Goal: Task Accomplishment & Management: Complete application form

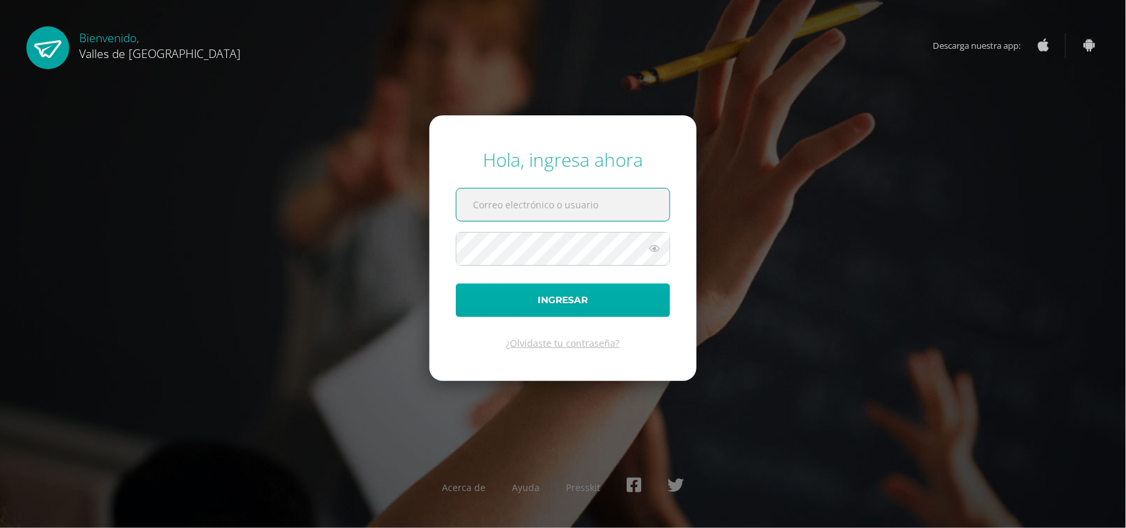
type input "[PERSON_NAME][EMAIL_ADDRESS][DOMAIN_NAME]"
click at [566, 308] on button "Ingresar" at bounding box center [563, 301] width 214 height 34
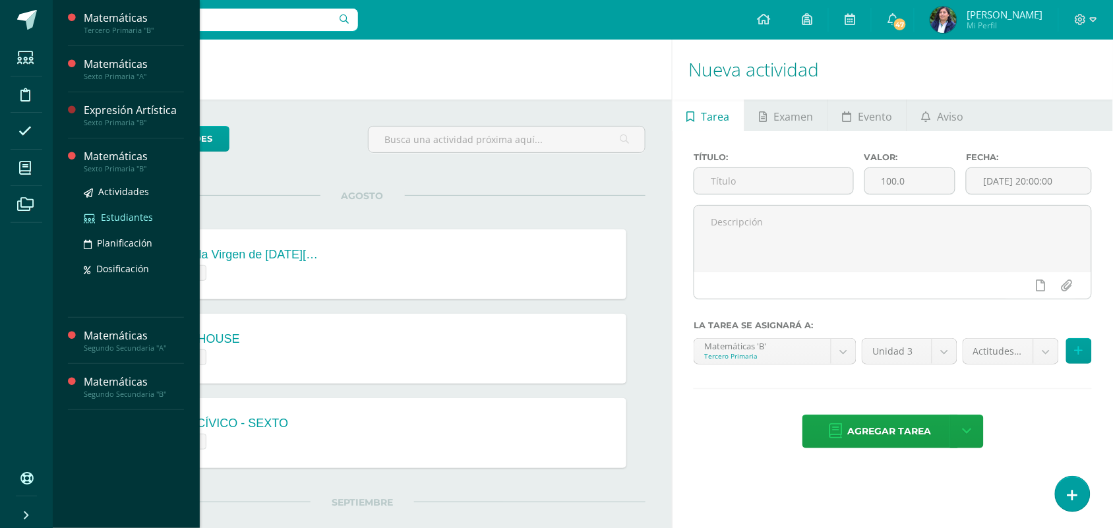
click at [123, 218] on span "Estudiantes" at bounding box center [127, 217] width 52 height 13
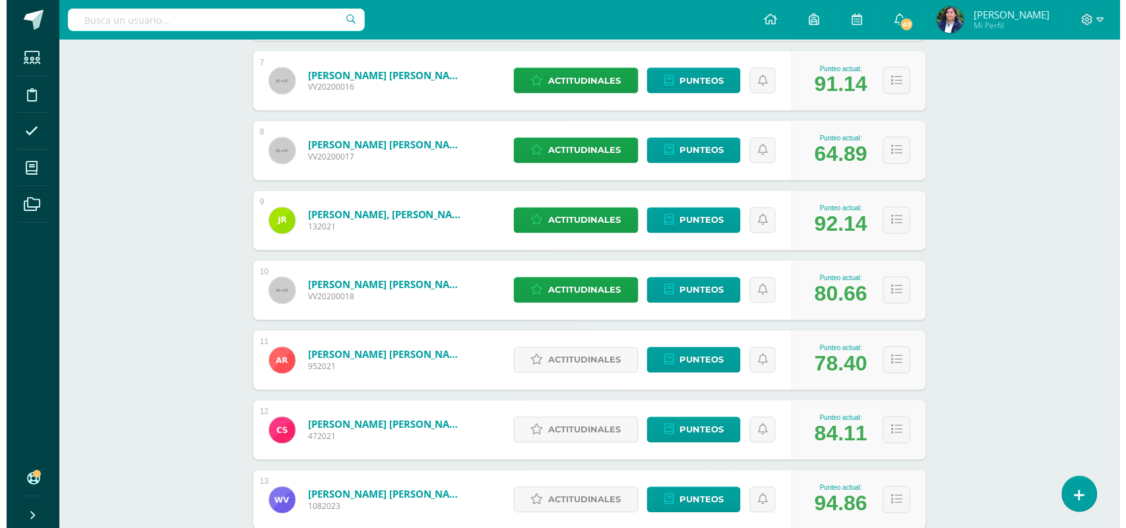
scroll to position [744, 0]
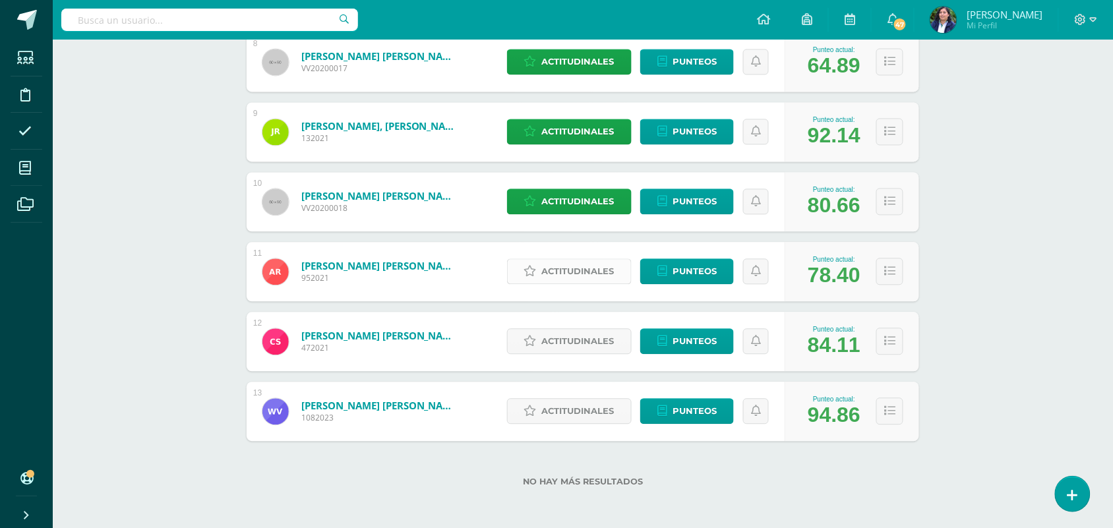
click at [565, 264] on span "Actitudinales" at bounding box center [578, 271] width 73 height 24
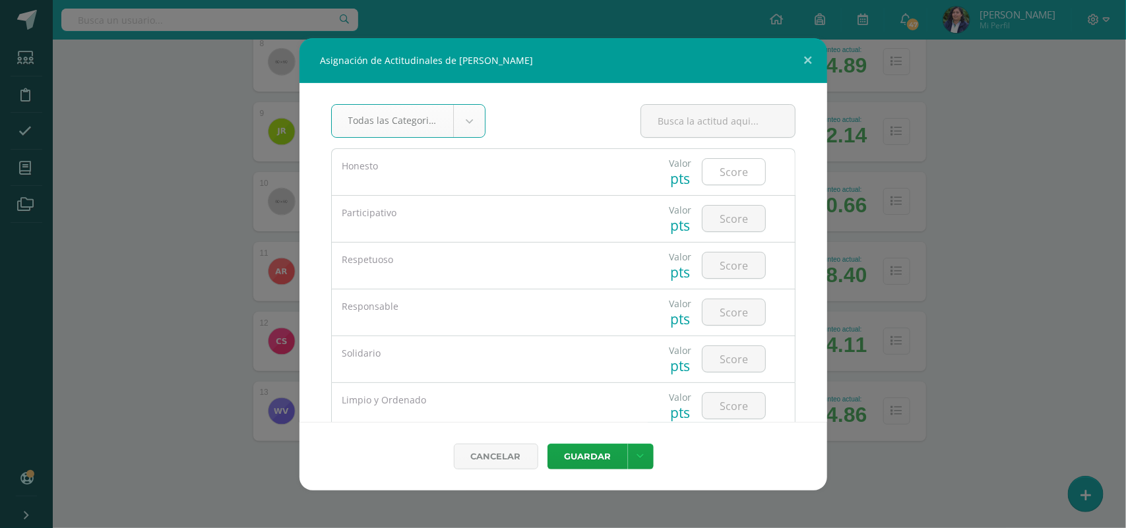
click at [718, 169] on input "number" at bounding box center [733, 172] width 63 height 26
type input "5"
type input "4"
type input "3"
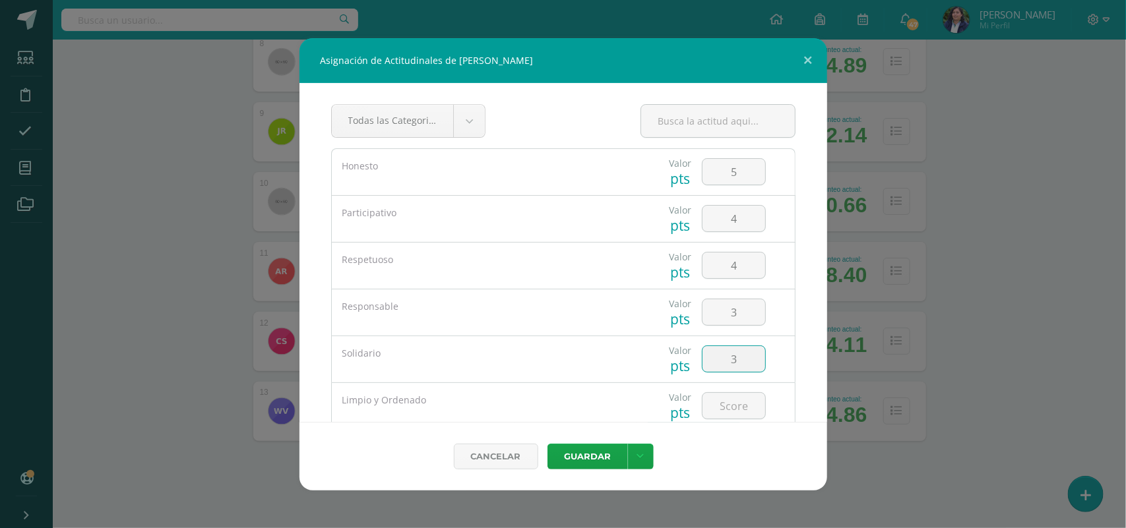
type input "3"
type input "5"
type textarea "4"
click at [732, 268] on input "4" at bounding box center [733, 266] width 63 height 26
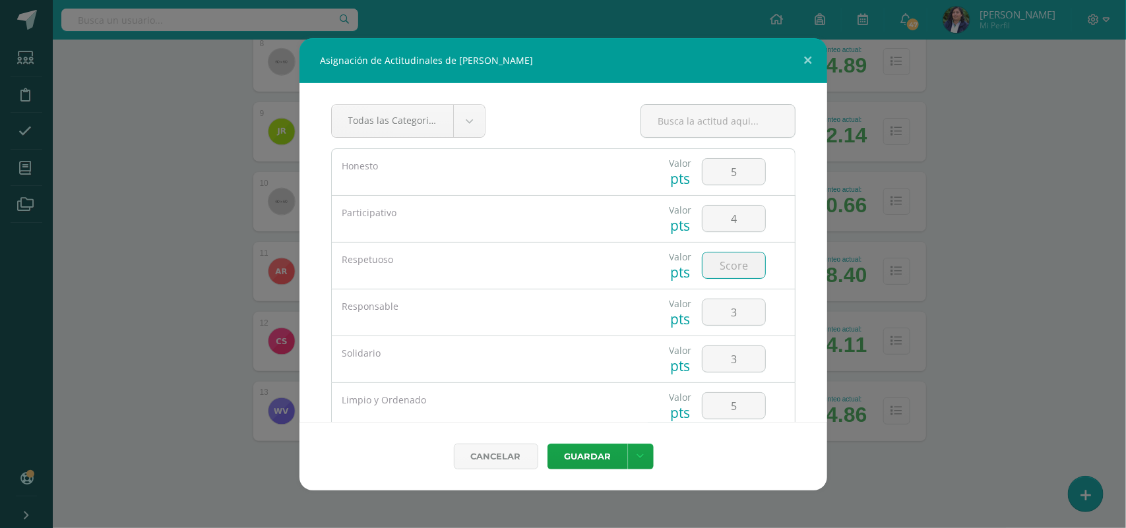
click at [731, 262] on input "number" at bounding box center [733, 266] width 63 height 26
type input "4"
click at [743, 356] on input "3" at bounding box center [733, 359] width 63 height 26
type input "5"
type input "4"
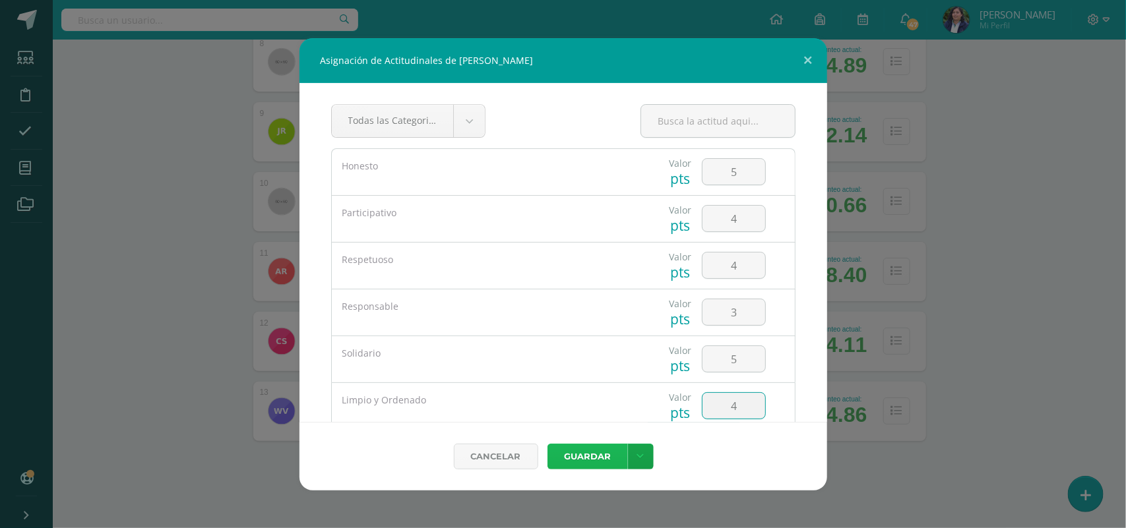
click at [579, 456] on button "Guardar" at bounding box center [587, 457] width 80 height 26
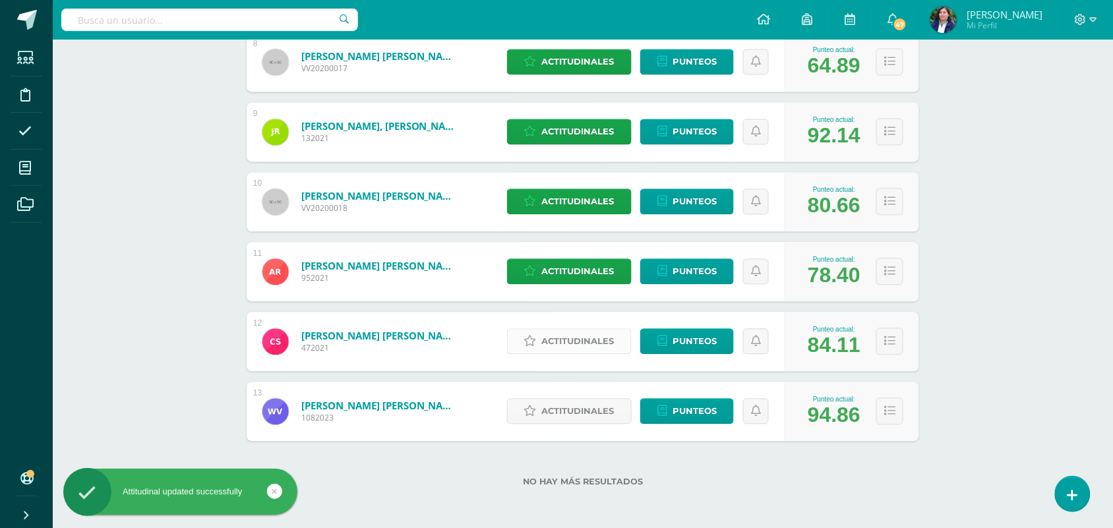
click at [559, 344] on span "Actitudinales" at bounding box center [578, 341] width 73 height 24
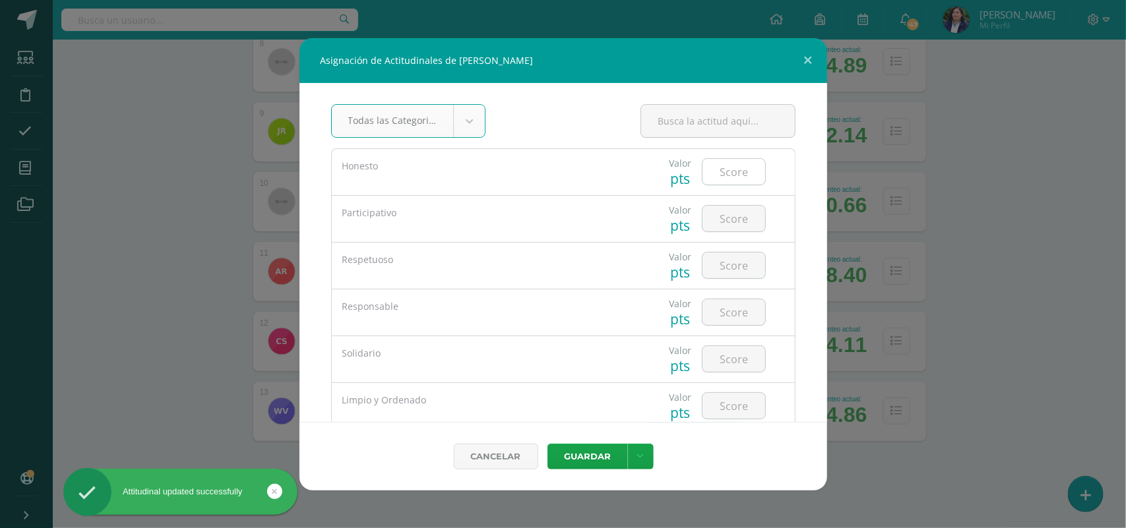
click at [702, 173] on input "number" at bounding box center [733, 172] width 63 height 26
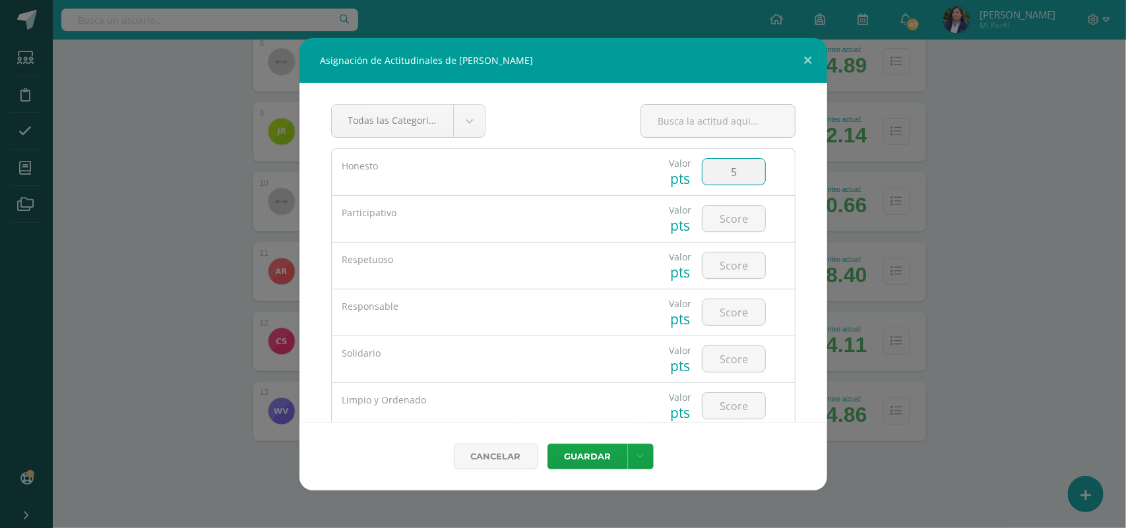
type input "5"
type input "4"
type input "5"
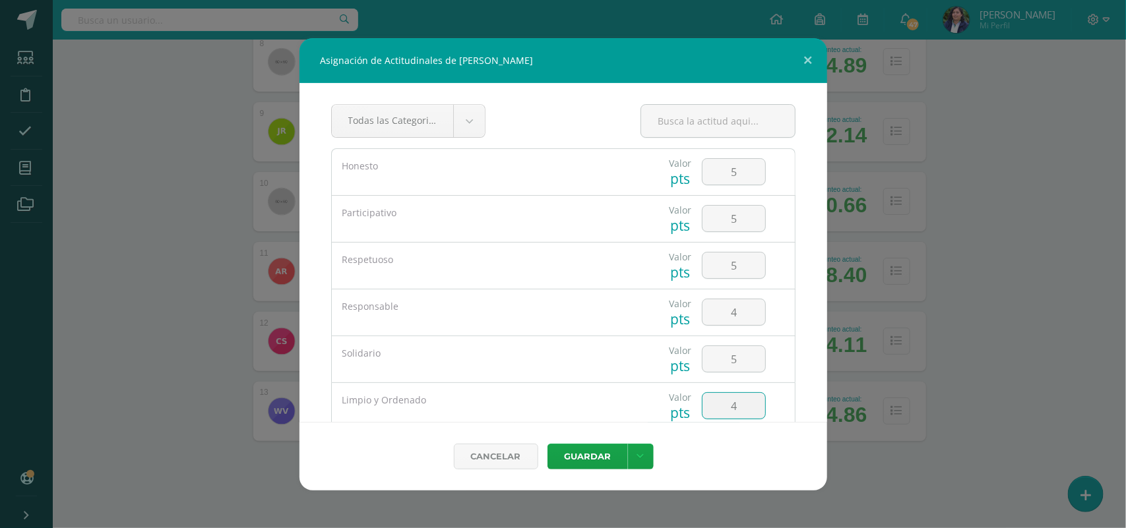
type input "4"
click at [547, 444] on button "Guardar" at bounding box center [587, 457] width 80 height 26
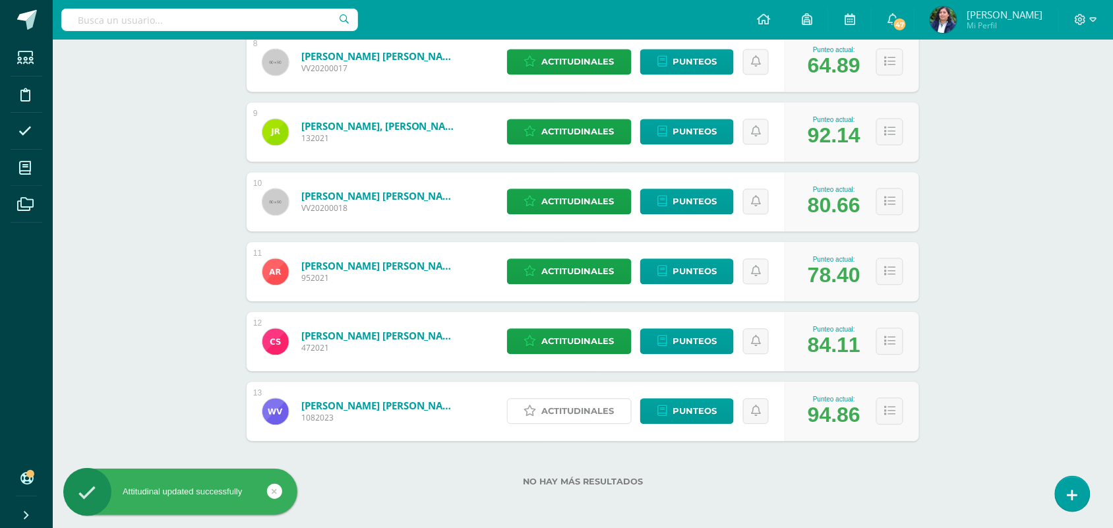
click at [598, 404] on span "Actitudinales" at bounding box center [578, 411] width 73 height 24
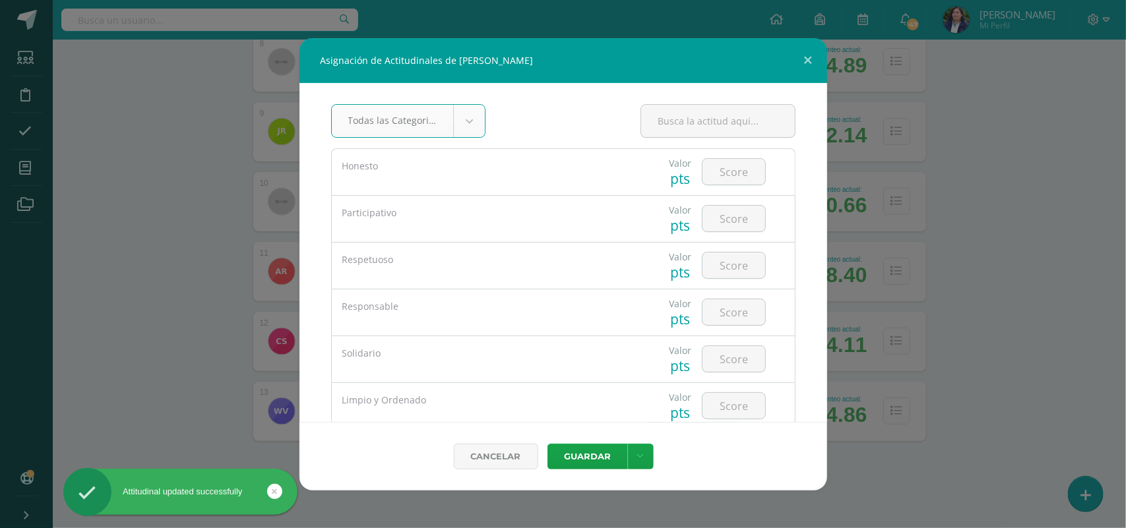
click at [703, 187] on div at bounding box center [733, 172] width 75 height 46
click at [708, 181] on input "number" at bounding box center [733, 172] width 63 height 26
type input "5"
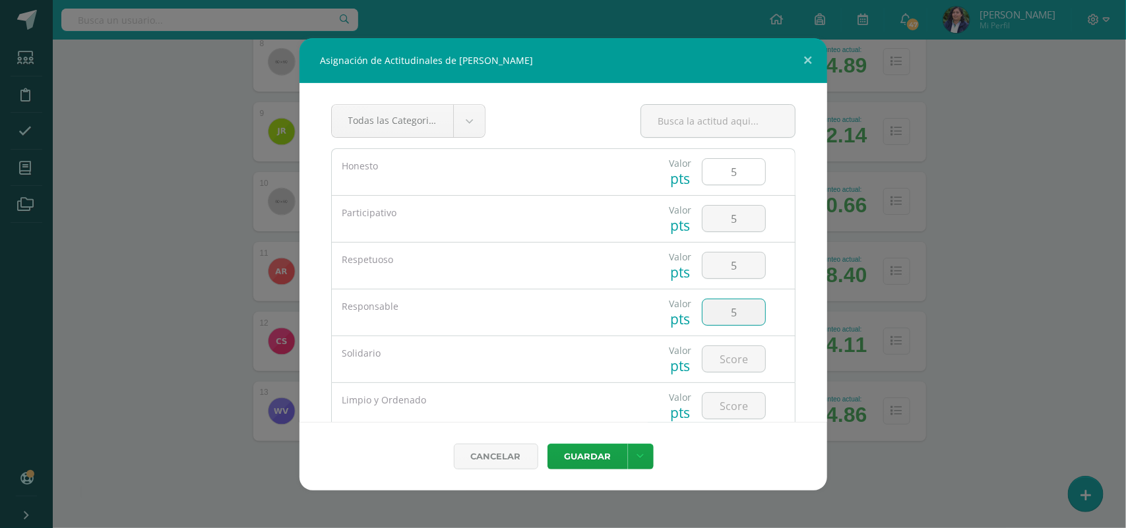
type input "5"
click at [547, 444] on button "Guardar" at bounding box center [587, 457] width 80 height 26
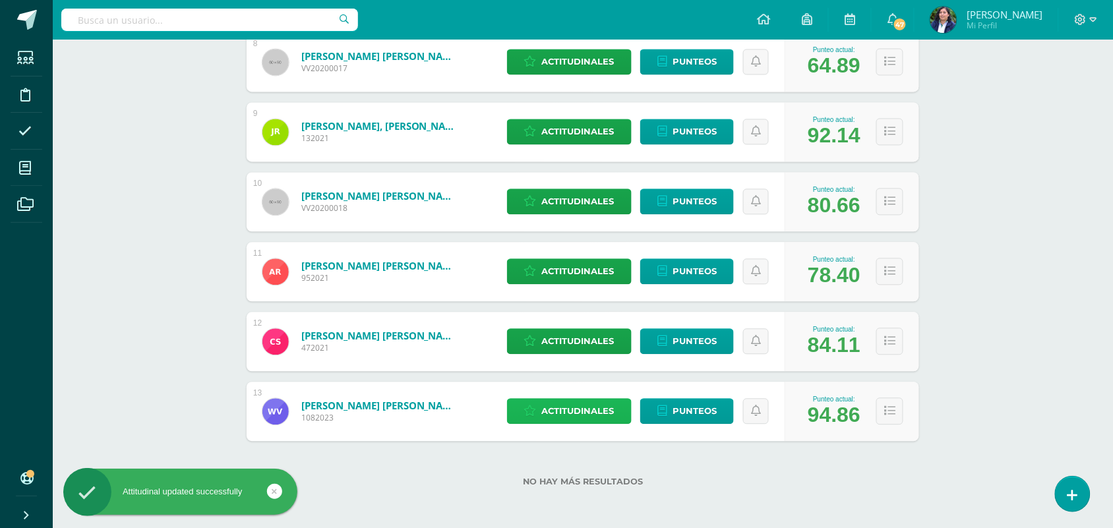
click at [578, 413] on span "Actitudinales" at bounding box center [578, 411] width 73 height 24
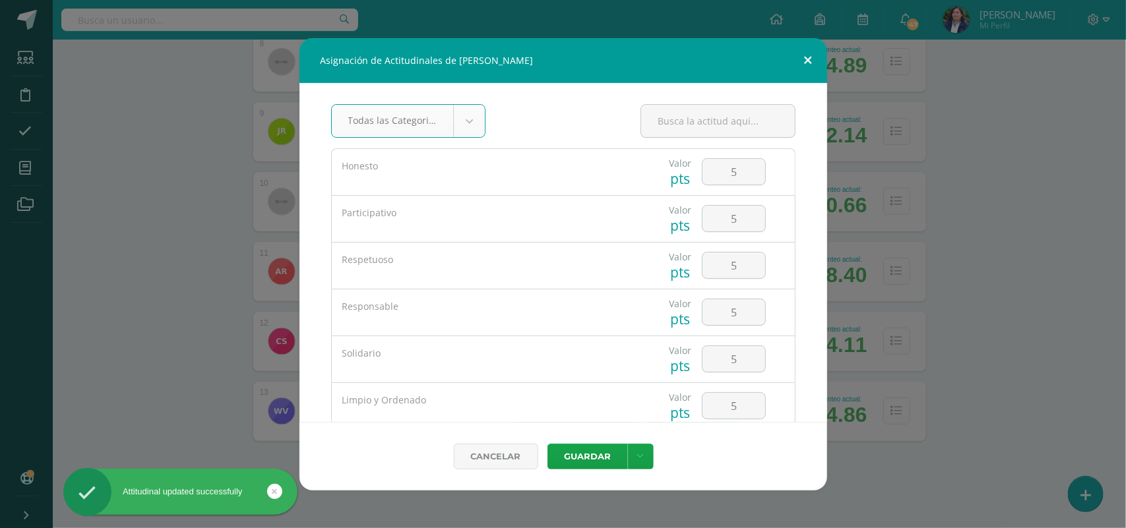
click at [806, 53] on button at bounding box center [808, 60] width 38 height 45
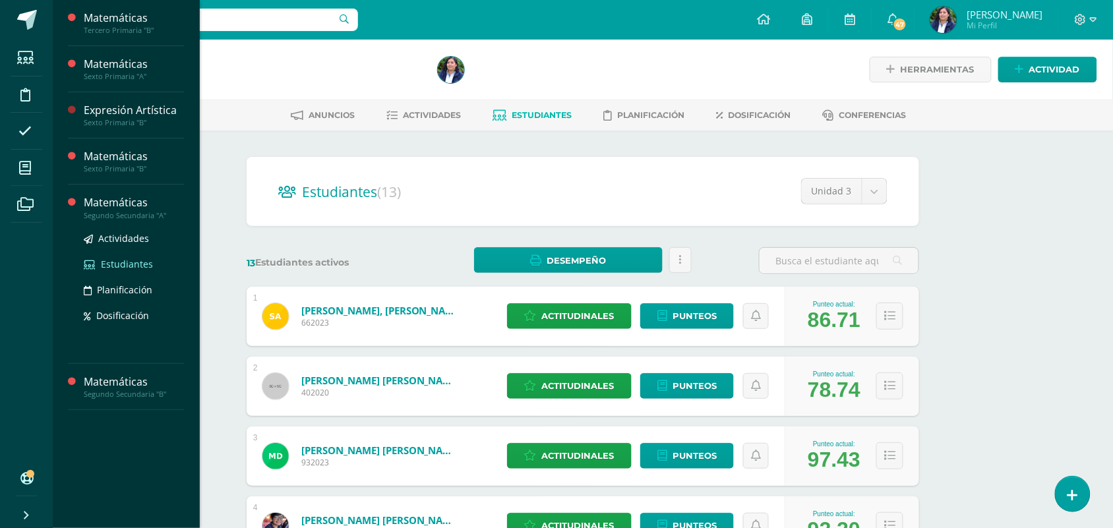
click at [130, 266] on span "Estudiantes" at bounding box center [127, 264] width 52 height 13
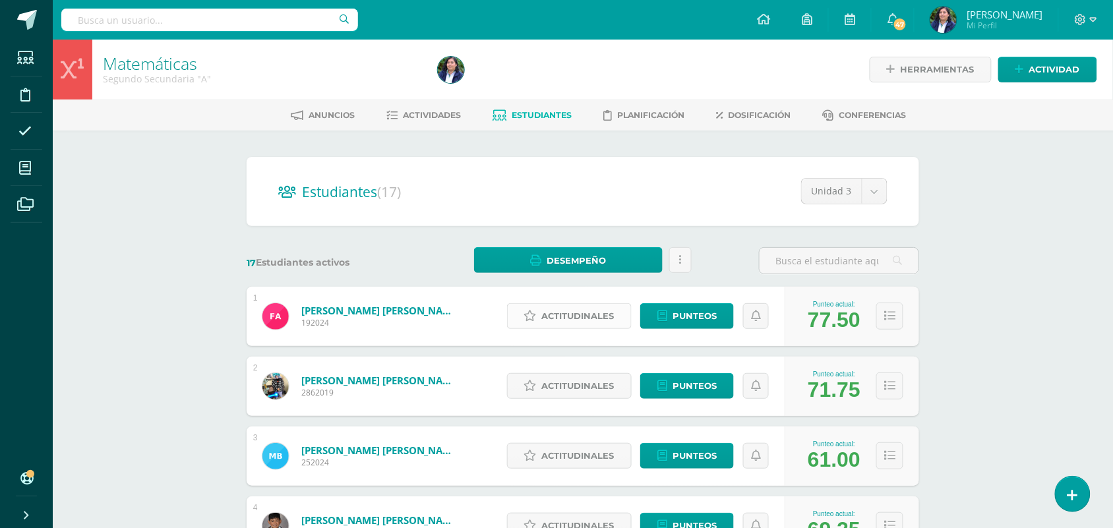
click at [564, 317] on span "Actitudinales" at bounding box center [578, 316] width 73 height 24
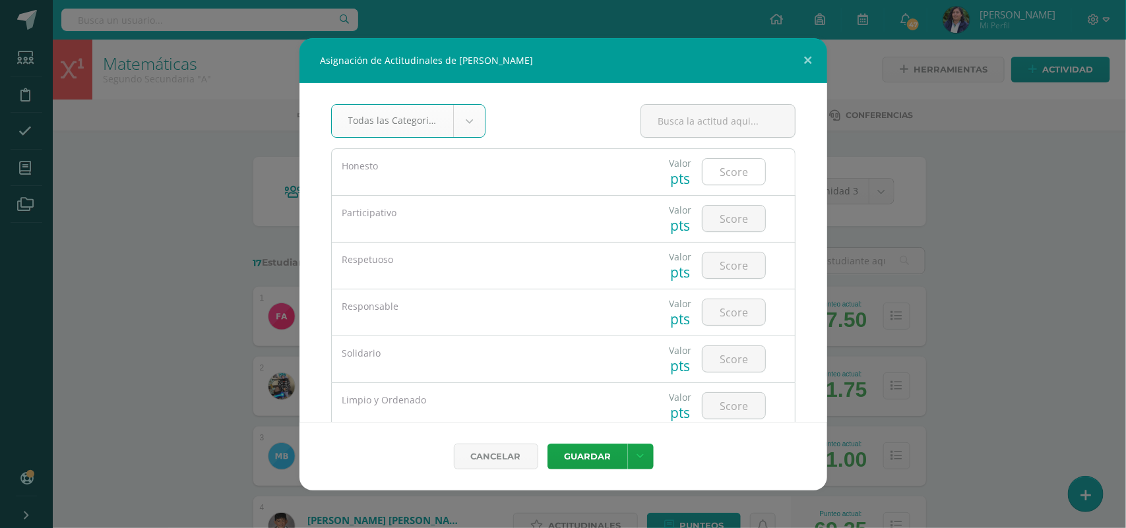
click at [723, 177] on input "number" at bounding box center [733, 172] width 63 height 26
type input "5"
type input "4"
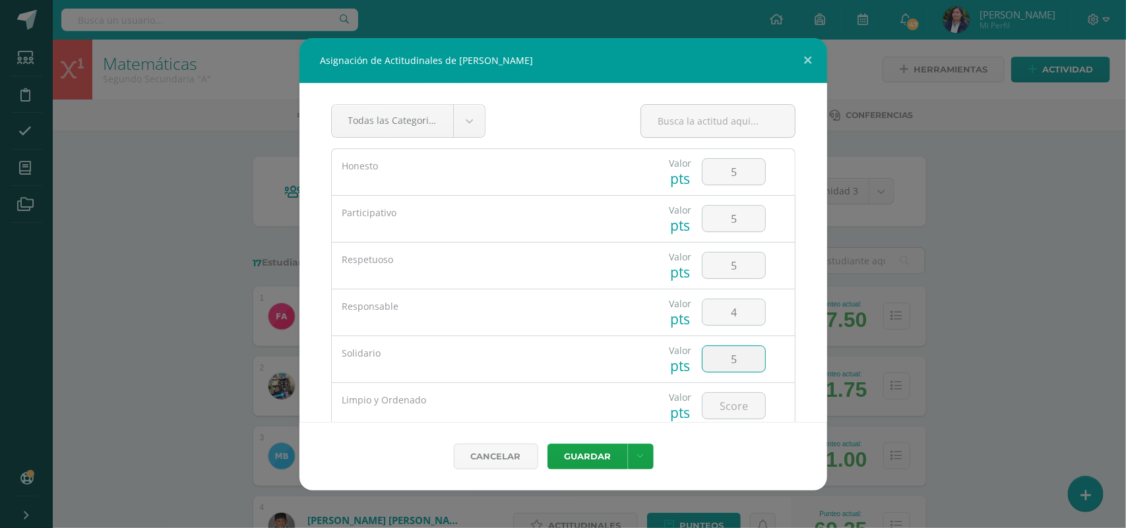
type input "5"
type input "4"
click at [547, 444] on button "Guardar" at bounding box center [587, 457] width 80 height 26
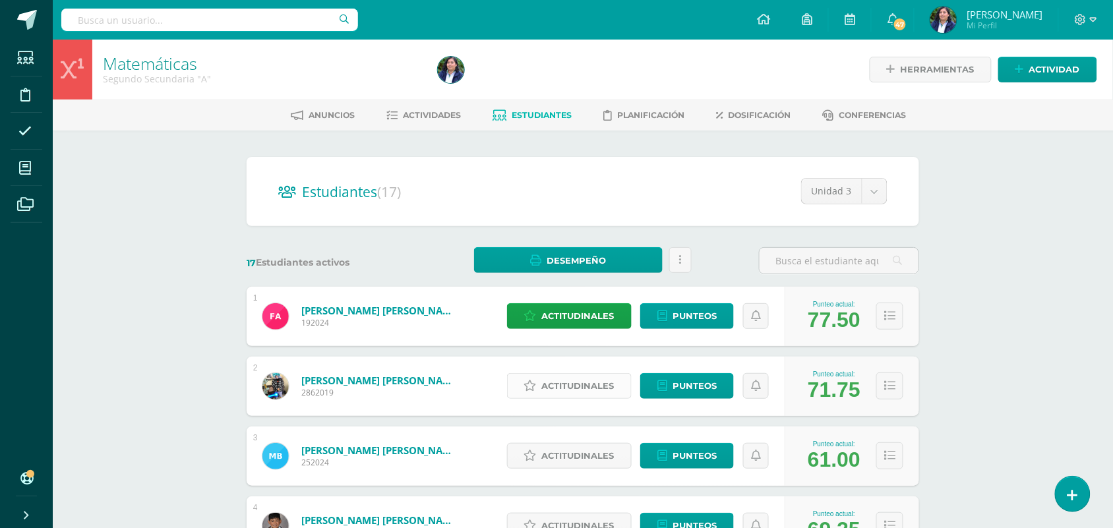
click at [592, 386] on span "Actitudinales" at bounding box center [578, 386] width 73 height 24
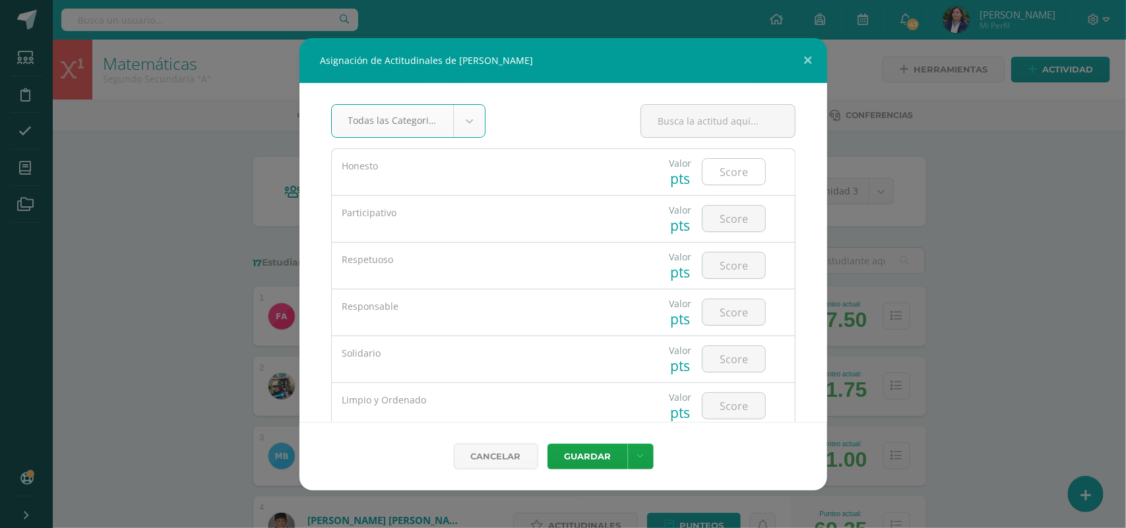
click at [734, 165] on input "number" at bounding box center [733, 172] width 63 height 26
type input "5"
type input "4"
type input "5"
type input "3"
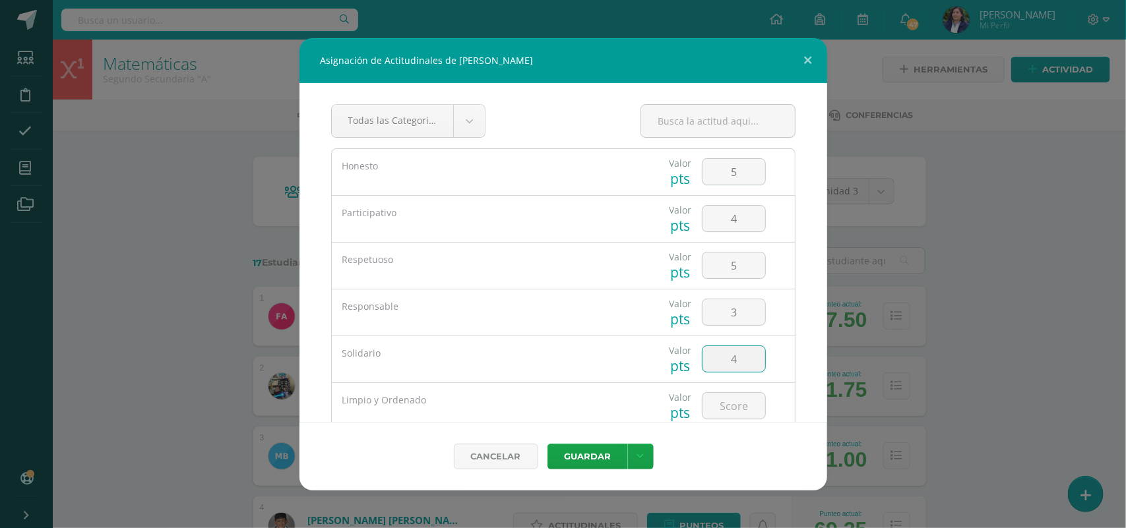
type input "4"
type input "3"
click at [547, 444] on button "Guardar" at bounding box center [587, 457] width 80 height 26
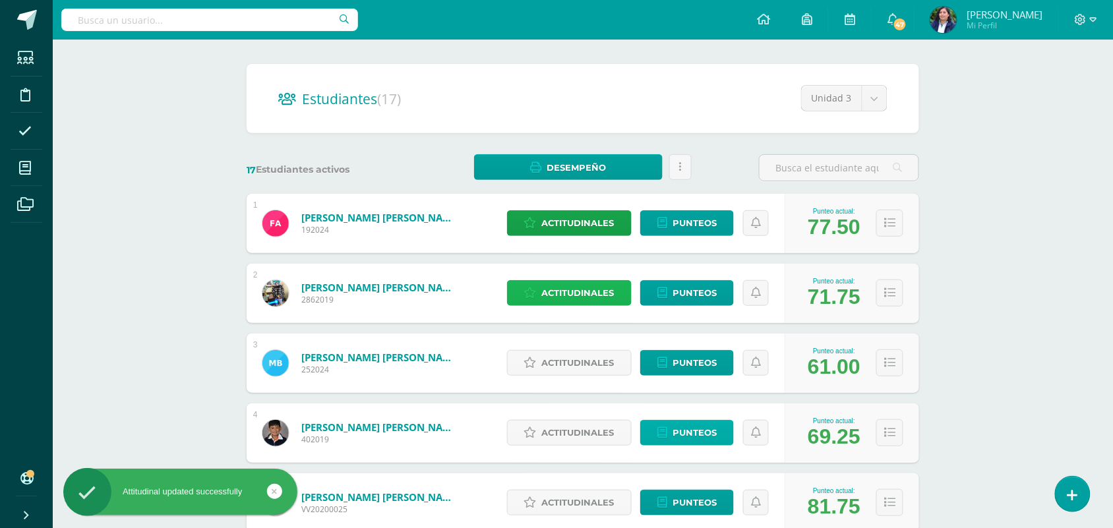
scroll to position [165, 0]
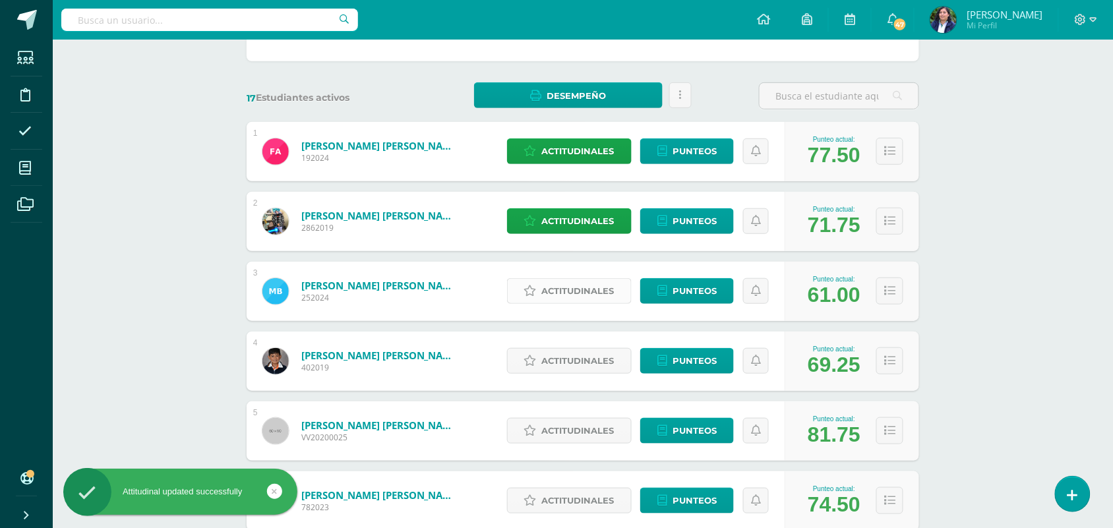
click at [594, 297] on span "Actitudinales" at bounding box center [578, 291] width 73 height 24
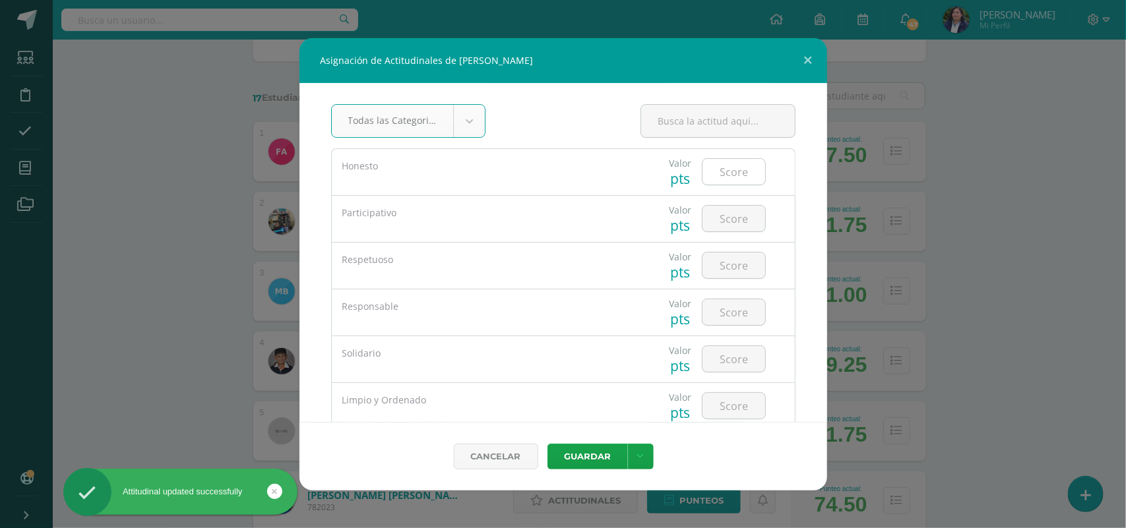
click at [716, 169] on input "number" at bounding box center [733, 172] width 63 height 26
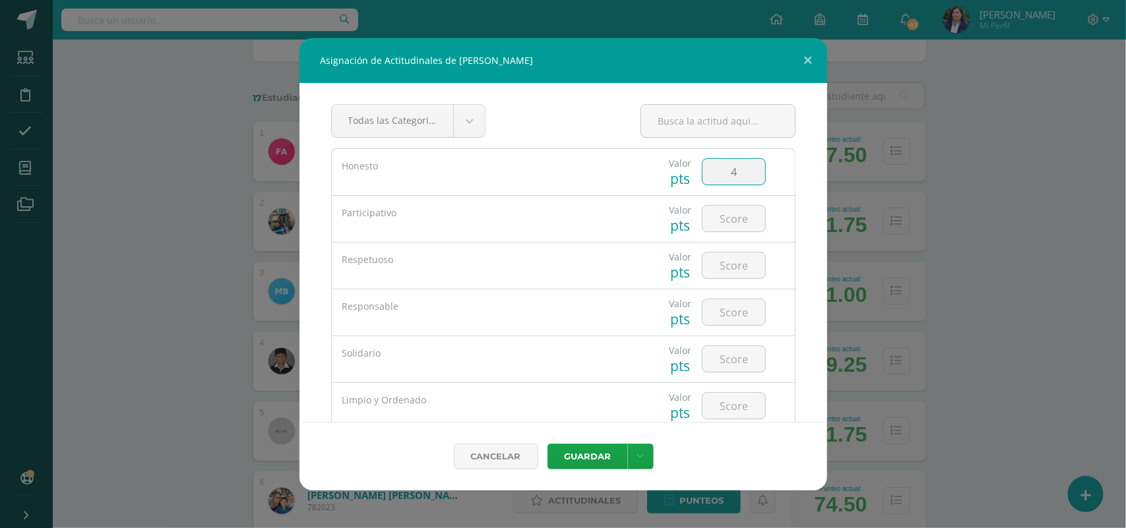
type input "4"
type input "5"
type input "3"
type input "5"
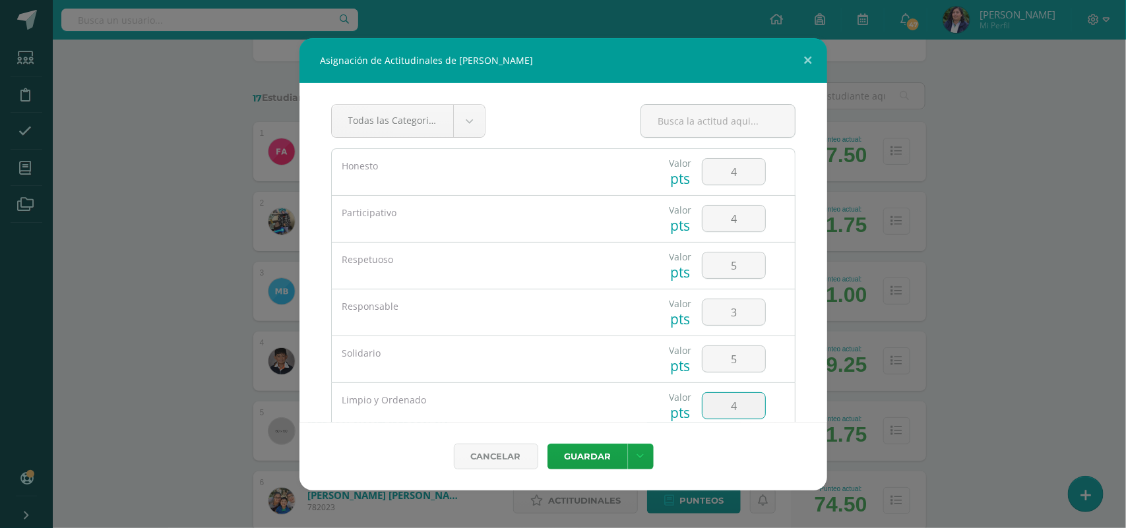
type input "4"
click at [547, 444] on button "Guardar" at bounding box center [587, 457] width 80 height 26
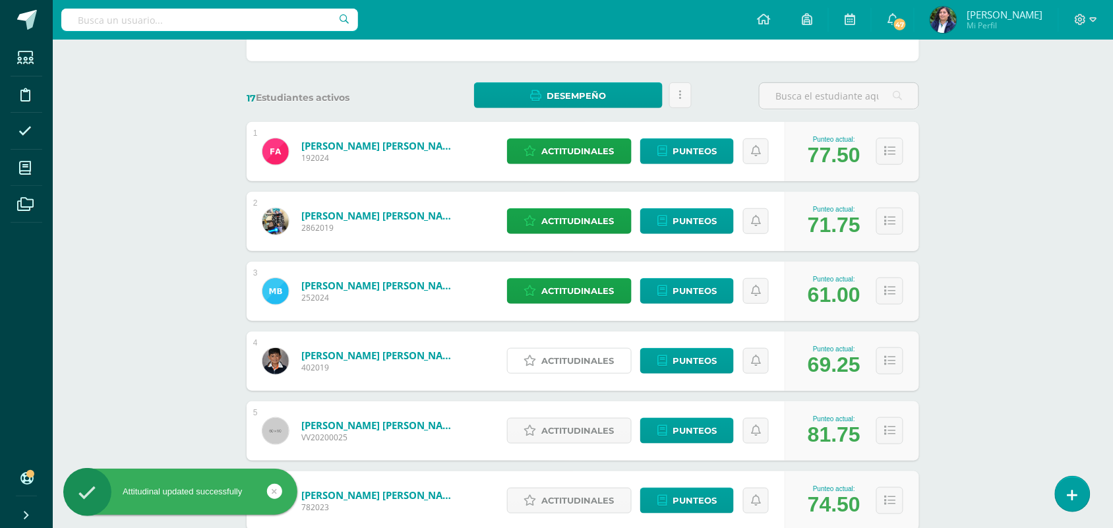
click at [562, 368] on span "Actitudinales" at bounding box center [578, 361] width 73 height 24
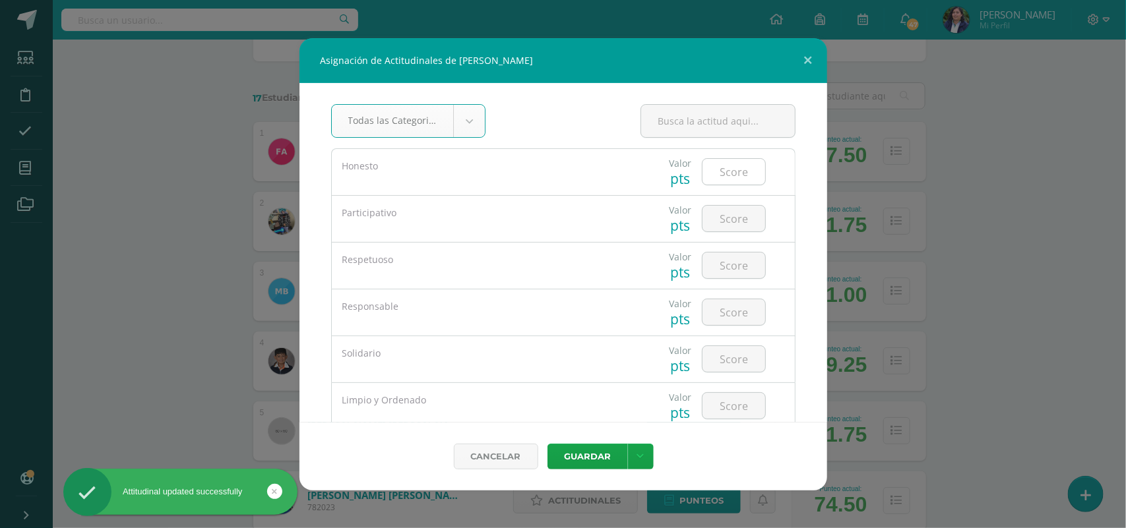
click at [702, 173] on input "number" at bounding box center [733, 172] width 63 height 26
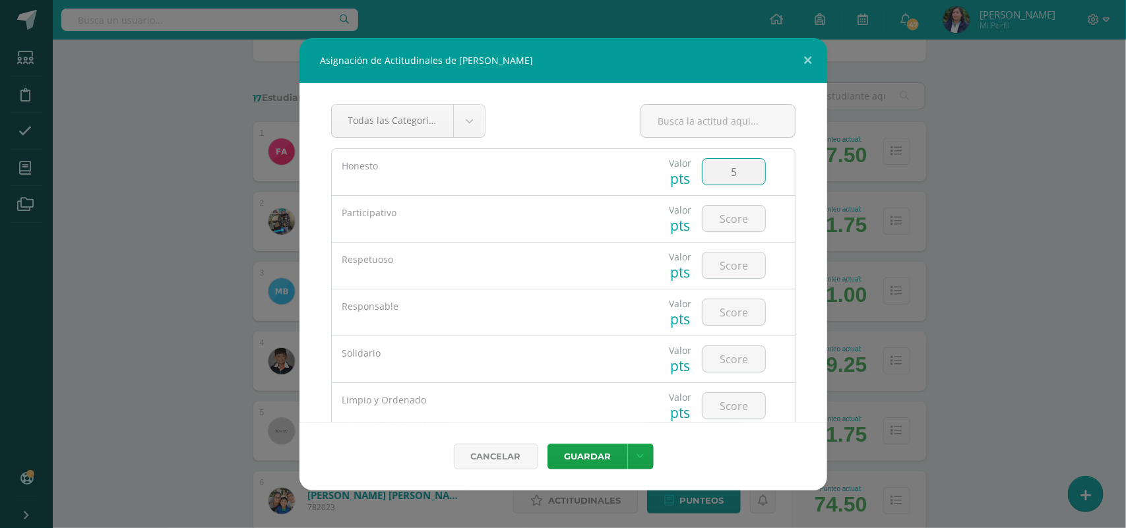
type input "5"
type input "3"
type input "5"
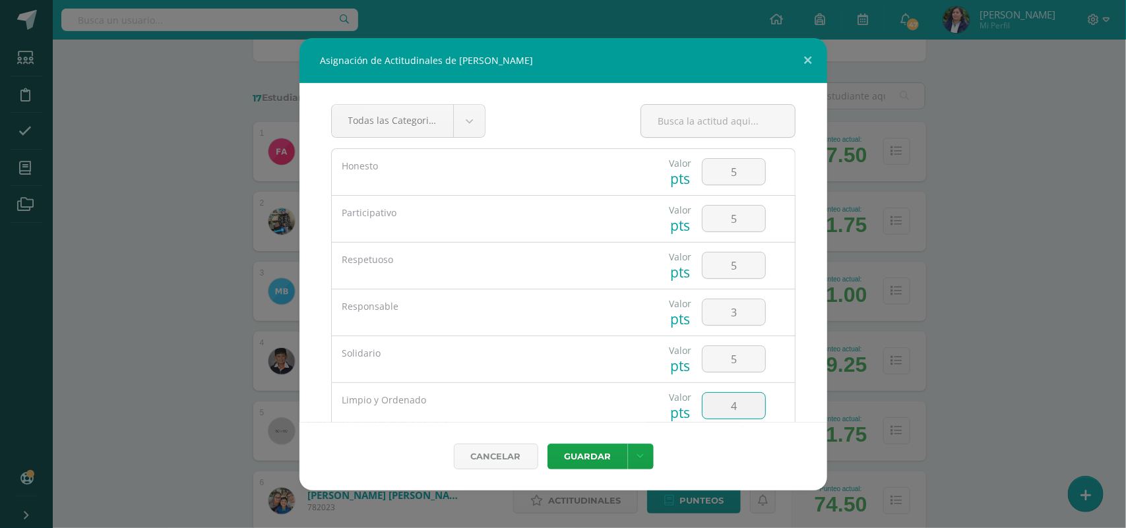
type input "4"
click at [547, 444] on button "Guardar" at bounding box center [587, 457] width 80 height 26
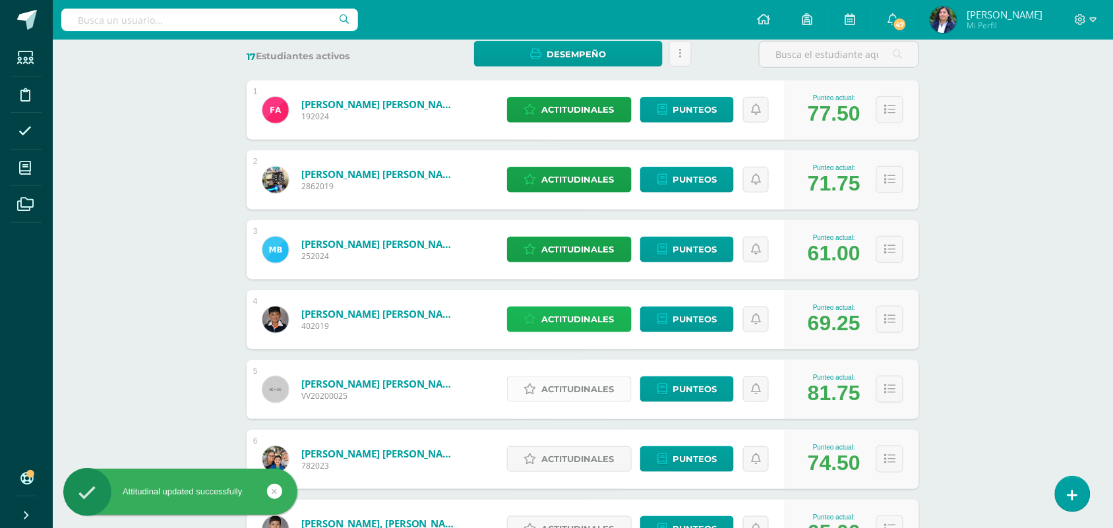
scroll to position [247, 0]
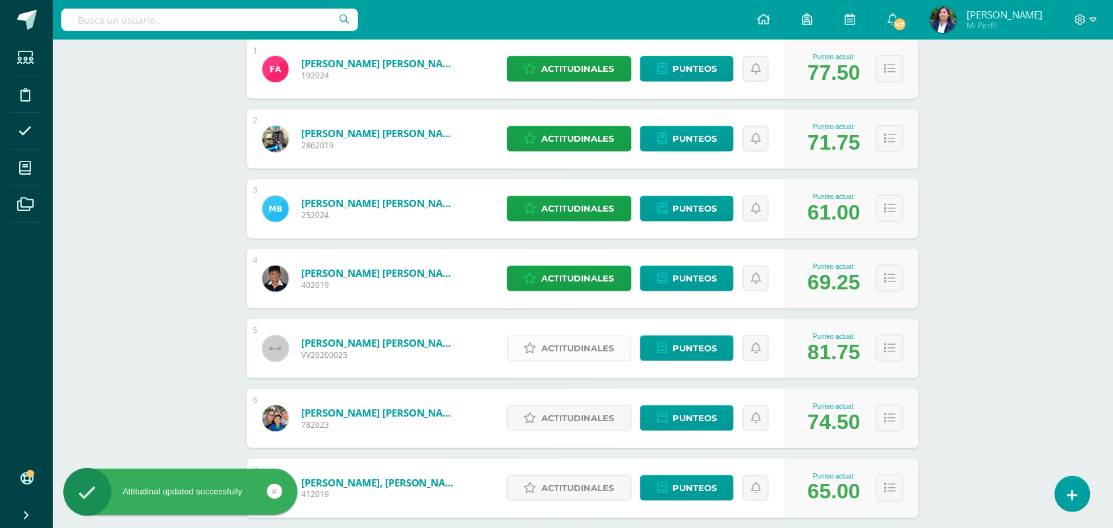
click at [581, 346] on span "Actitudinales" at bounding box center [578, 348] width 73 height 24
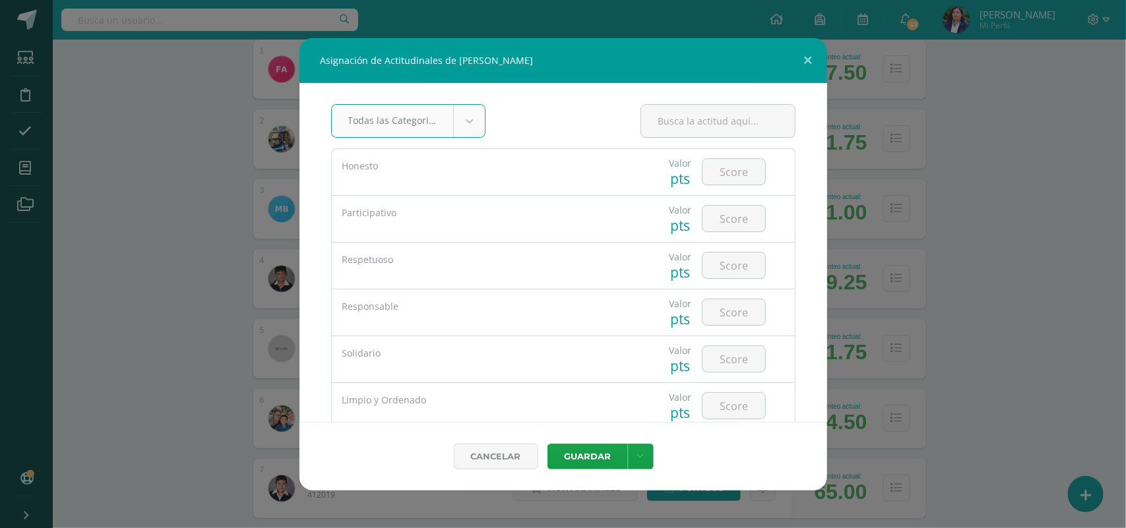
type input "5"
type input "4"
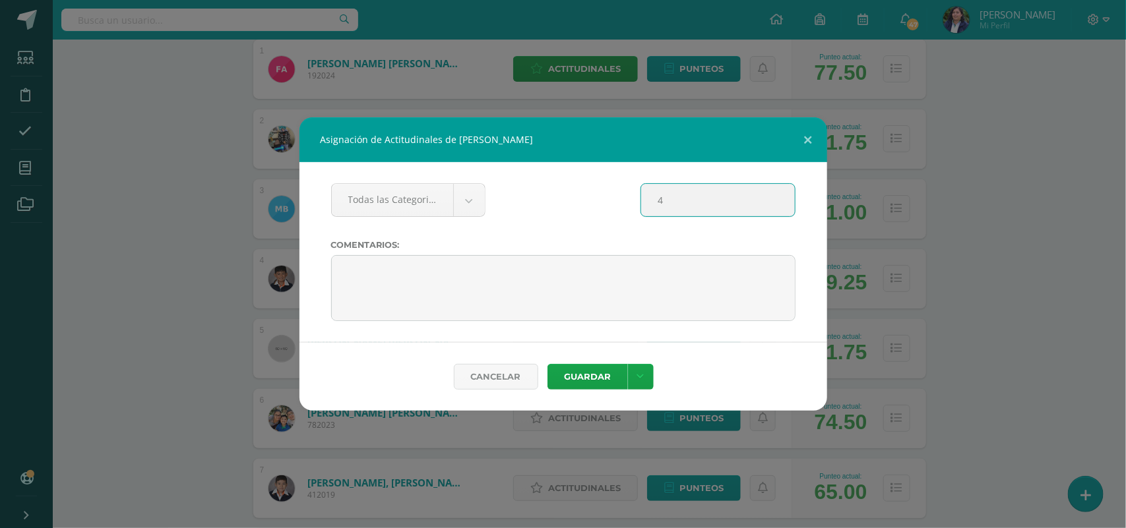
click at [675, 202] on input "4" at bounding box center [718, 200] width 154 height 32
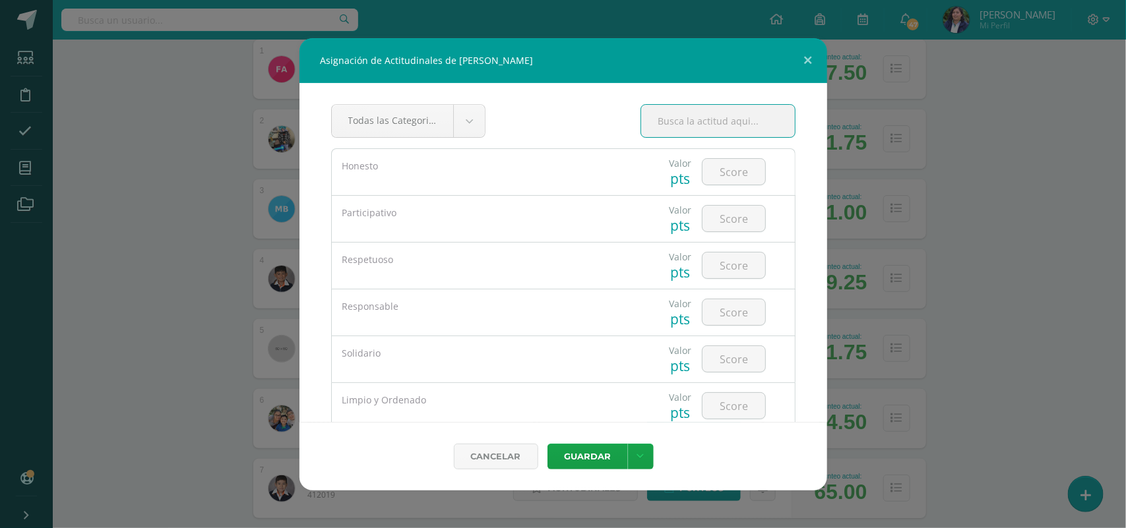
click at [716, 189] on div at bounding box center [733, 172] width 75 height 46
click at [721, 179] on input "number" at bounding box center [733, 172] width 63 height 26
type input "5"
type input "4"
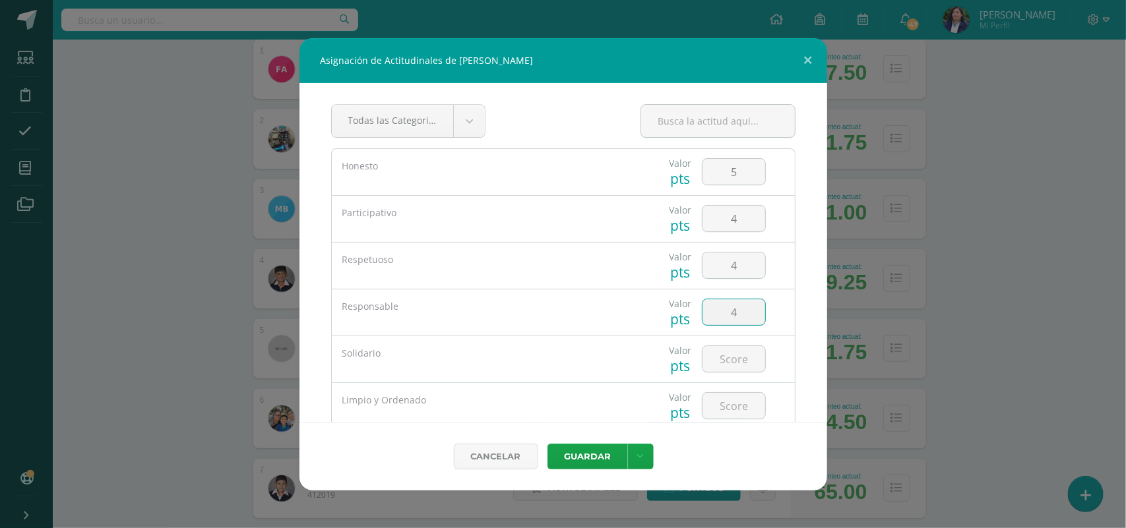
type input "4"
type input "5"
type input "4"
click at [547, 444] on button "Guardar" at bounding box center [587, 457] width 80 height 26
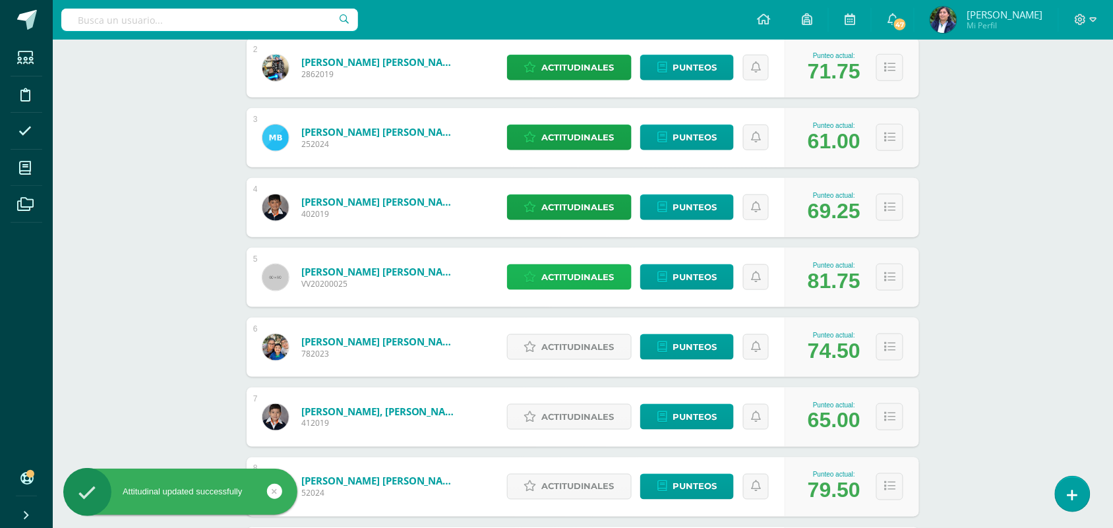
scroll to position [330, 0]
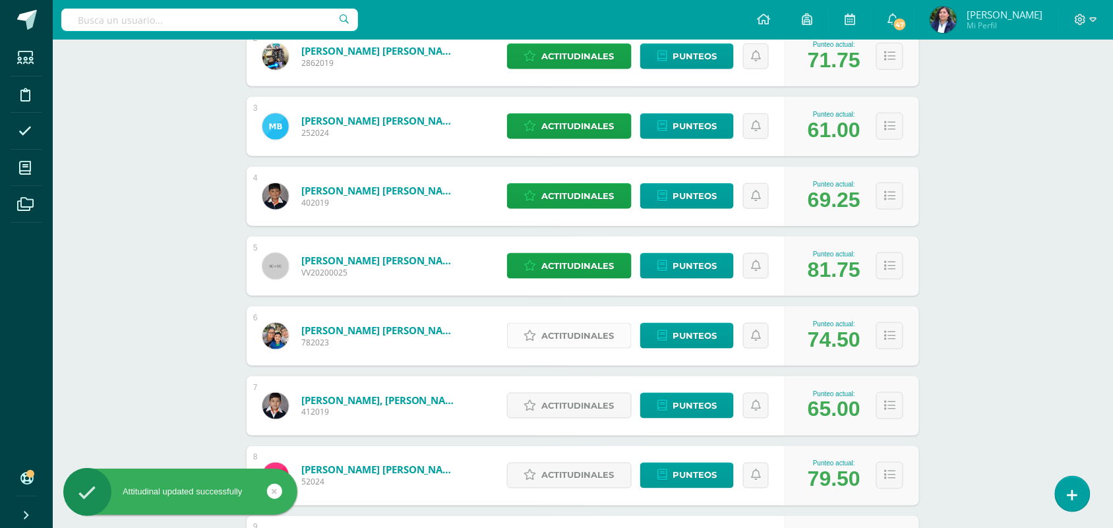
click at [566, 331] on span "Actitudinales" at bounding box center [578, 336] width 73 height 24
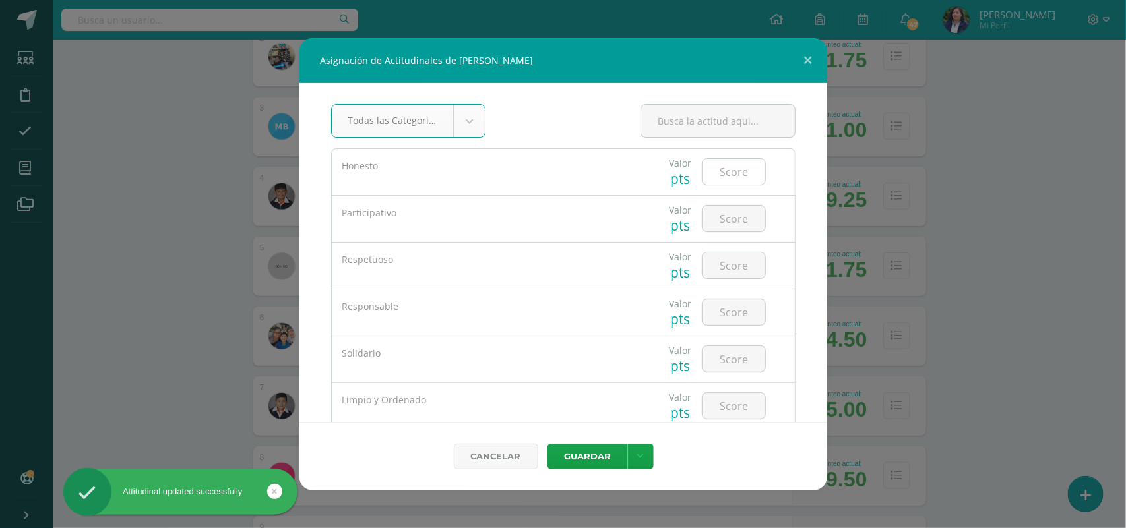
click at [737, 181] on input "number" at bounding box center [733, 172] width 63 height 26
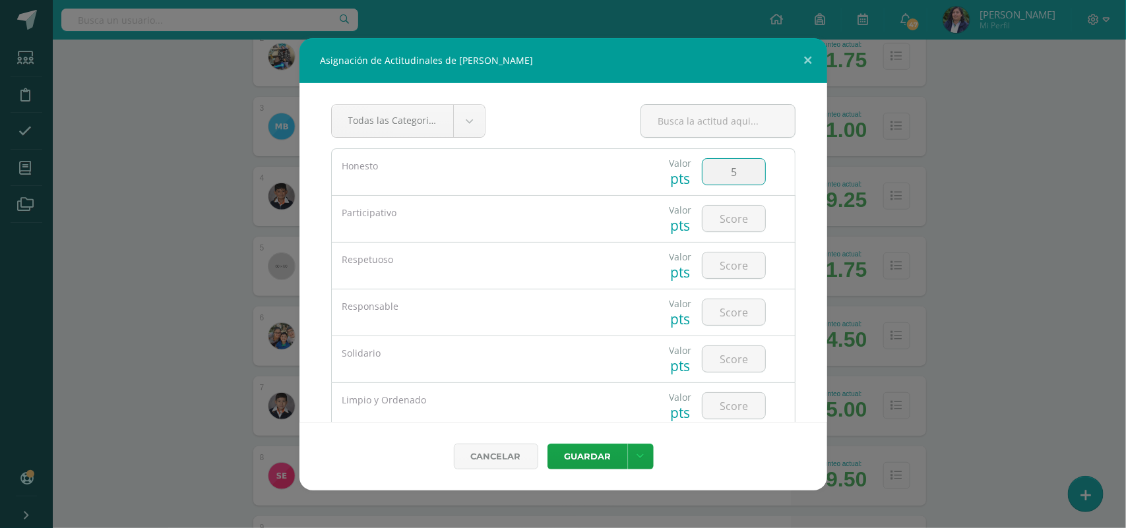
type input "5"
type input "4"
type input "5"
type input "4"
type input "5"
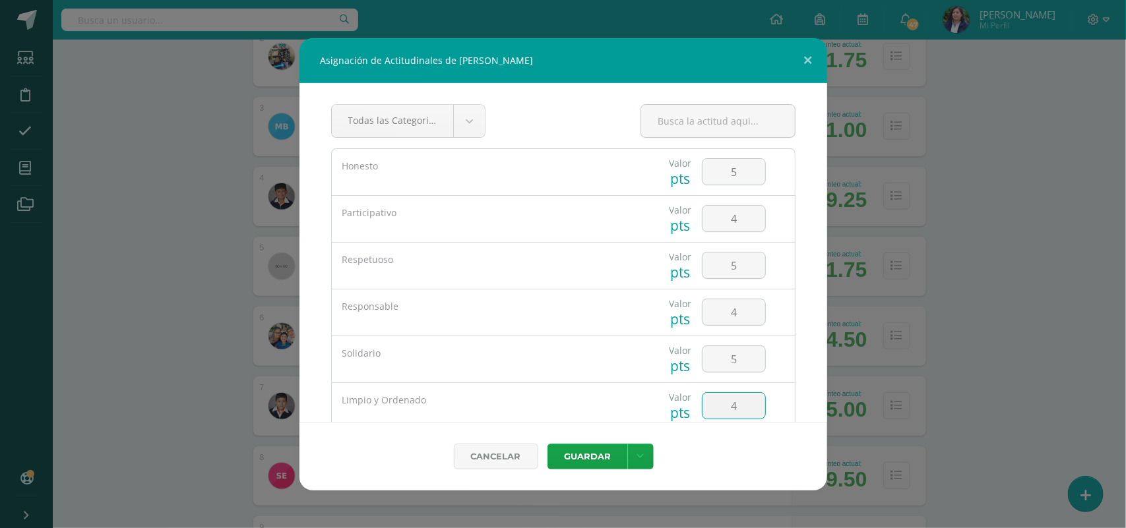
type input "4"
click at [547, 444] on button "Guardar" at bounding box center [587, 457] width 80 height 26
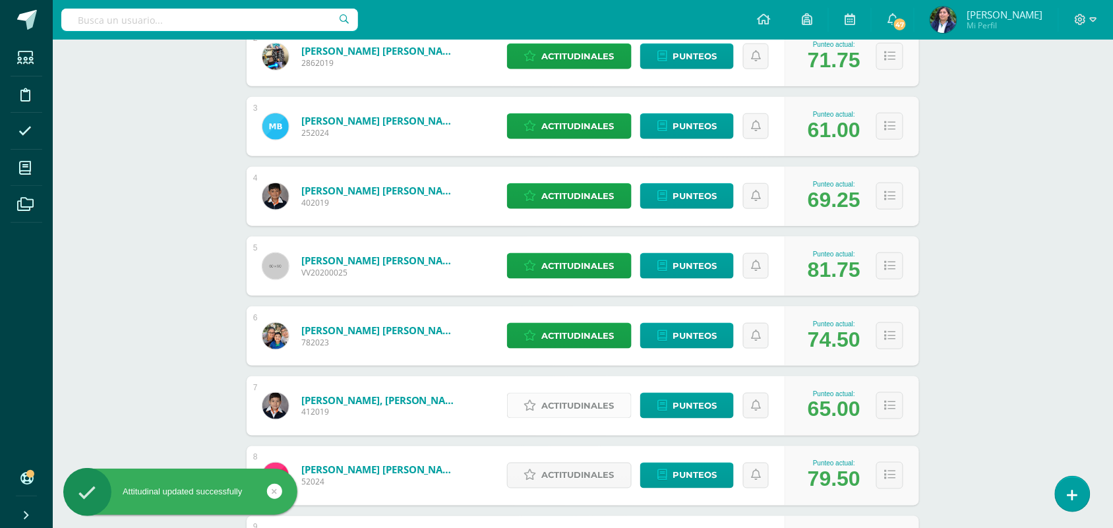
click at [553, 404] on span "Actitudinales" at bounding box center [578, 406] width 73 height 24
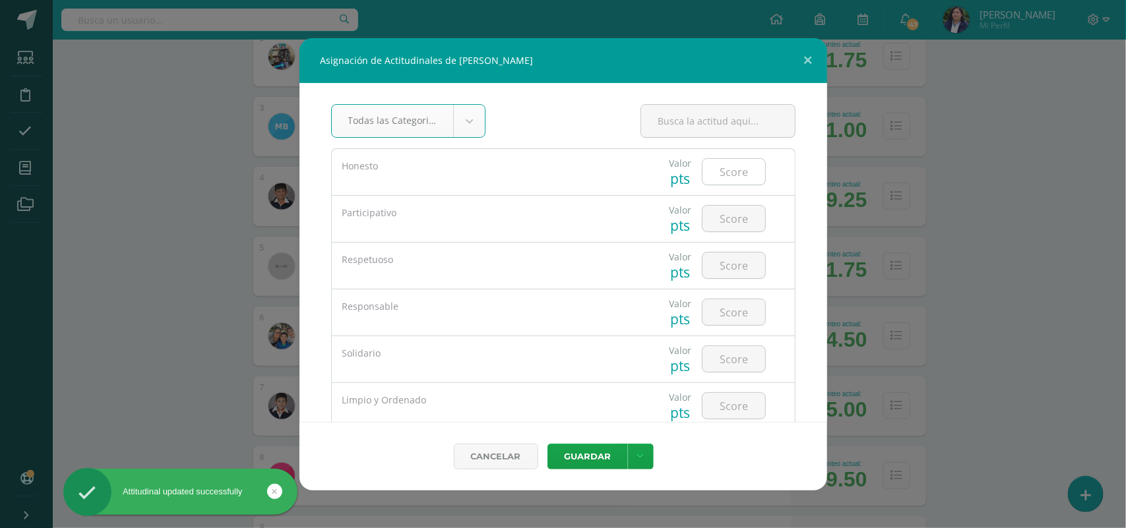
click at [717, 173] on input "number" at bounding box center [733, 172] width 63 height 26
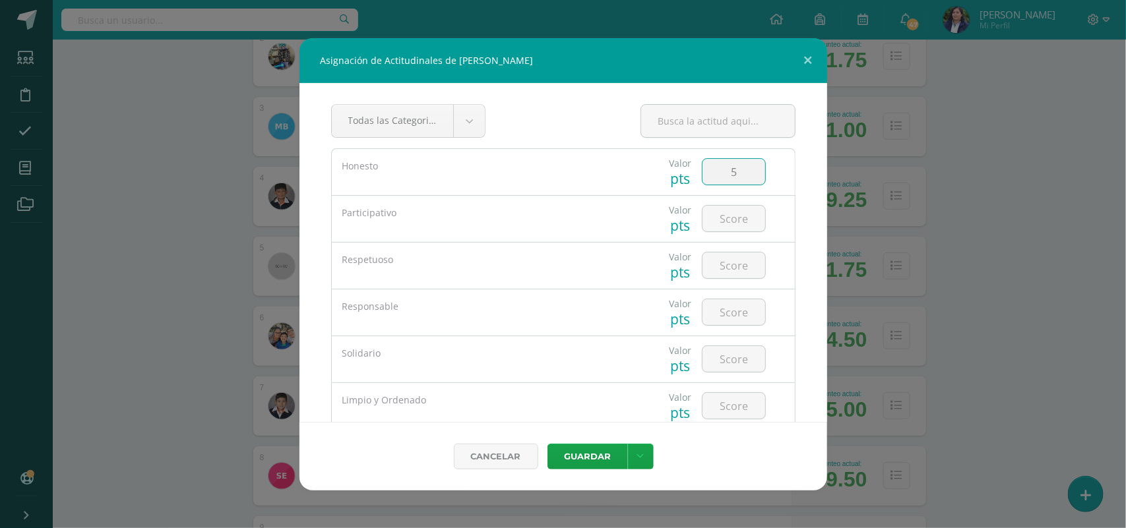
type input "5"
type input "4"
type input "5"
type input "4"
type input "5"
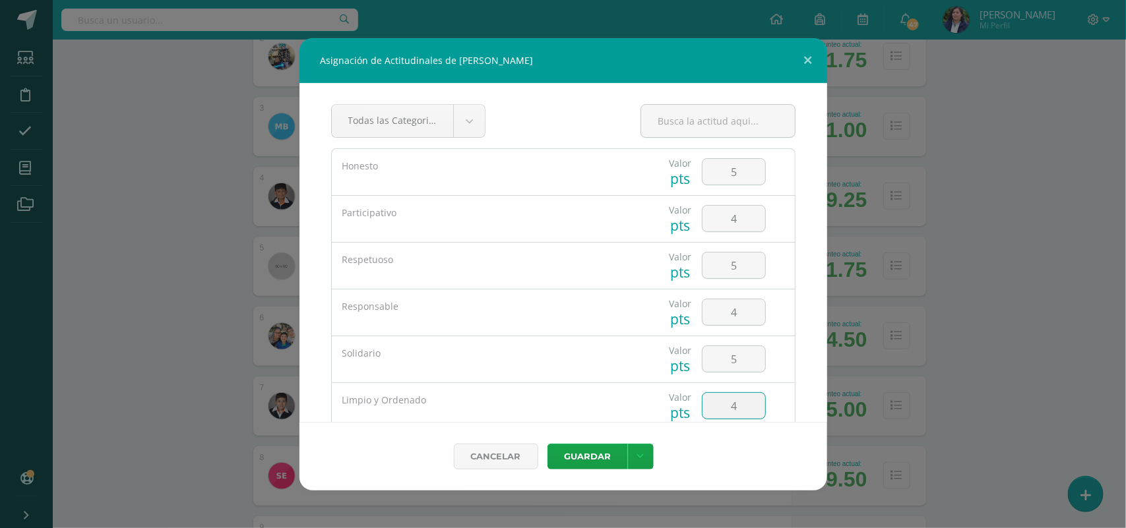
type input "4"
click at [547, 444] on button "Guardar" at bounding box center [587, 457] width 80 height 26
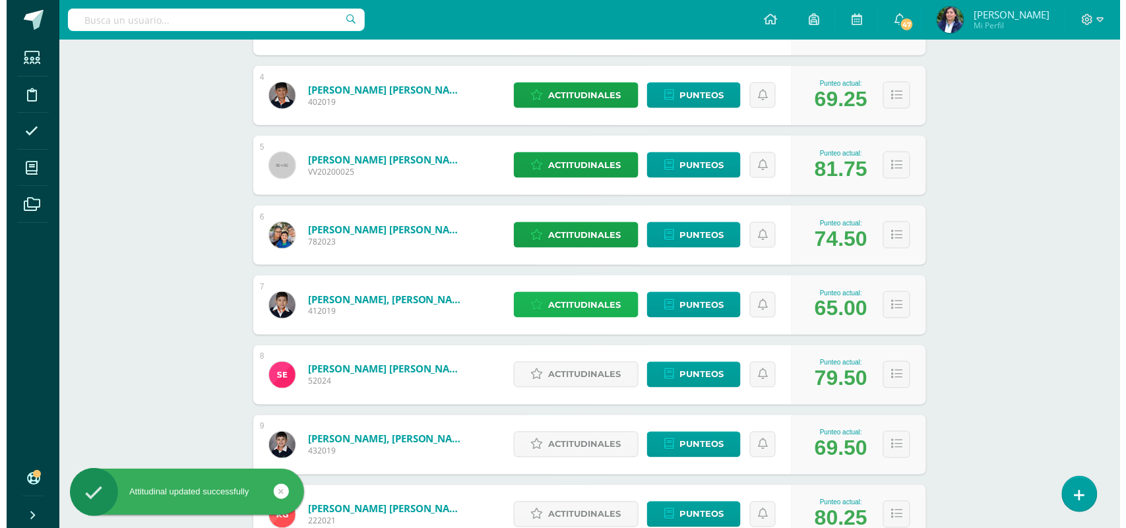
scroll to position [495, 0]
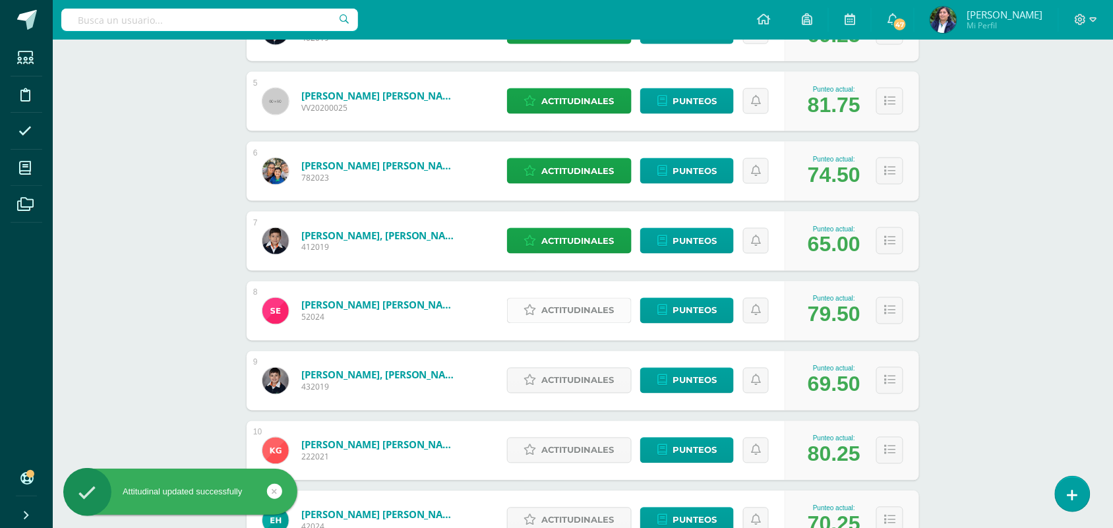
click at [572, 302] on span "Actitudinales" at bounding box center [578, 311] width 73 height 24
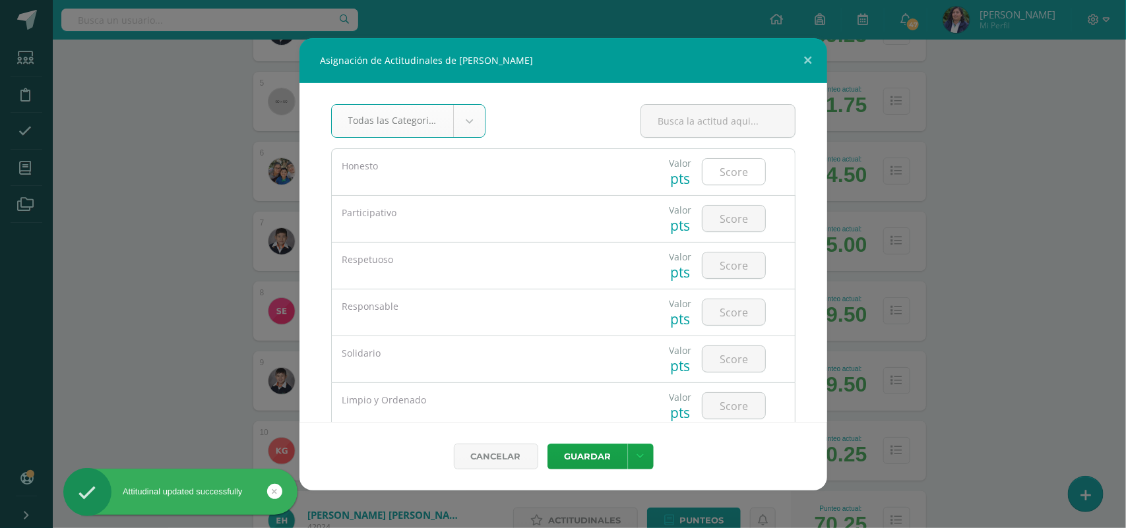
click at [727, 179] on input "number" at bounding box center [733, 172] width 63 height 26
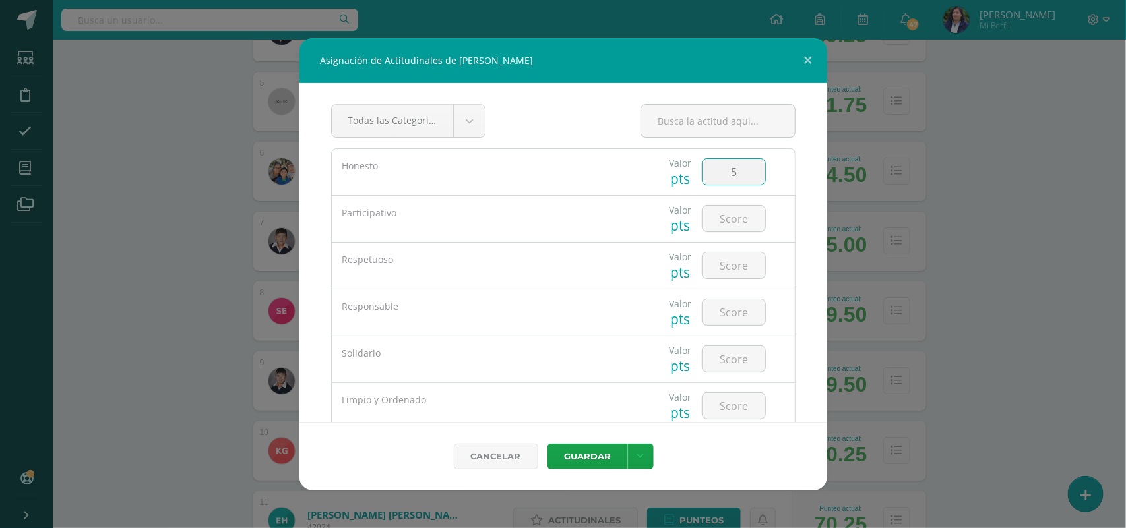
type input "5"
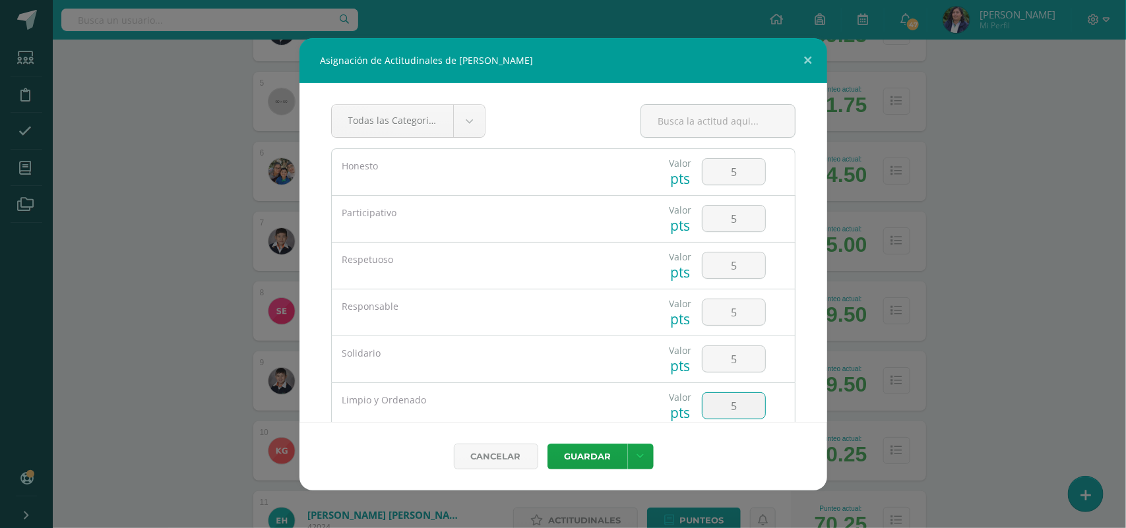
type input "5"
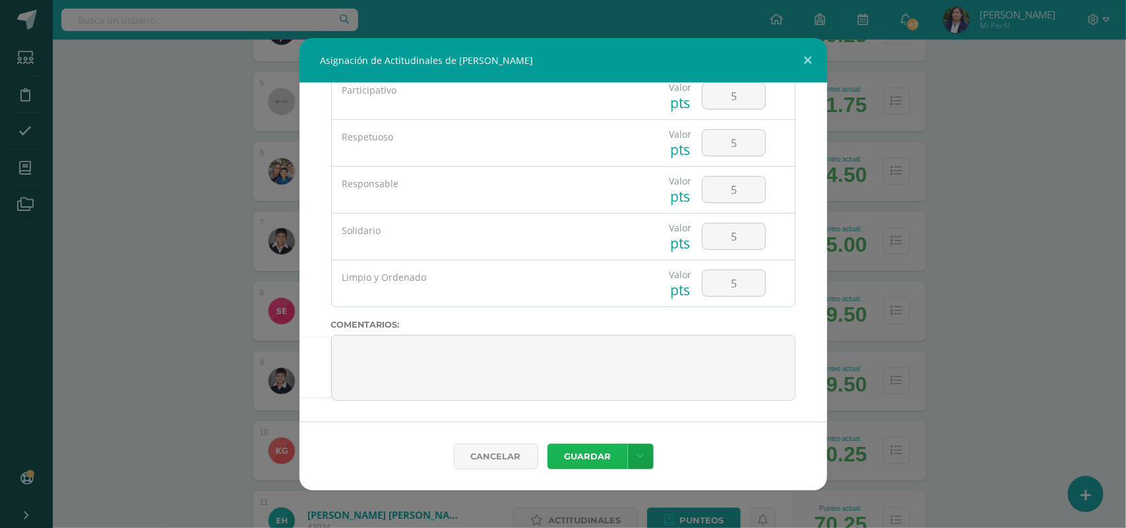
click at [592, 449] on button "Guardar" at bounding box center [587, 457] width 80 height 26
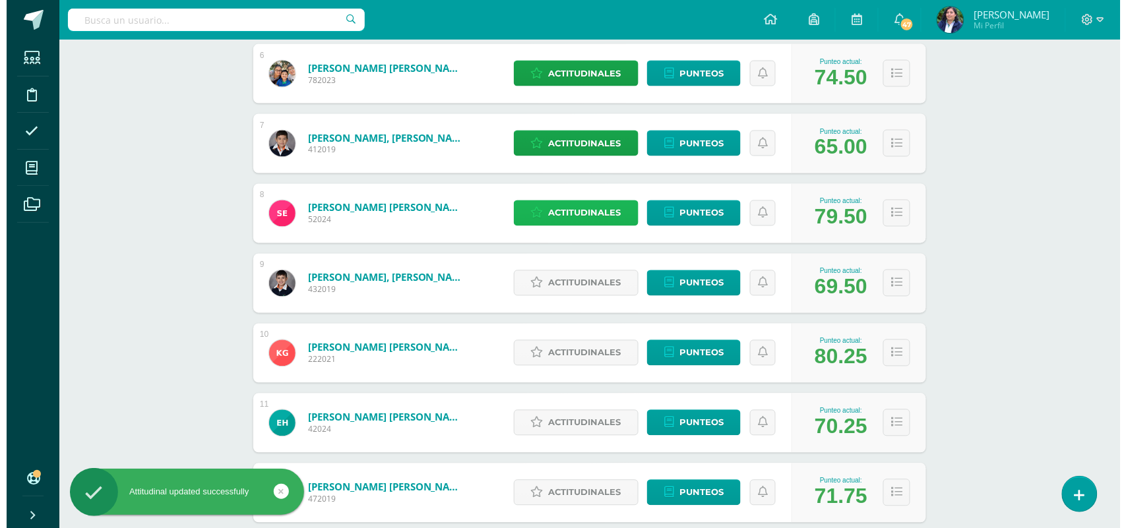
scroll to position [742, 0]
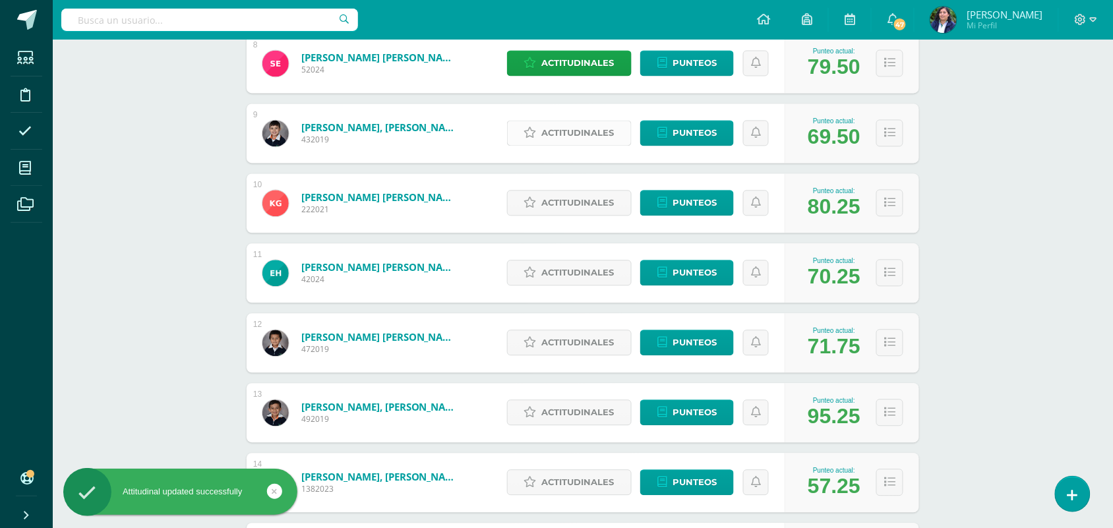
click at [574, 138] on span "Actitudinales" at bounding box center [578, 133] width 73 height 24
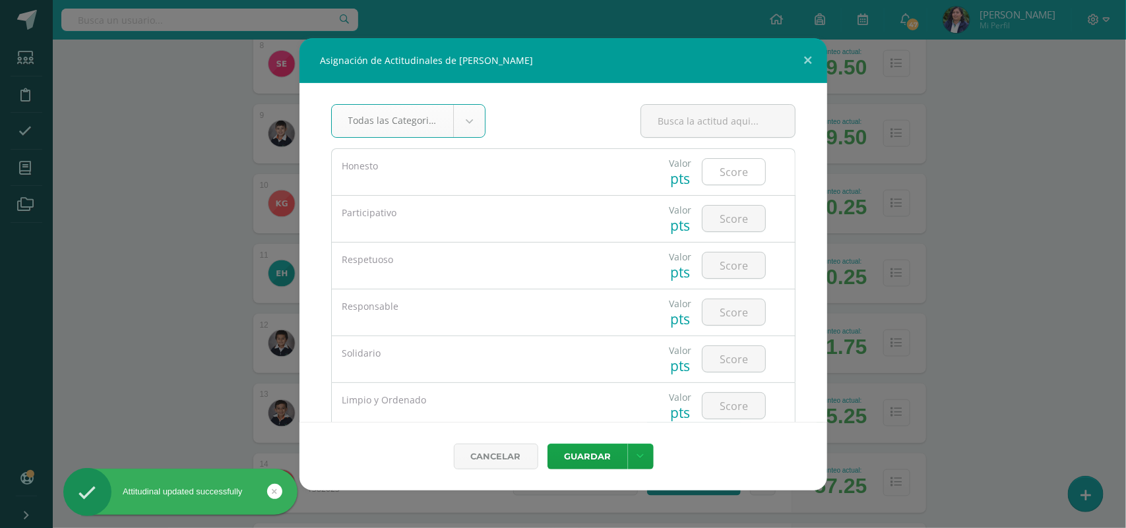
click at [706, 162] on input "number" at bounding box center [733, 172] width 63 height 26
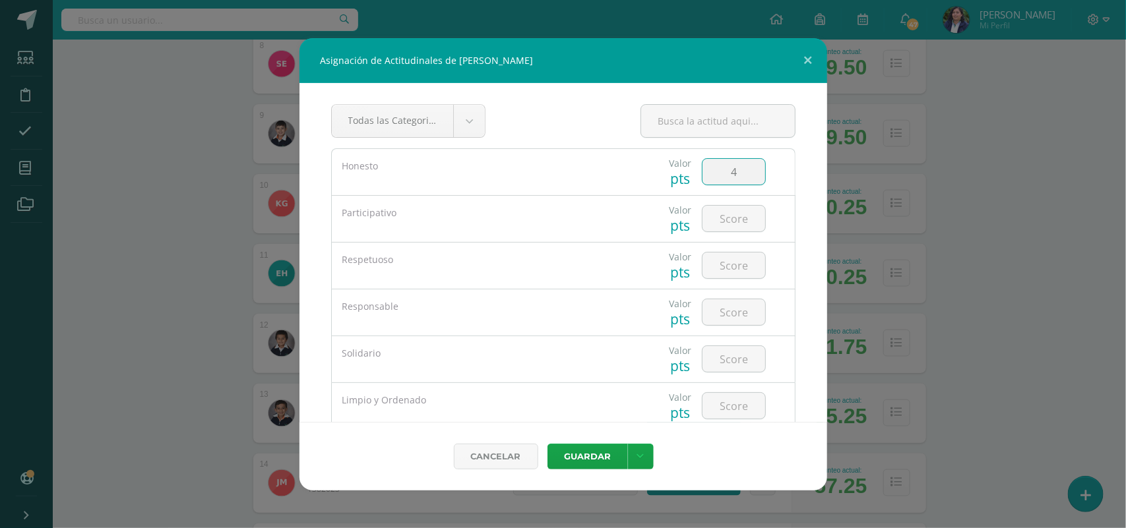
type input "4"
type input "5"
type input "3"
type input "4"
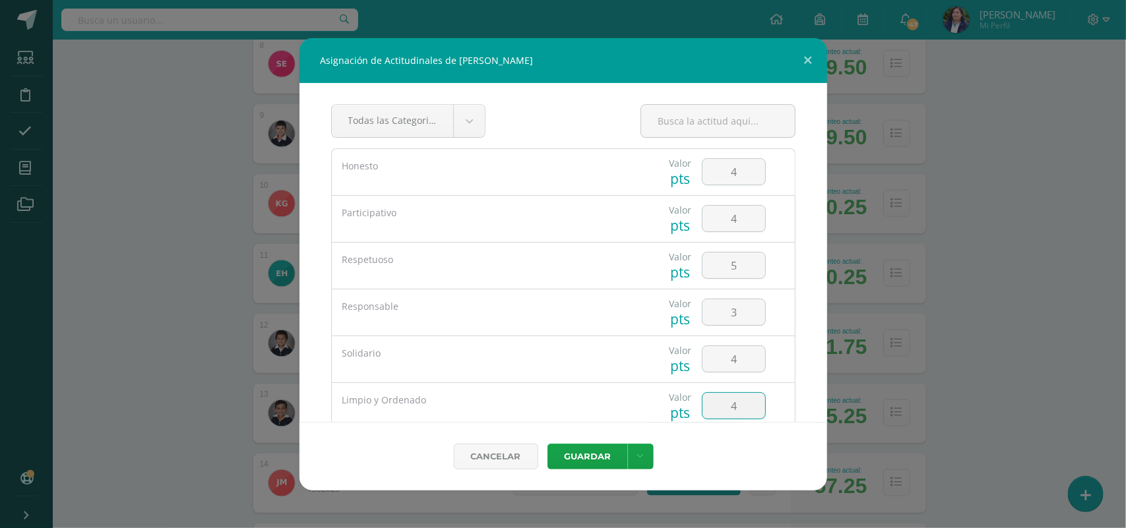
type input "4"
click at [547, 444] on button "Guardar" at bounding box center [587, 457] width 80 height 26
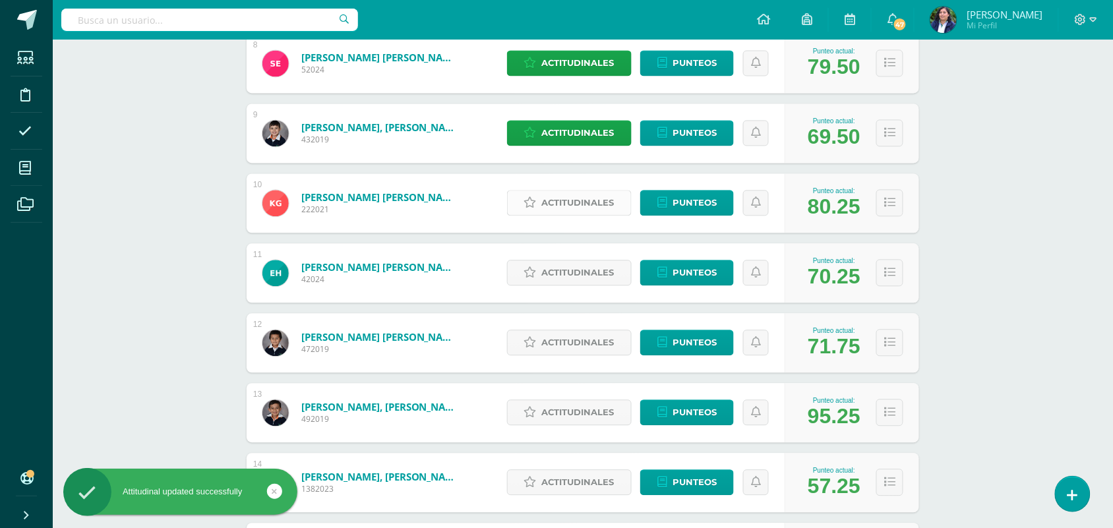
click at [575, 193] on span "Actitudinales" at bounding box center [578, 203] width 73 height 24
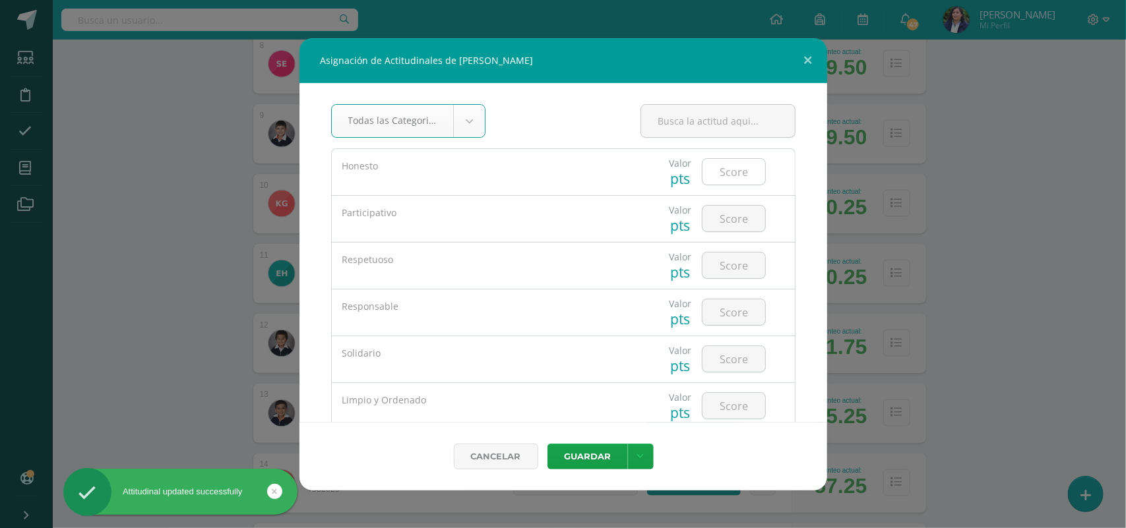
click at [746, 183] on input "number" at bounding box center [733, 172] width 63 height 26
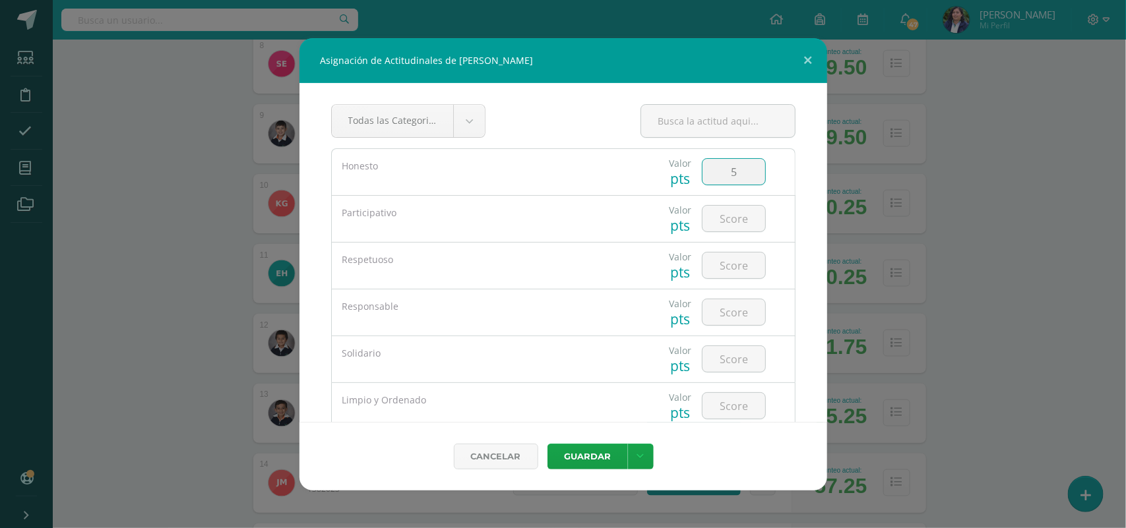
type input "5"
type input "4"
type input "5"
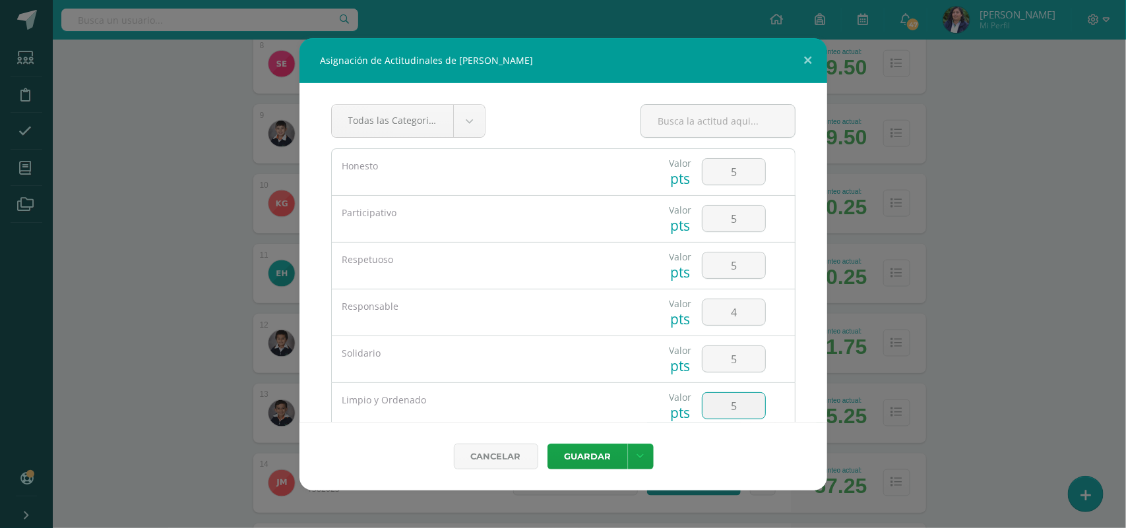
type input "5"
click at [584, 447] on button "Guardar" at bounding box center [587, 457] width 80 height 26
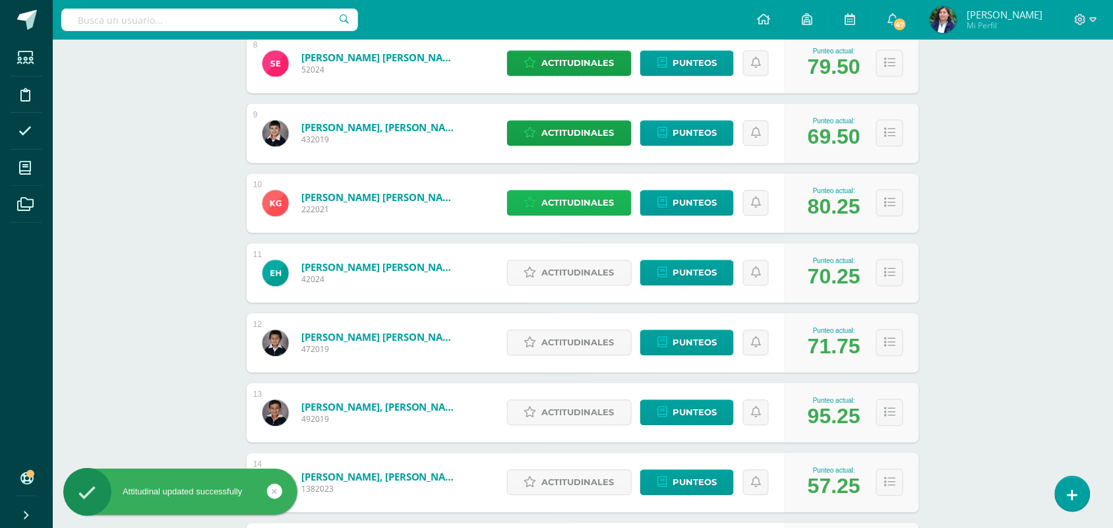
click at [558, 203] on span "Actitudinales" at bounding box center [578, 203] width 73 height 24
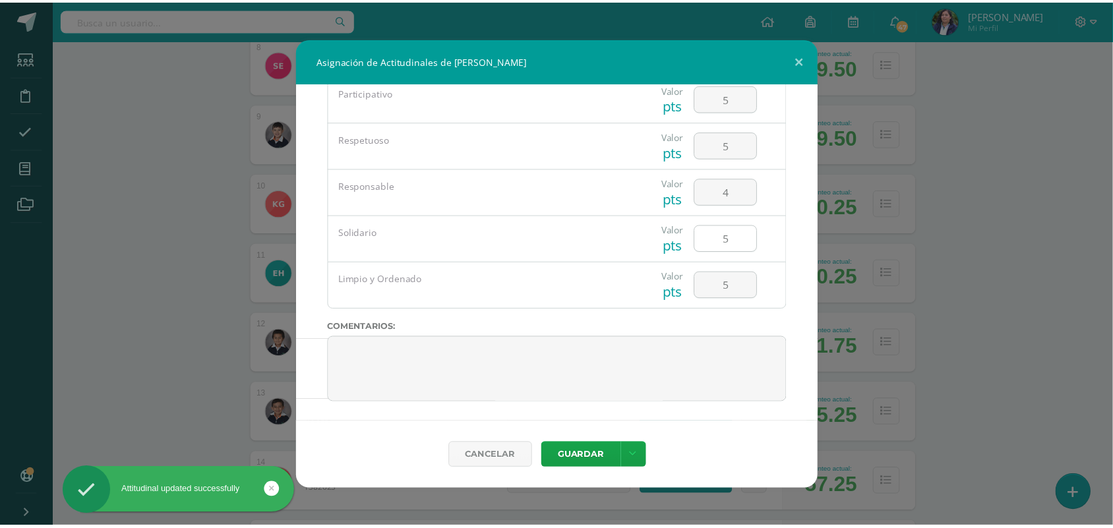
scroll to position [124, 0]
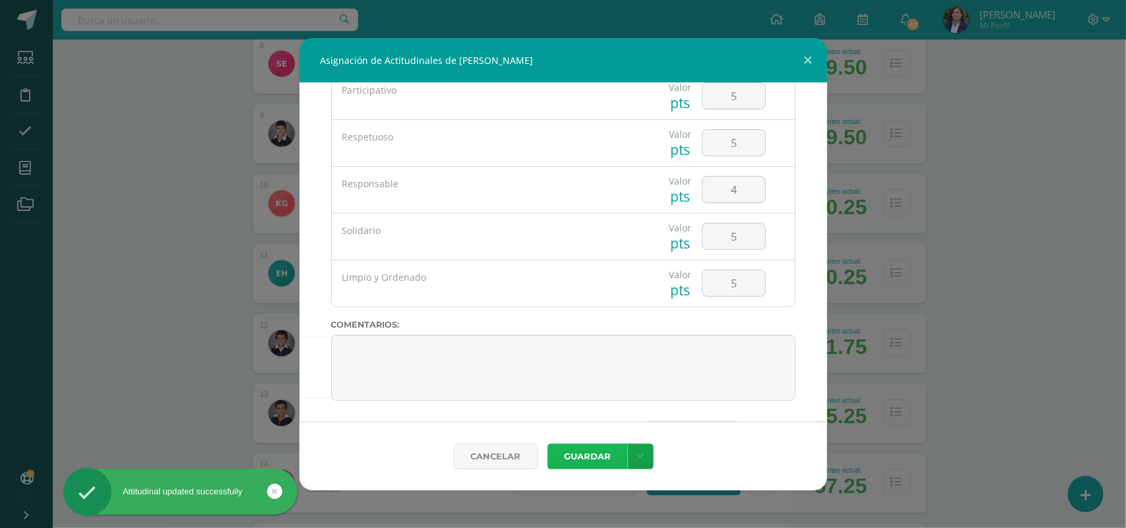
click at [595, 456] on button "Guardar" at bounding box center [587, 457] width 80 height 26
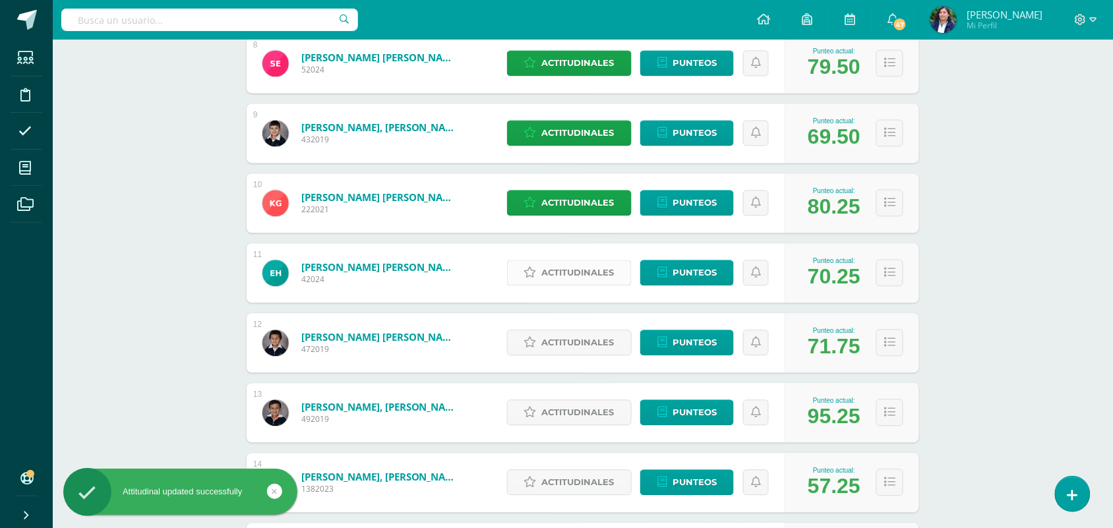
click at [567, 279] on span "Actitudinales" at bounding box center [578, 273] width 73 height 24
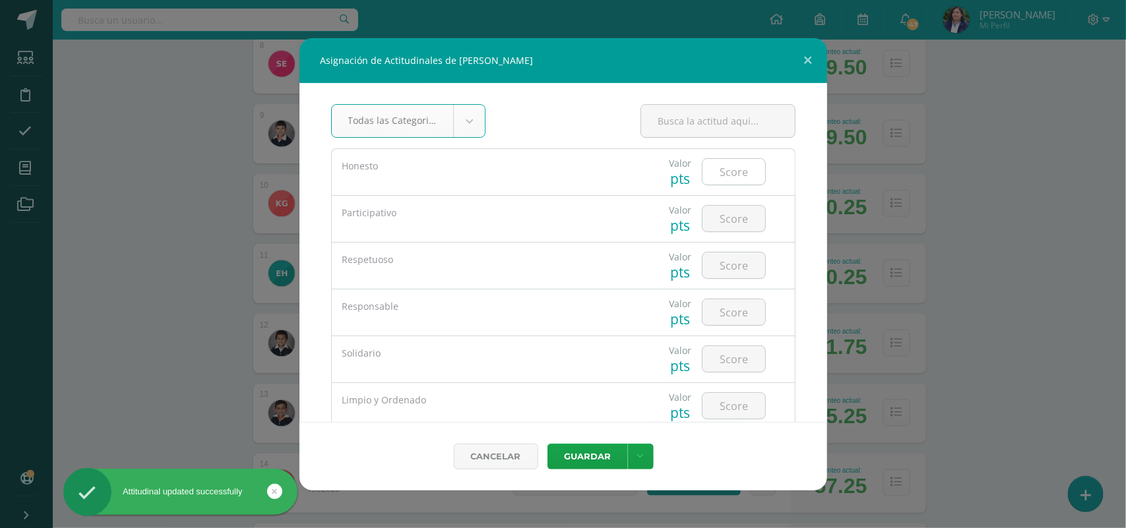
click at [722, 160] on input "number" at bounding box center [733, 172] width 63 height 26
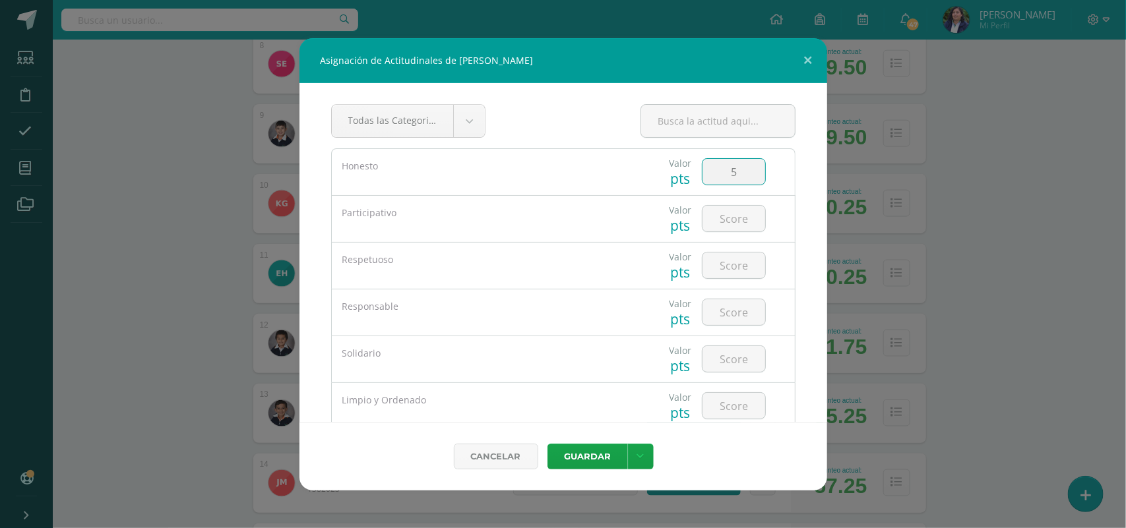
type input "5"
type input "4"
type input "53"
type input "5"
type input "4"
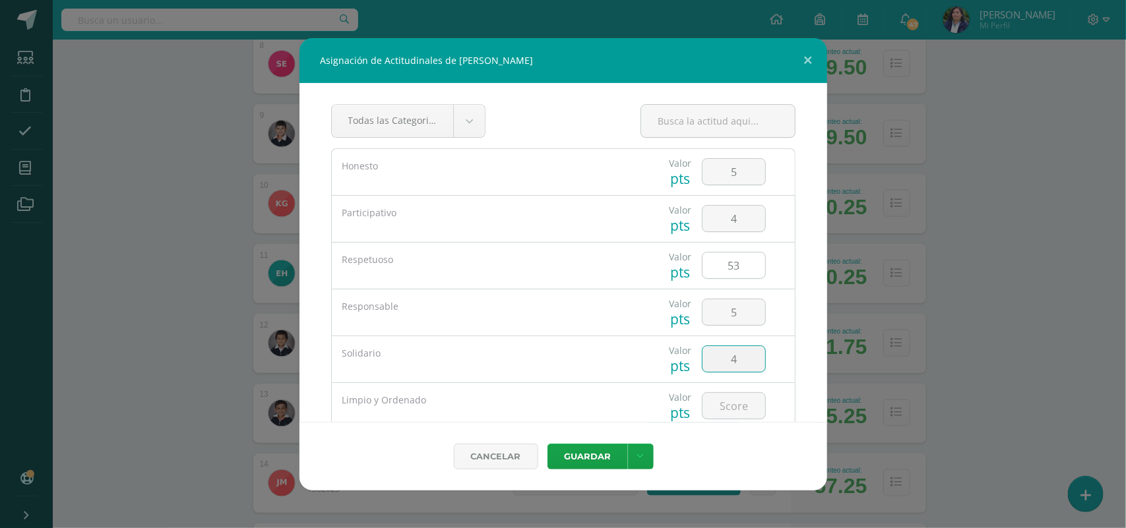
click at [729, 267] on input "53" at bounding box center [733, 266] width 63 height 26
type input "5"
type input "3"
type input "5"
type input "4"
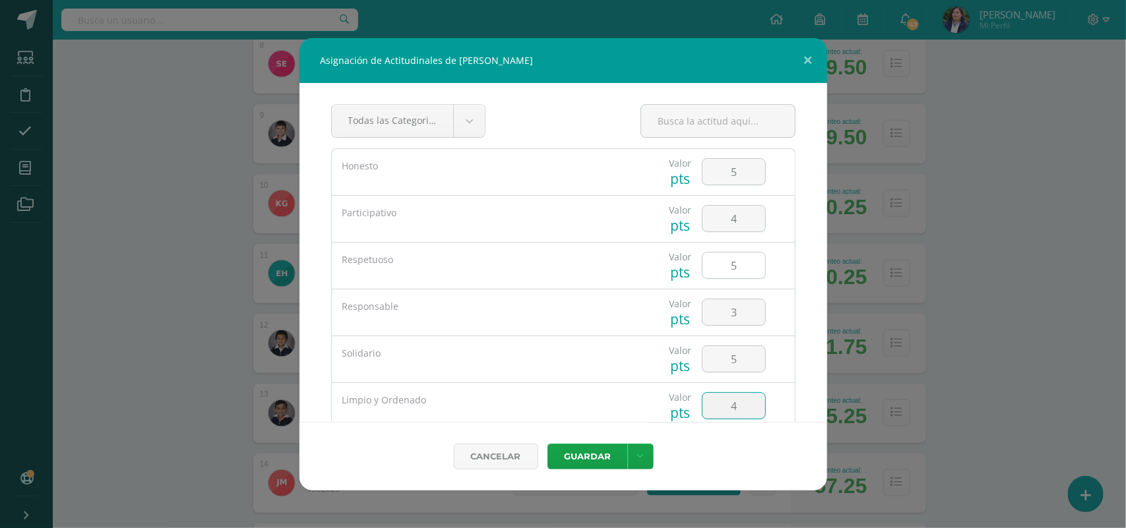
click at [547, 444] on button "Guardar" at bounding box center [587, 457] width 80 height 26
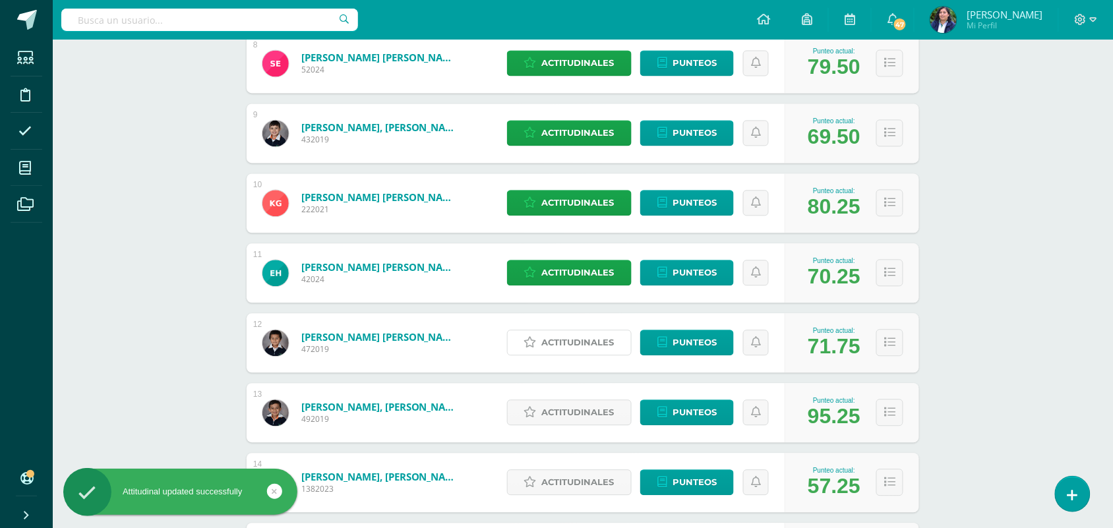
click at [539, 342] on link "Actitudinales" at bounding box center [569, 343] width 125 height 26
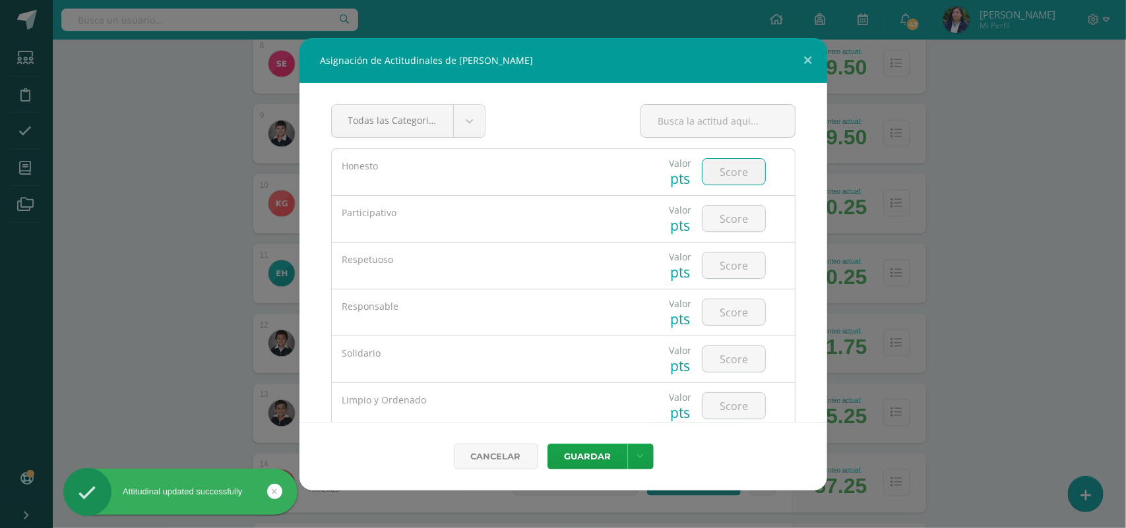
click at [720, 160] on input "number" at bounding box center [733, 172] width 63 height 26
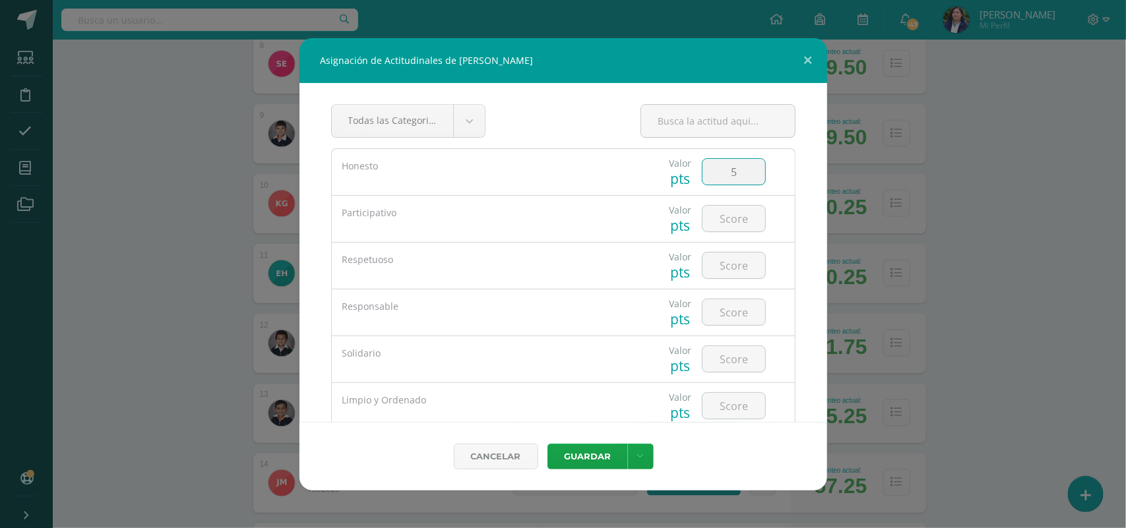
type input "5"
type input "4"
type input "5"
type input "3"
type input "5"
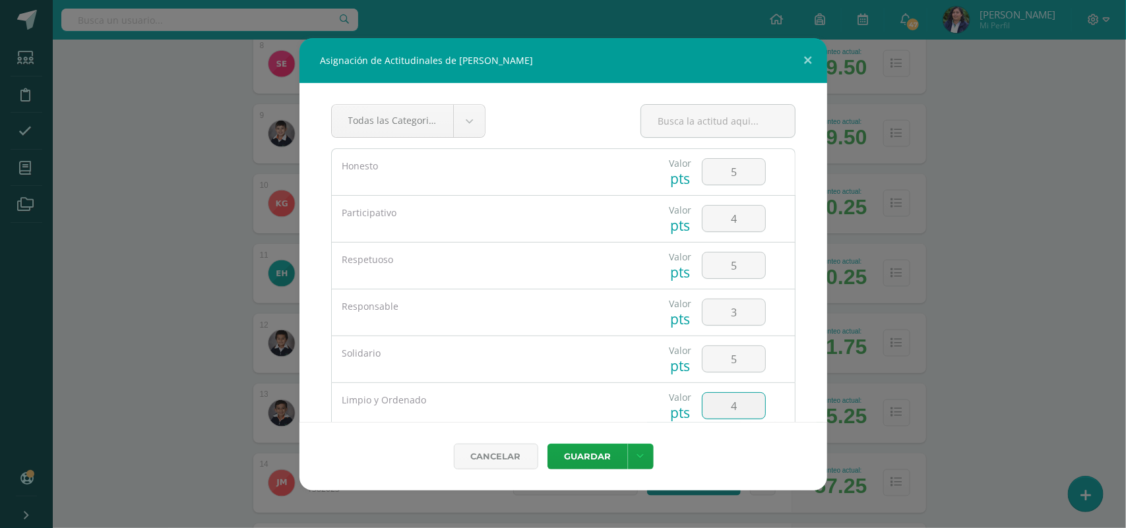
type input "4"
click at [547, 444] on button "Guardar" at bounding box center [587, 457] width 80 height 26
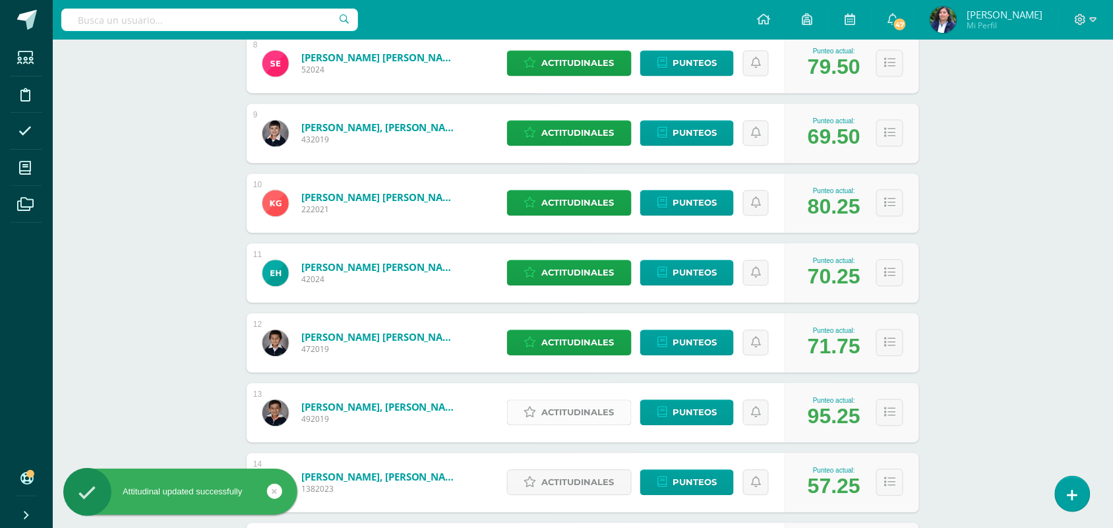
click at [588, 420] on span "Actitudinales" at bounding box center [578, 413] width 73 height 24
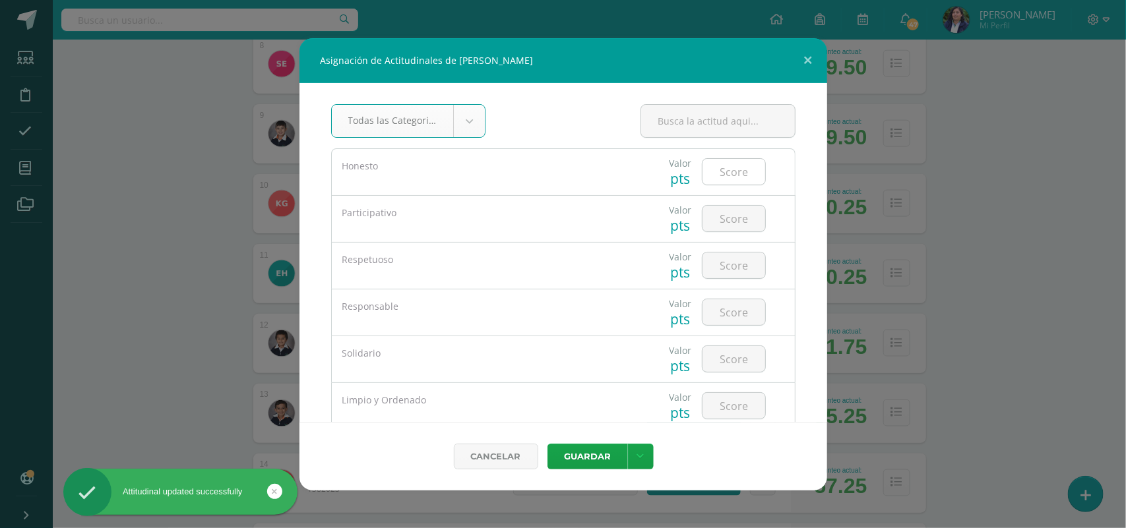
click at [735, 171] on input "number" at bounding box center [733, 172] width 63 height 26
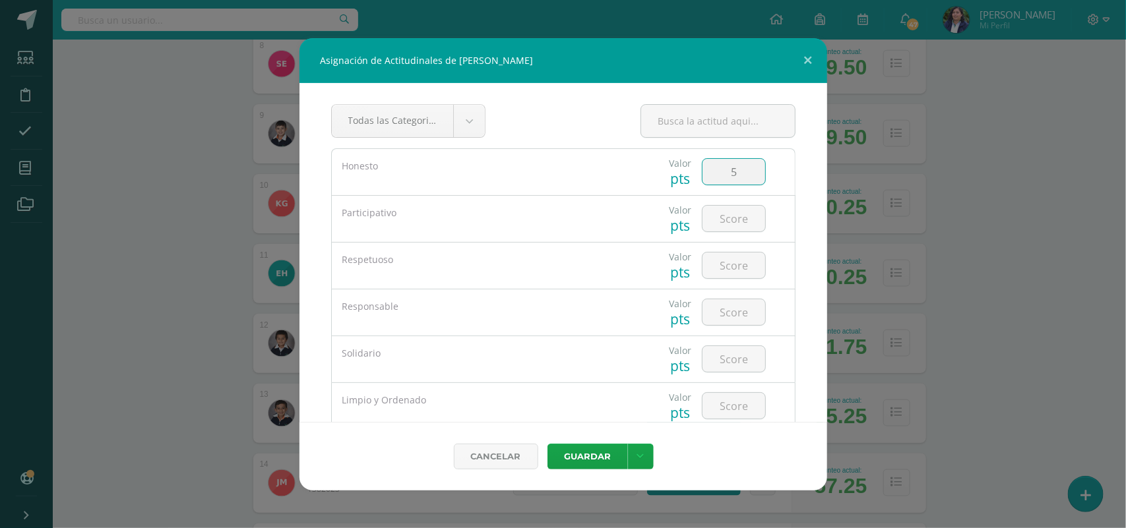
type input "5"
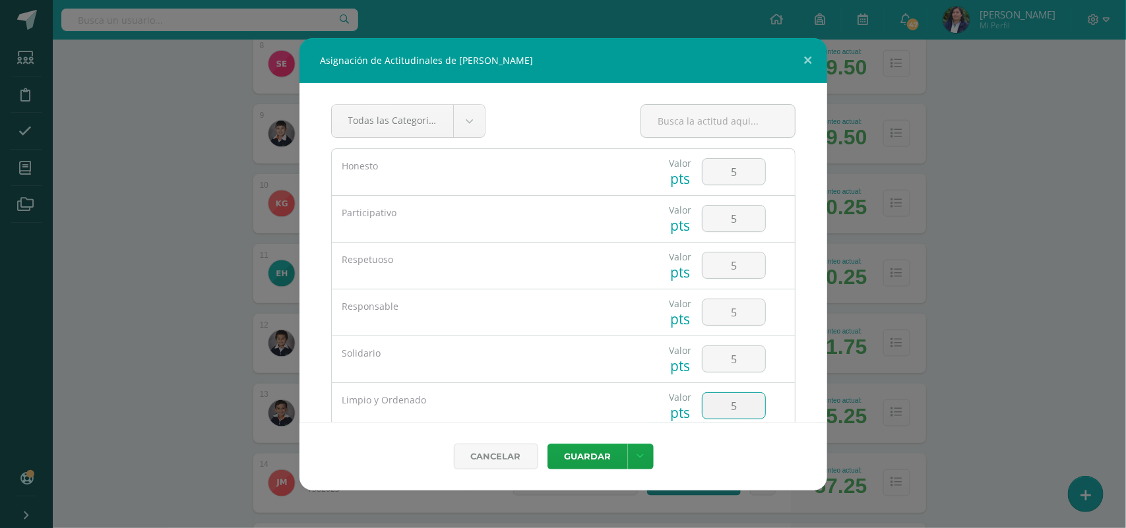
type input "5"
click at [547, 444] on button "Guardar" at bounding box center [587, 457] width 80 height 26
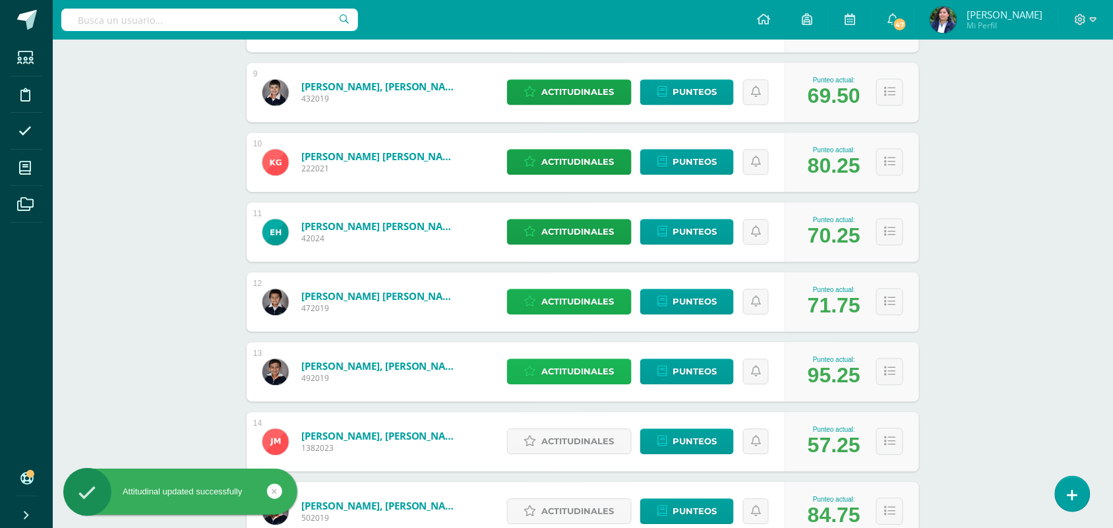
scroll to position [824, 0]
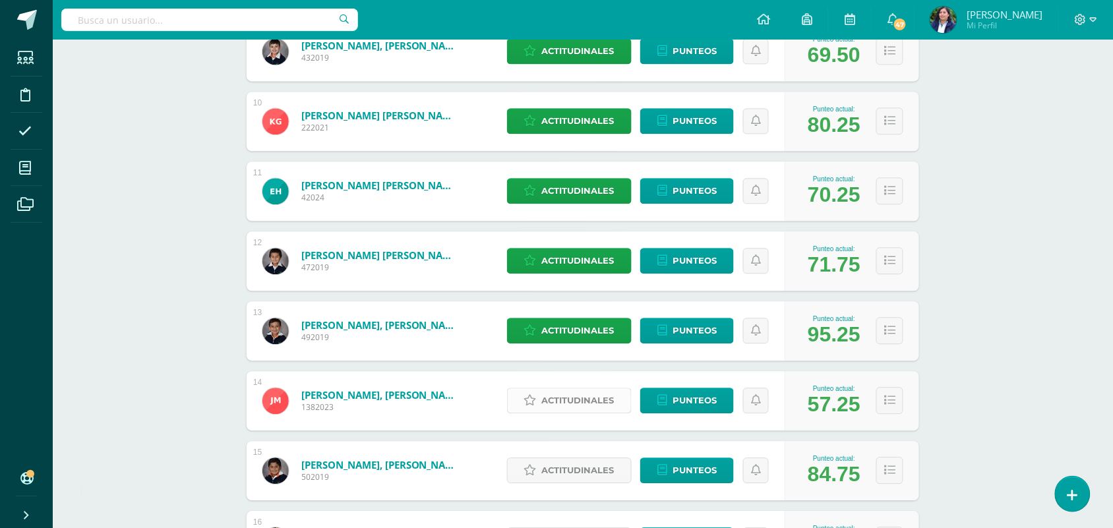
click at [562, 394] on span "Actitudinales" at bounding box center [578, 400] width 73 height 24
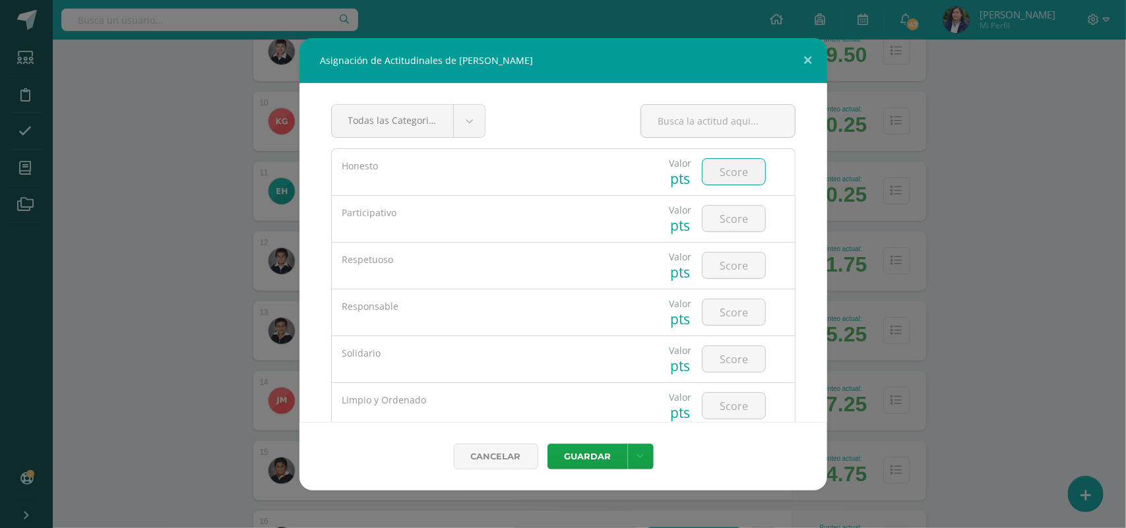
click at [711, 182] on input "number" at bounding box center [733, 172] width 63 height 26
type input "4"
type input "5"
type input "3"
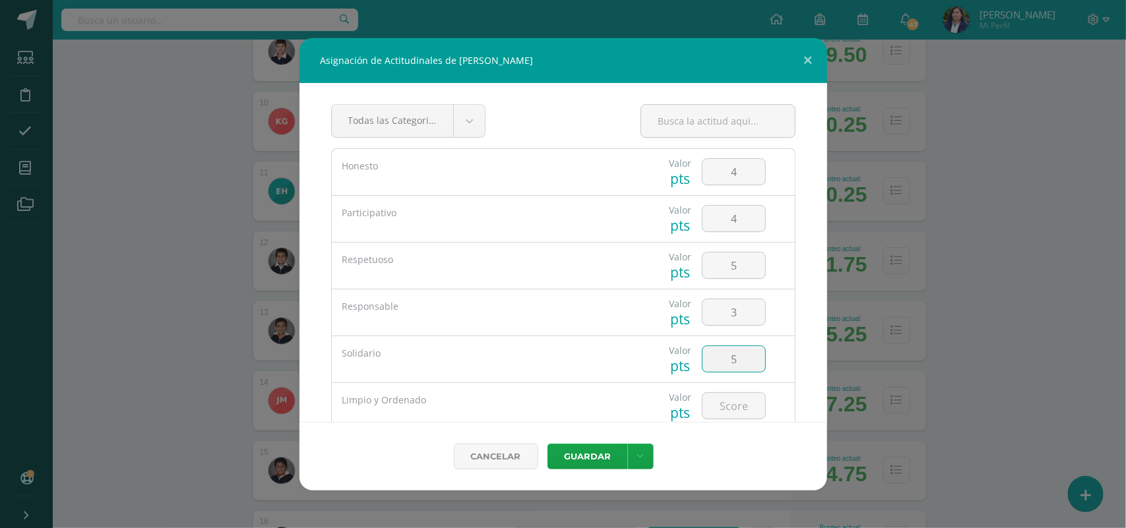
type input "5"
type input "4"
click at [547, 444] on button "Guardar" at bounding box center [587, 457] width 80 height 26
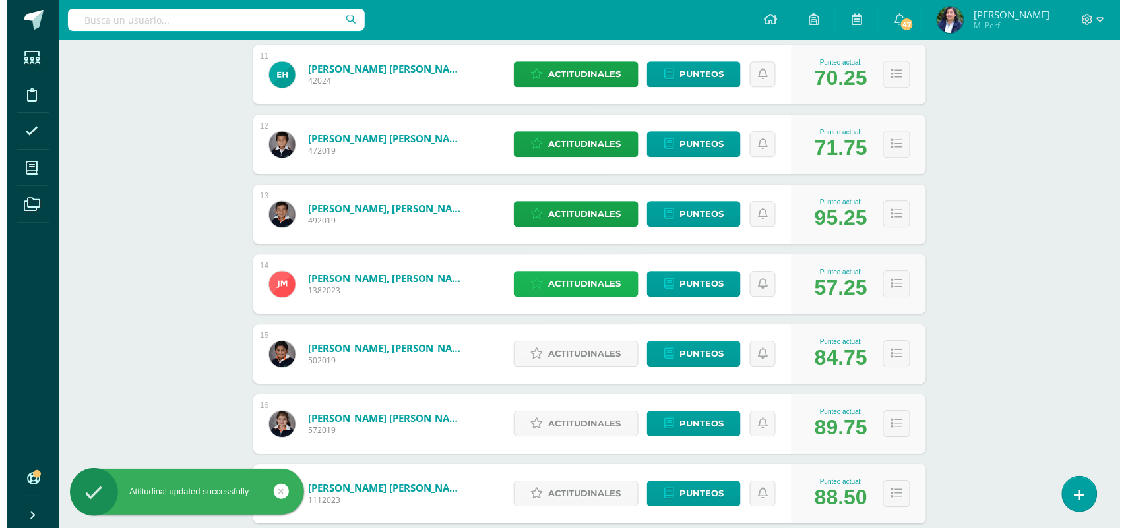
scroll to position [989, 0]
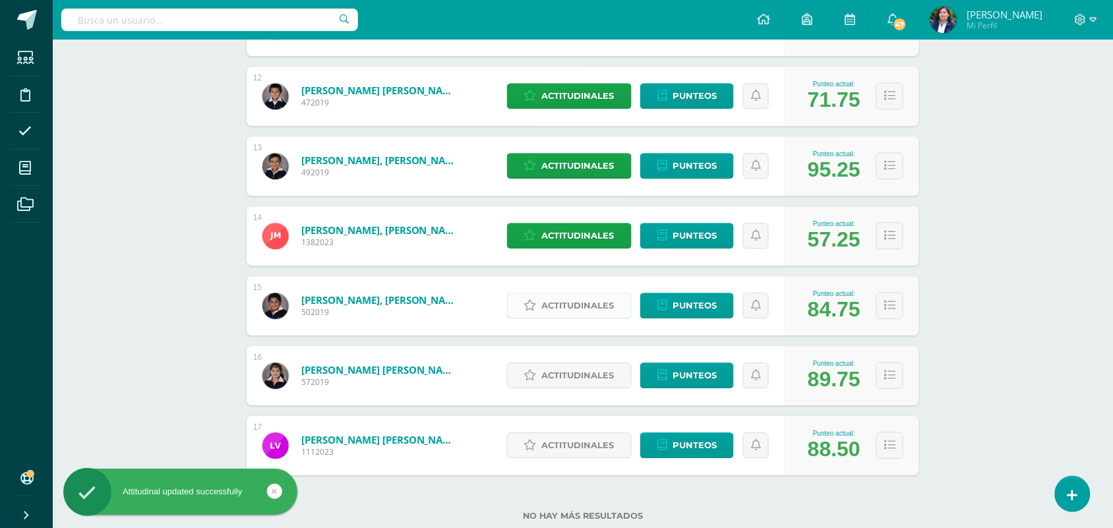
click at [580, 301] on span "Actitudinales" at bounding box center [578, 305] width 73 height 24
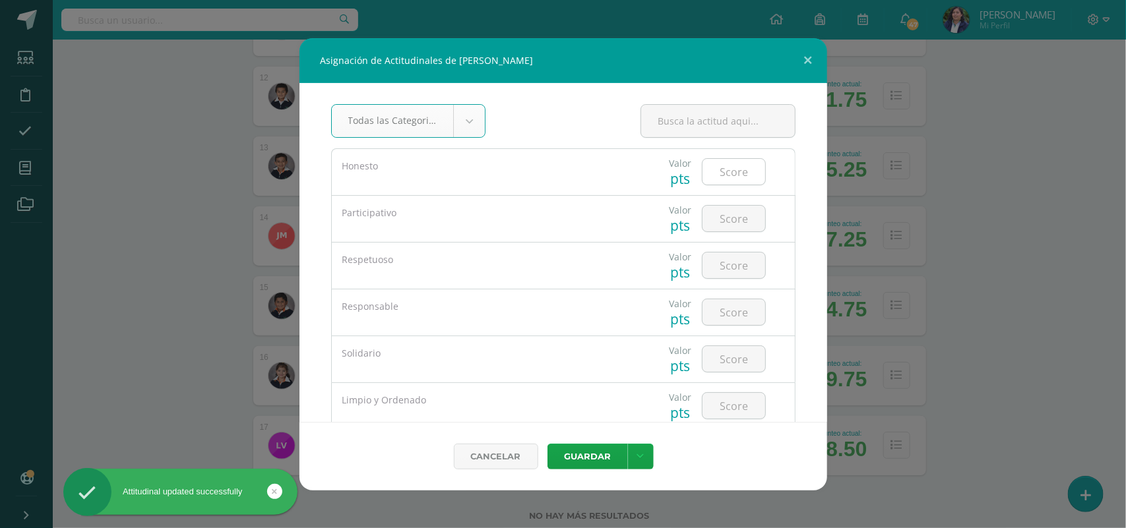
click at [739, 165] on input "number" at bounding box center [733, 172] width 63 height 26
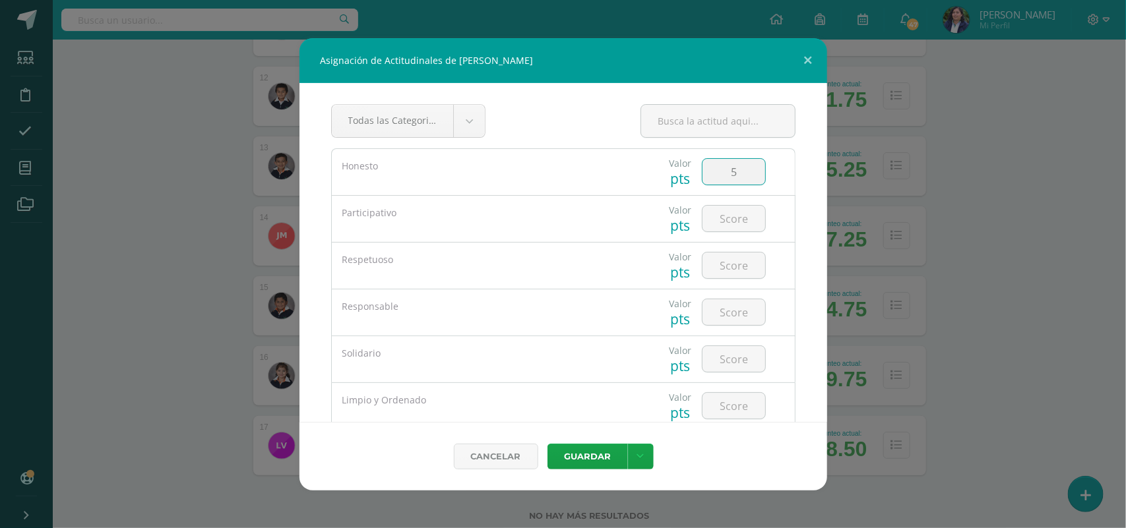
type input "5"
type input "4"
type input "5"
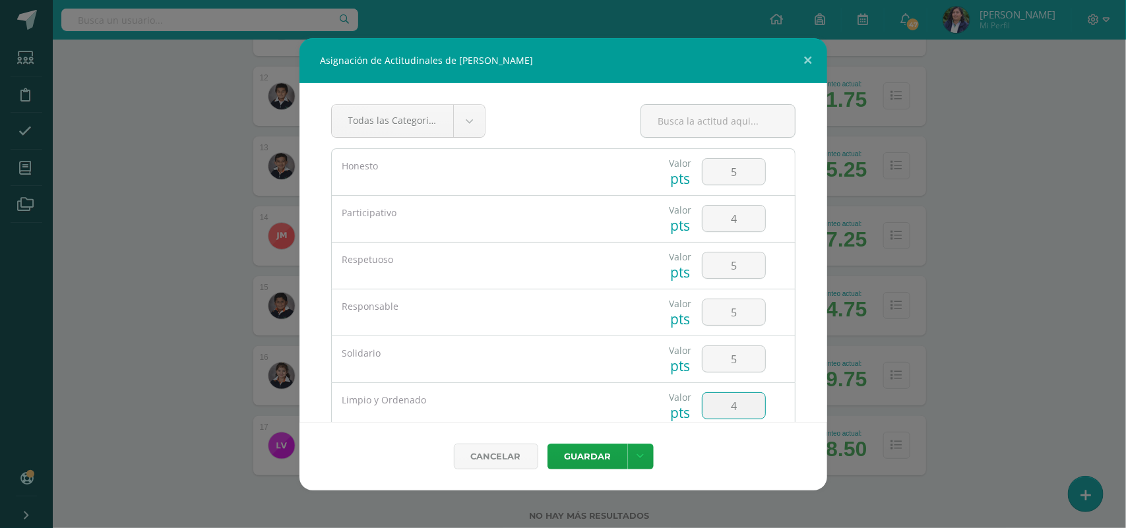
type input "4"
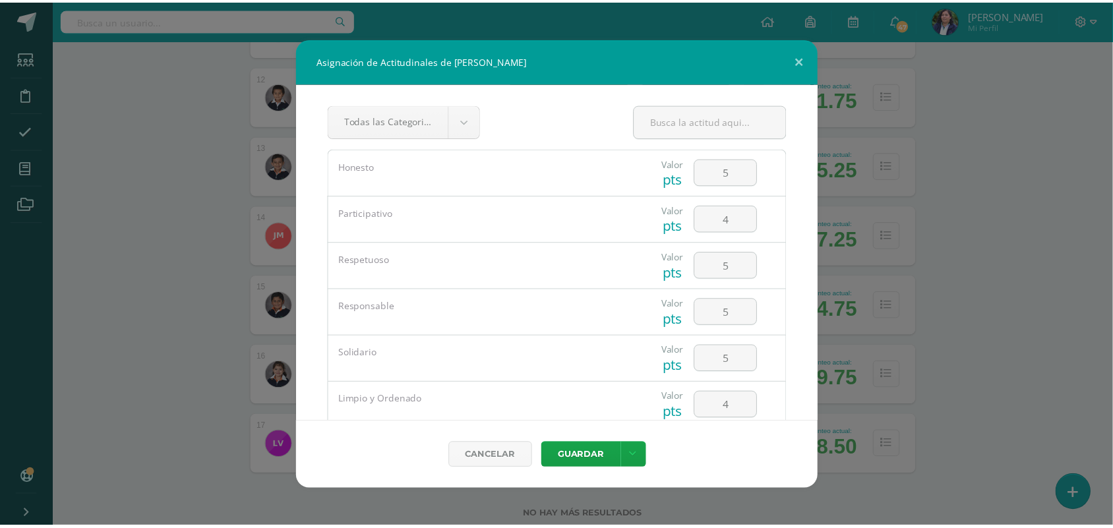
scroll to position [125, 0]
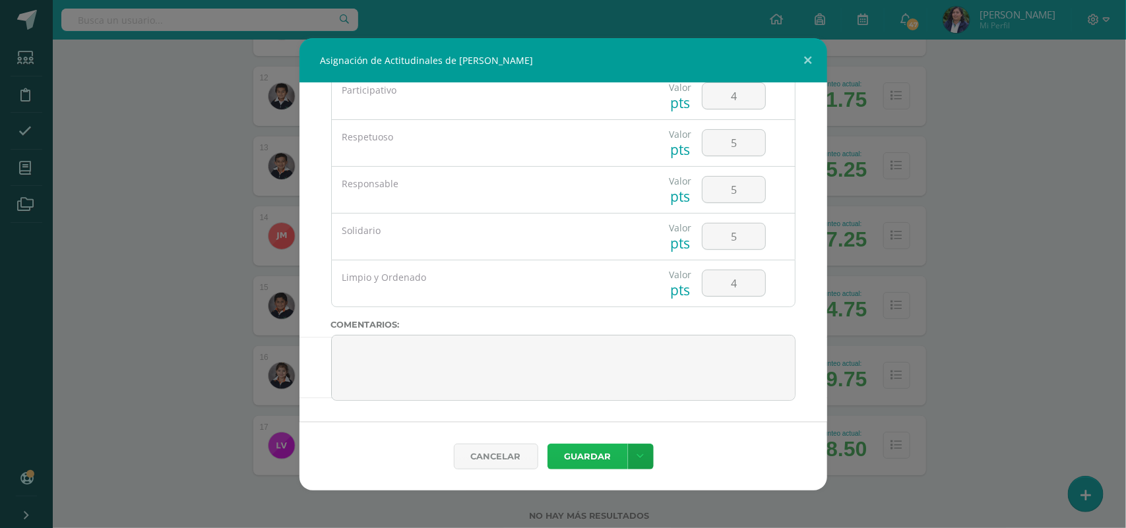
click at [574, 456] on button "Guardar" at bounding box center [587, 457] width 80 height 26
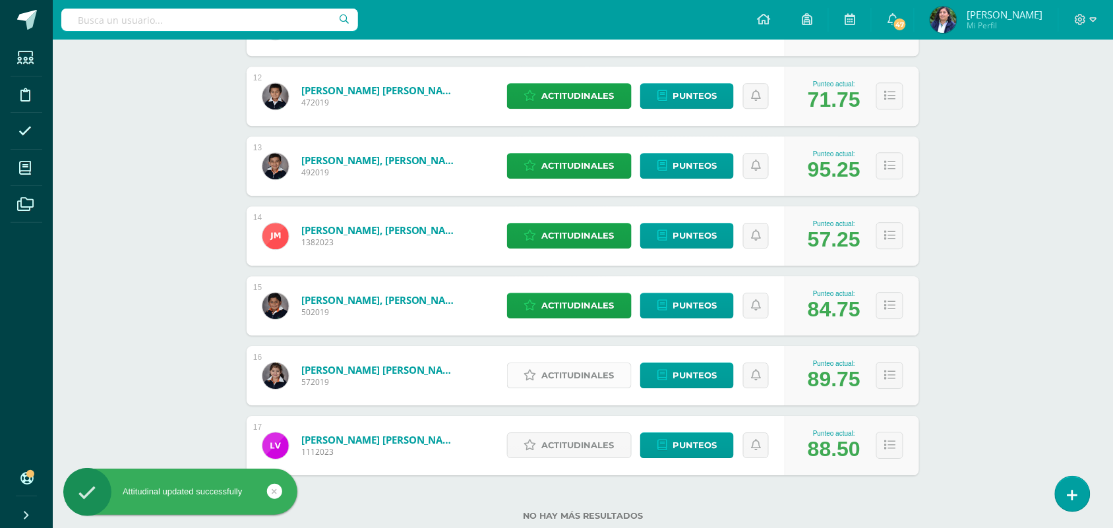
click at [589, 370] on span "Actitudinales" at bounding box center [578, 375] width 73 height 24
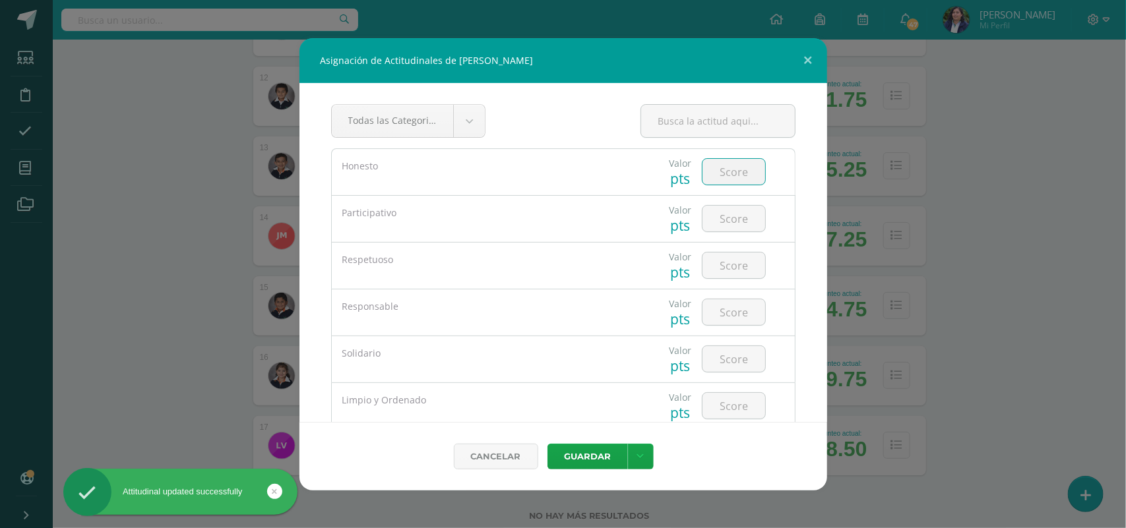
click at [730, 162] on input "number" at bounding box center [733, 172] width 63 height 26
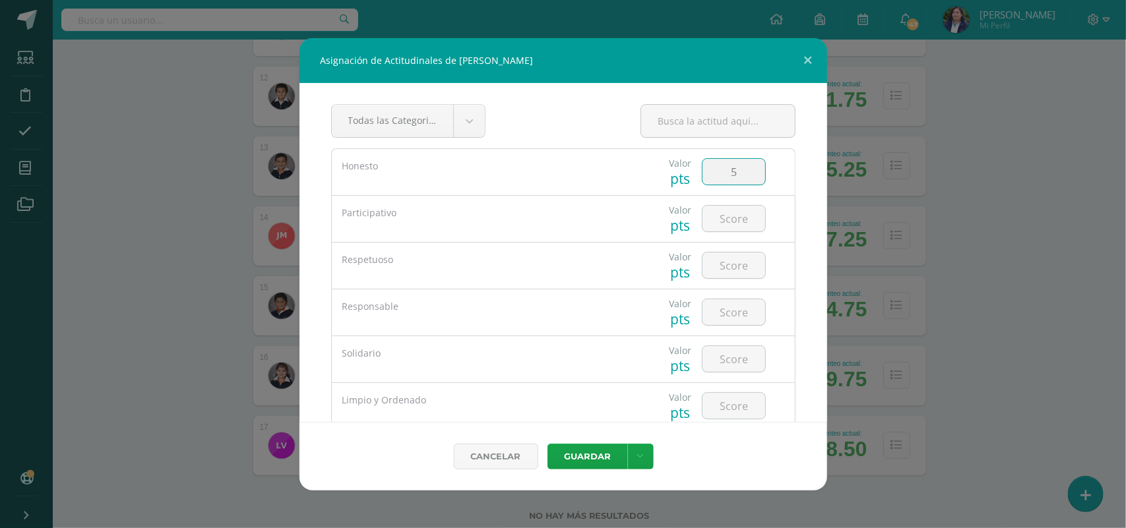
type input "5"
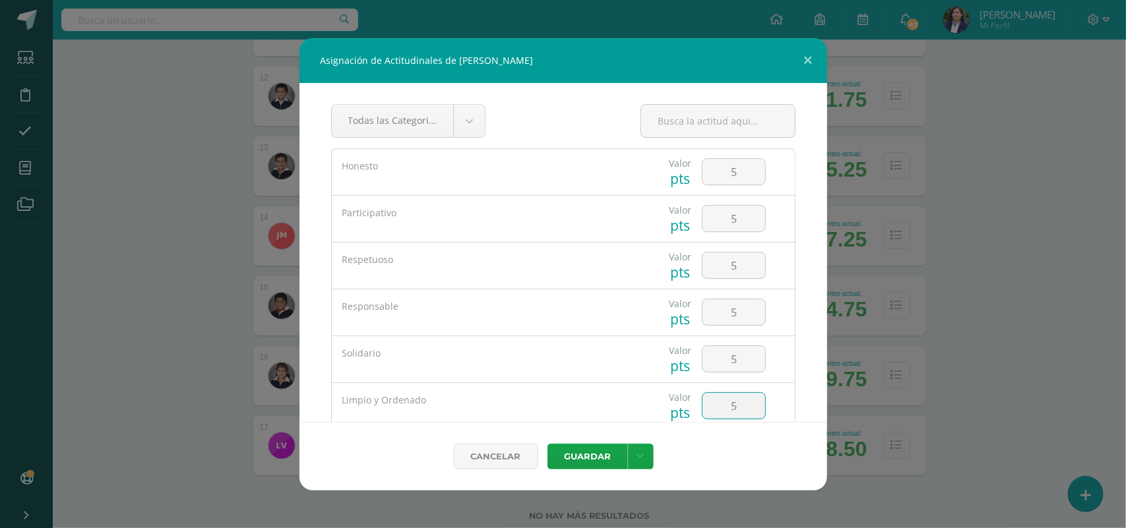
type input "5"
click at [547, 444] on button "Guardar" at bounding box center [587, 457] width 80 height 26
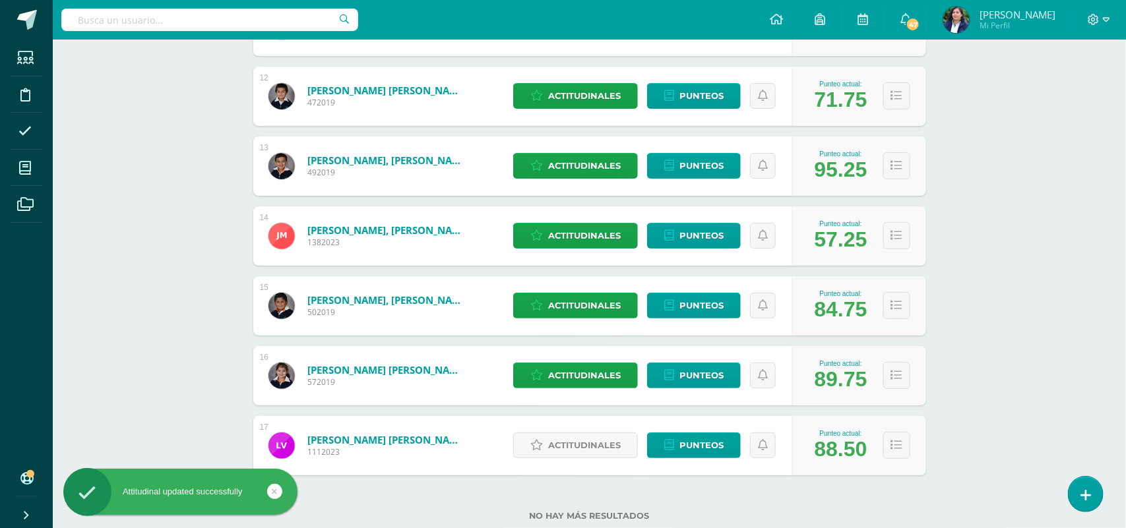
click at [572, 462] on div "Cancelar Guardar Guardar y poblar en todos mis cursos" at bounding box center [563, 437] width 475 height 62
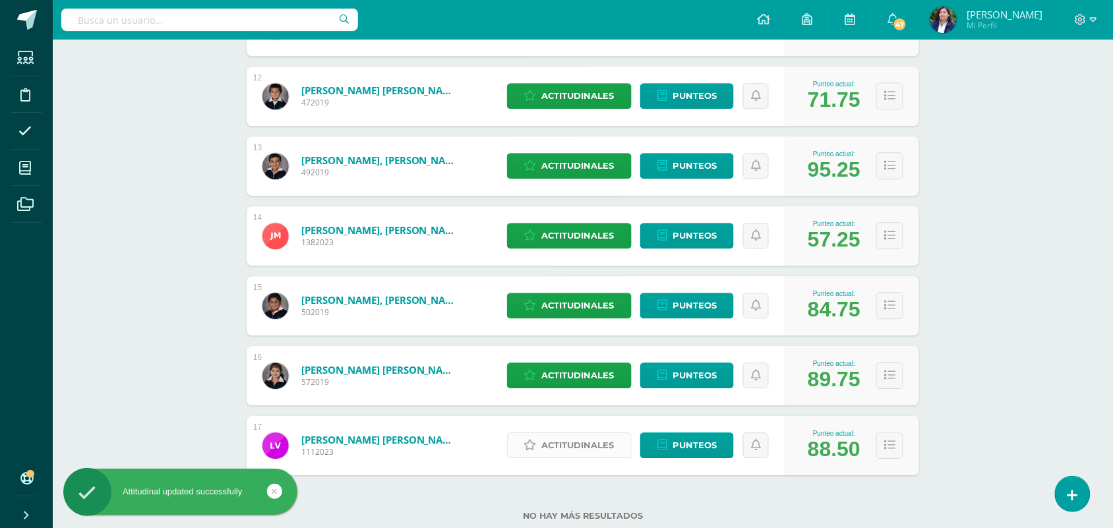
click at [592, 443] on span "Actitudinales" at bounding box center [578, 445] width 73 height 24
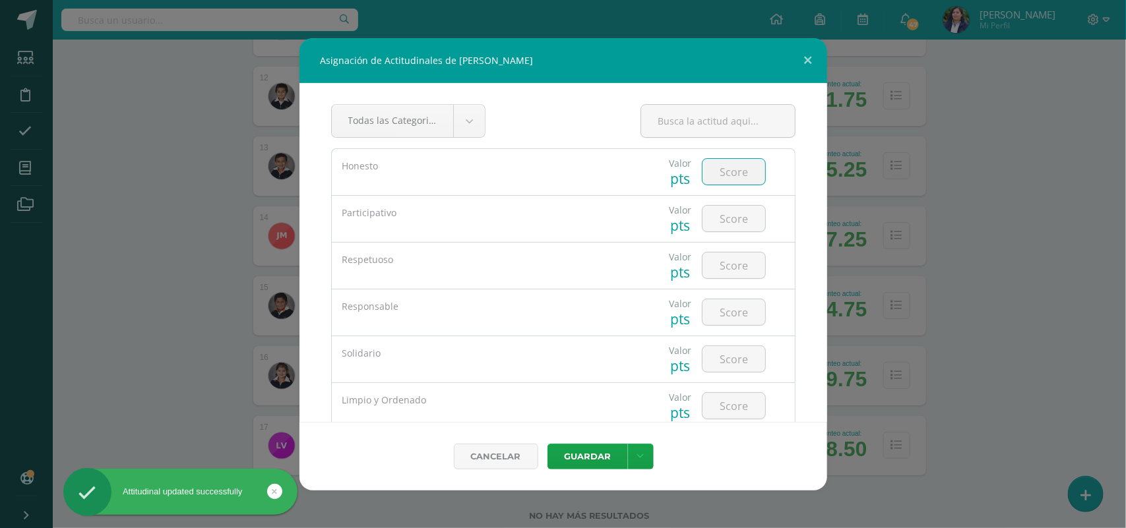
click at [726, 177] on input "number" at bounding box center [733, 172] width 63 height 26
type input "5"
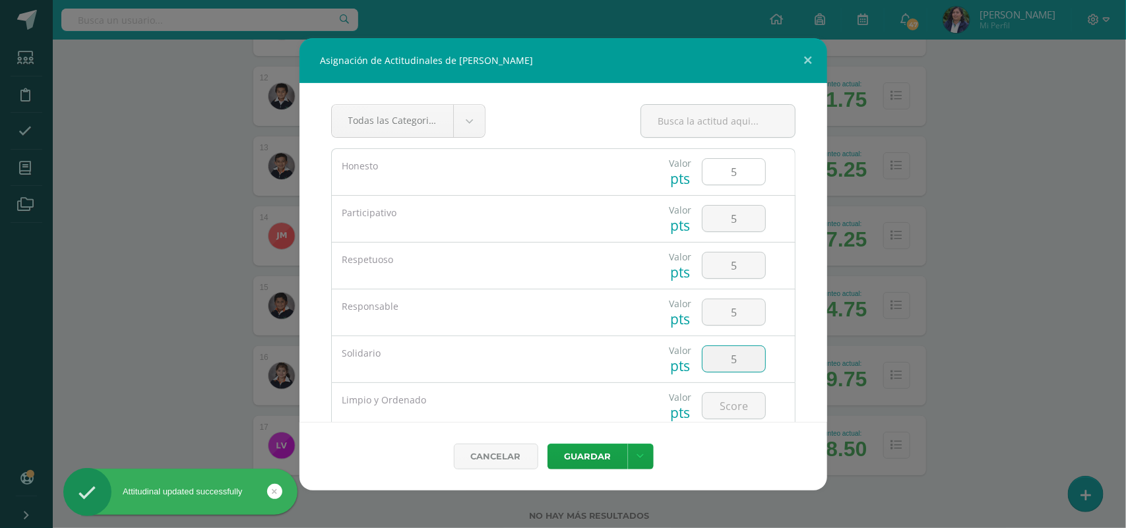
type input "5"
click at [547, 444] on button "Guardar" at bounding box center [587, 457] width 80 height 26
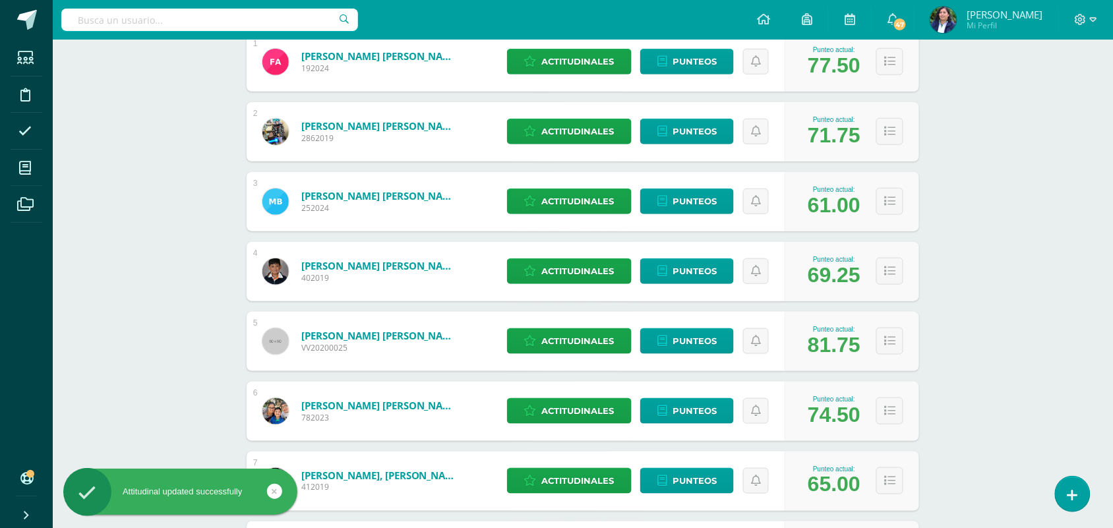
scroll to position [247, 0]
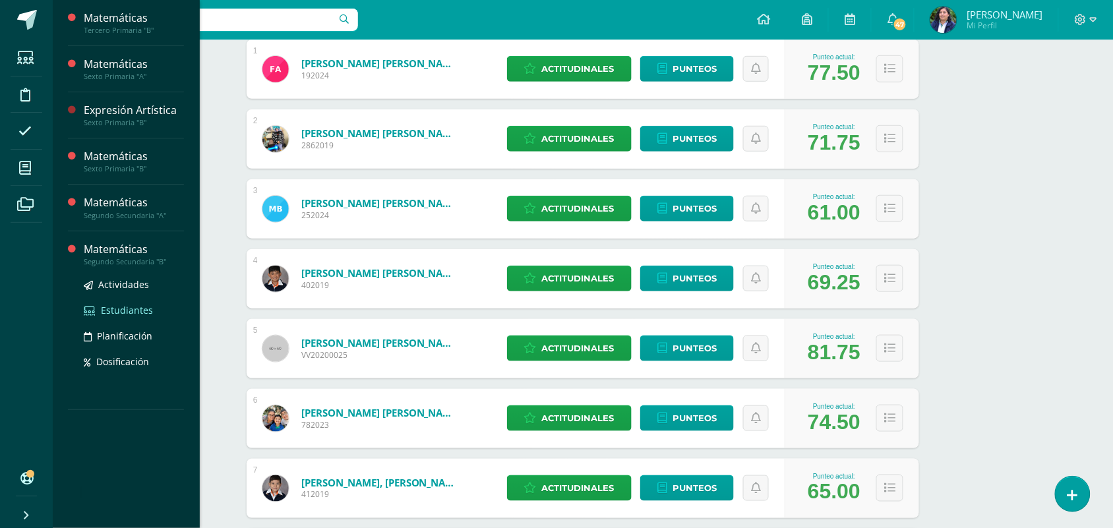
click at [125, 309] on span "Estudiantes" at bounding box center [127, 310] width 52 height 13
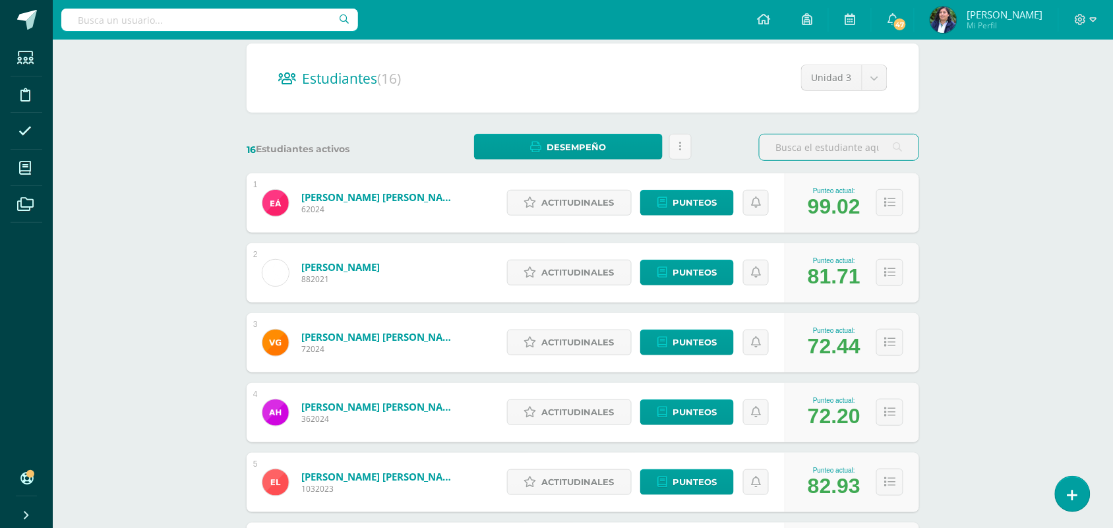
scroll to position [165, 0]
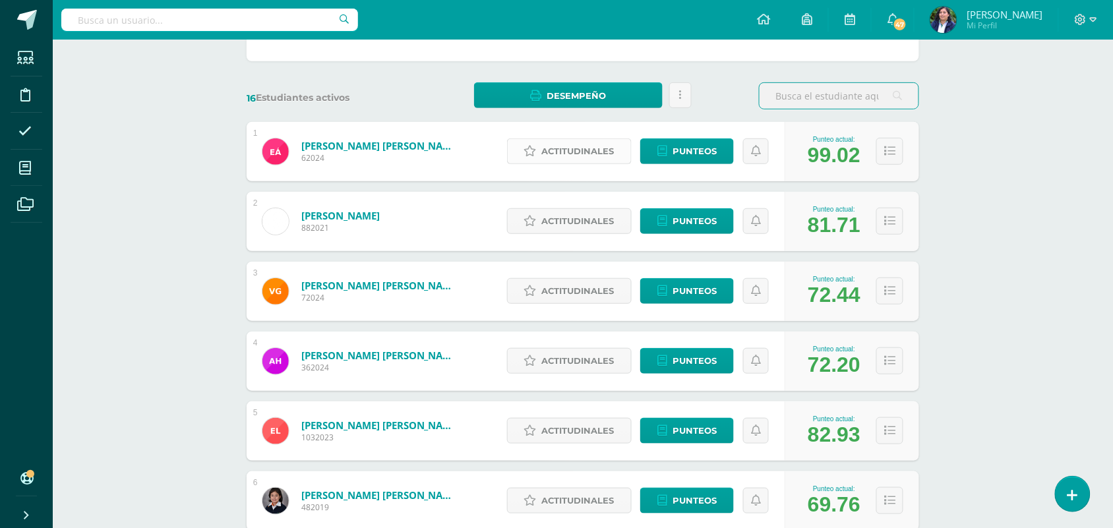
click at [579, 152] on span "Actitudinales" at bounding box center [578, 151] width 73 height 24
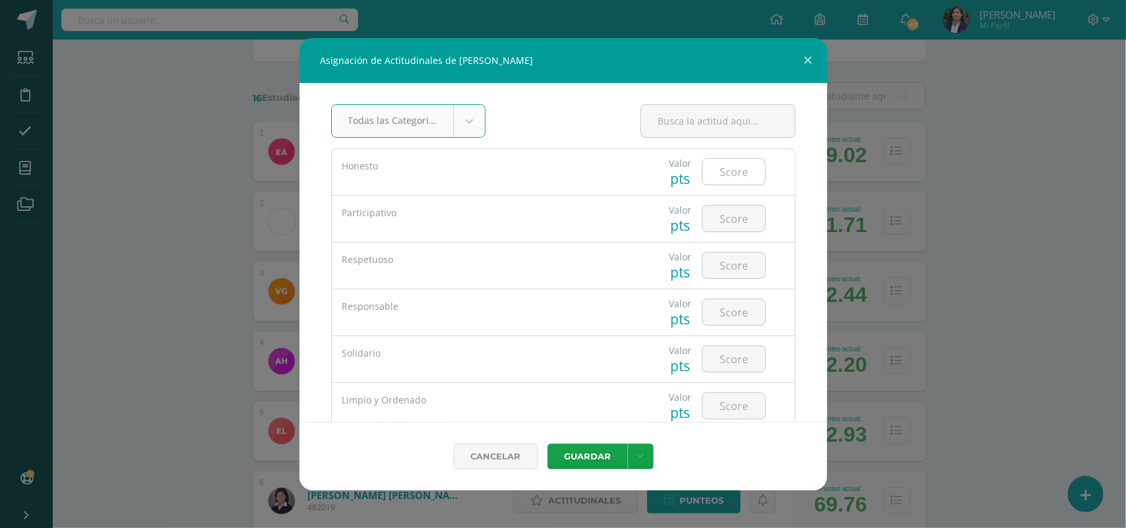
click at [720, 172] on input "number" at bounding box center [733, 172] width 63 height 26
click at [727, 177] on input "number" at bounding box center [733, 172] width 63 height 26
type input "5"
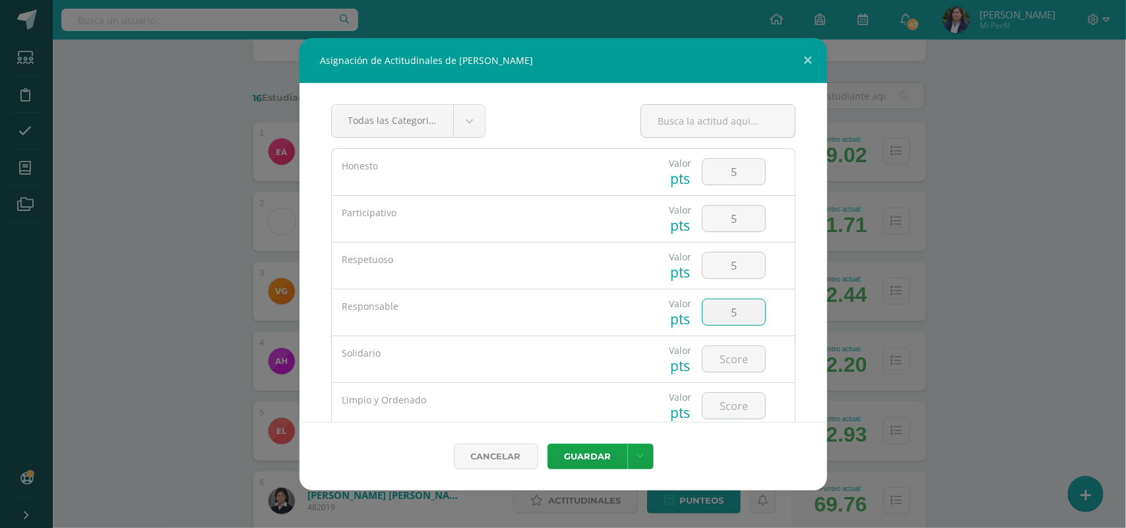
type input "5"
click at [547, 444] on button "Guardar" at bounding box center [587, 457] width 80 height 26
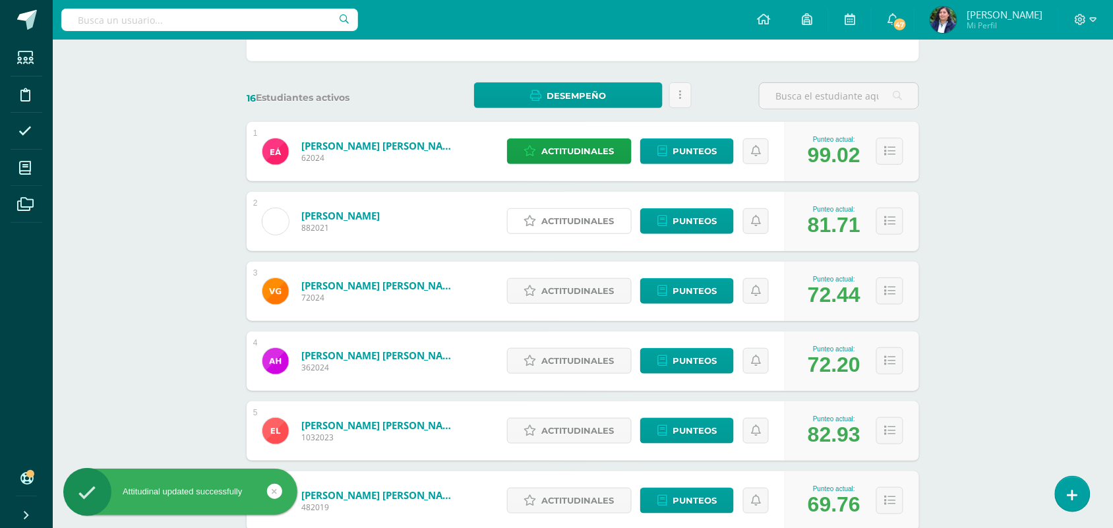
click at [581, 221] on span "Actitudinales" at bounding box center [578, 221] width 73 height 24
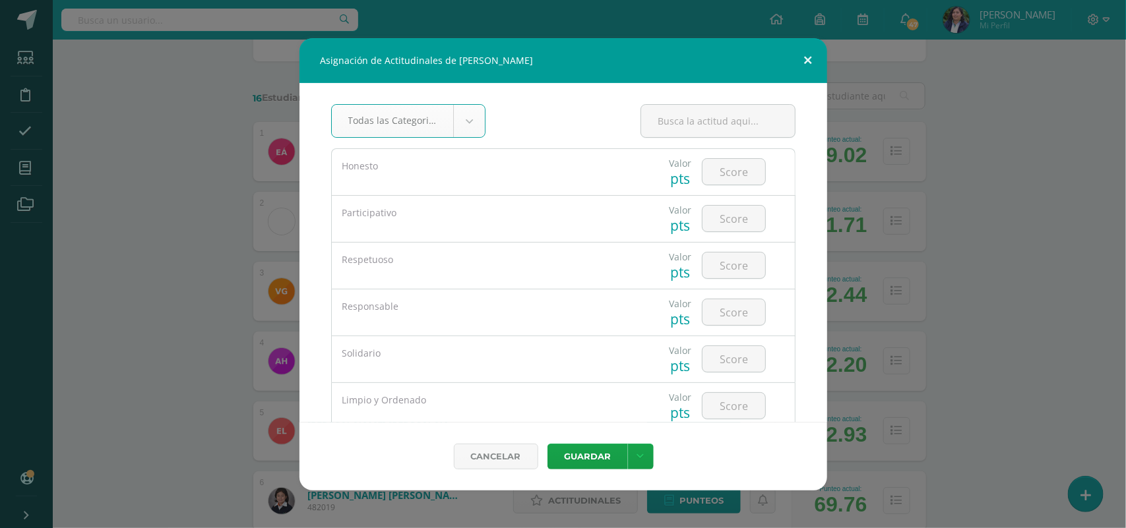
type input "5"
click at [750, 168] on input "number" at bounding box center [733, 172] width 63 height 26
type input "5"
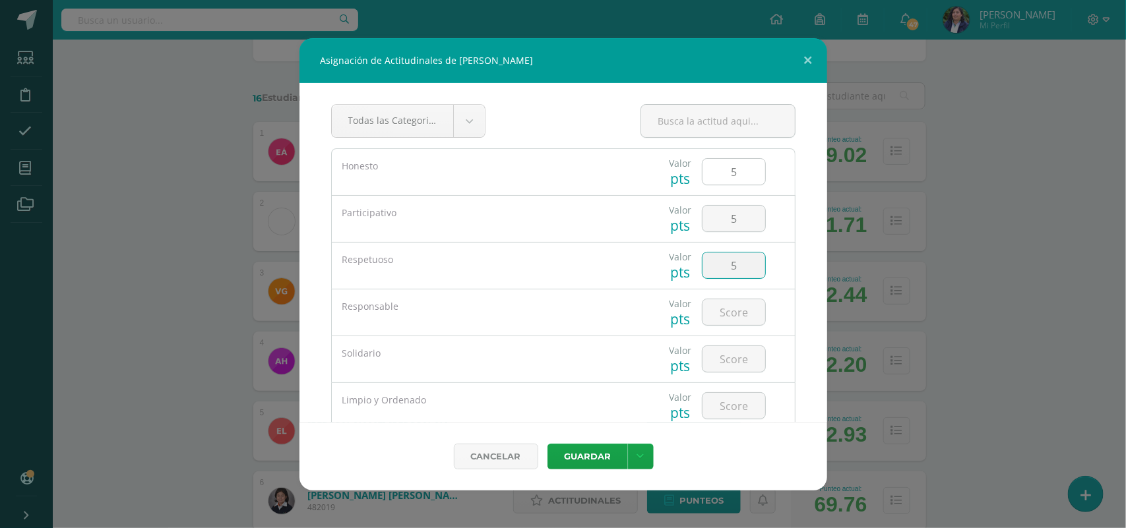
type input "5"
type input "4"
type input "5"
click at [547, 444] on button "Guardar" at bounding box center [587, 457] width 80 height 26
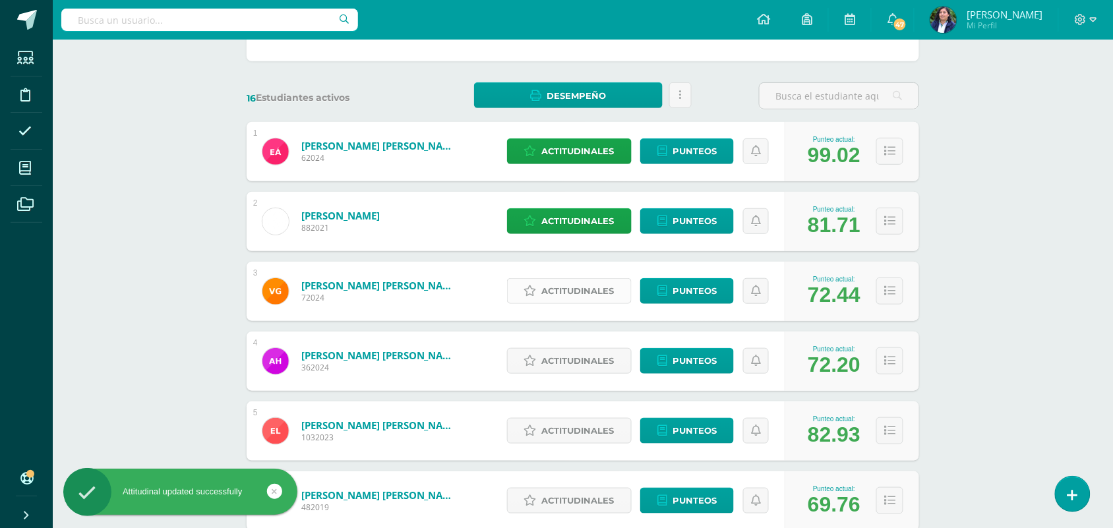
click at [557, 282] on span "Actitudinales" at bounding box center [578, 291] width 73 height 24
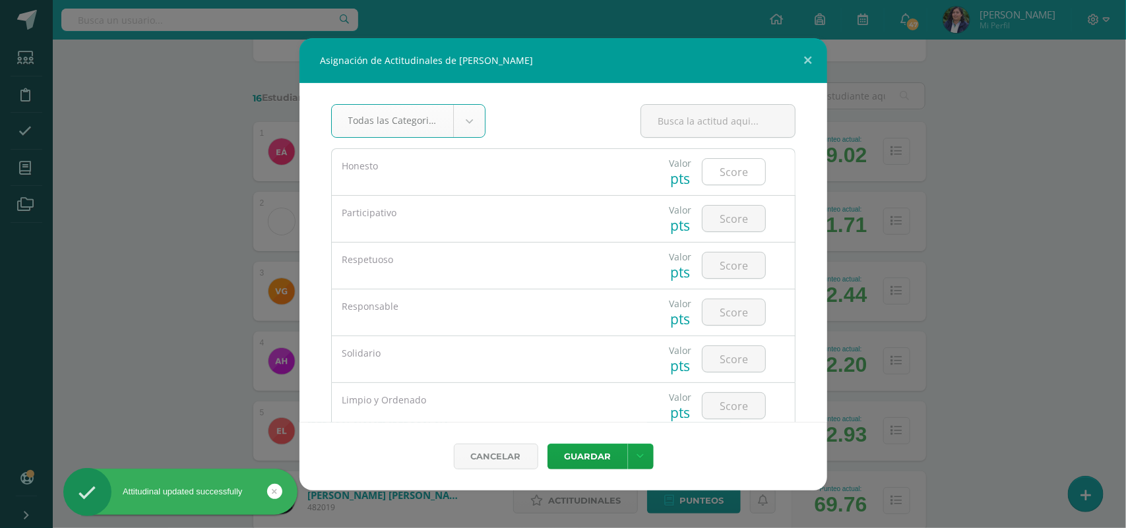
click at [729, 175] on input "number" at bounding box center [733, 172] width 63 height 26
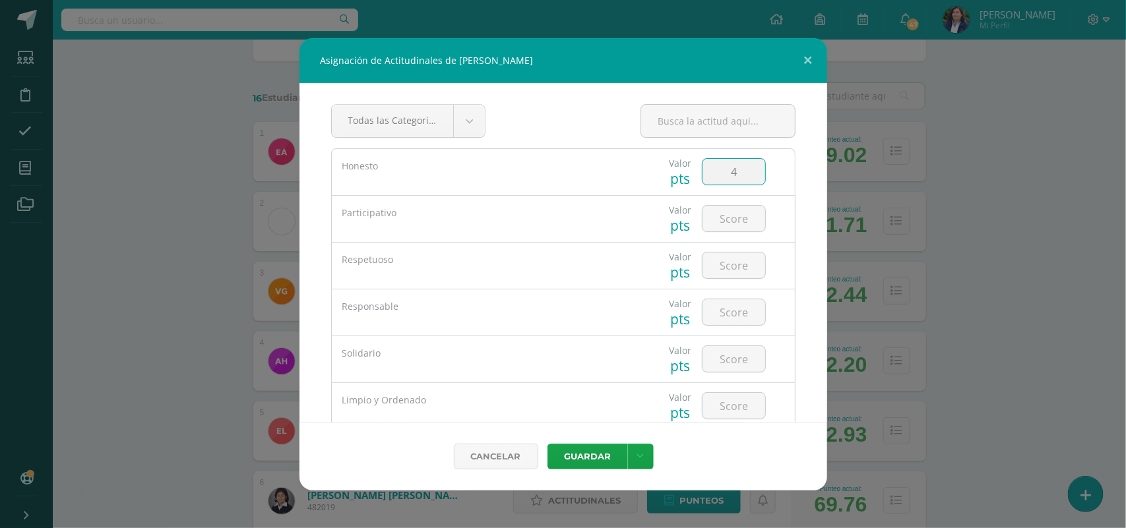
type input "4"
type input "5"
type input "3"
type input "4"
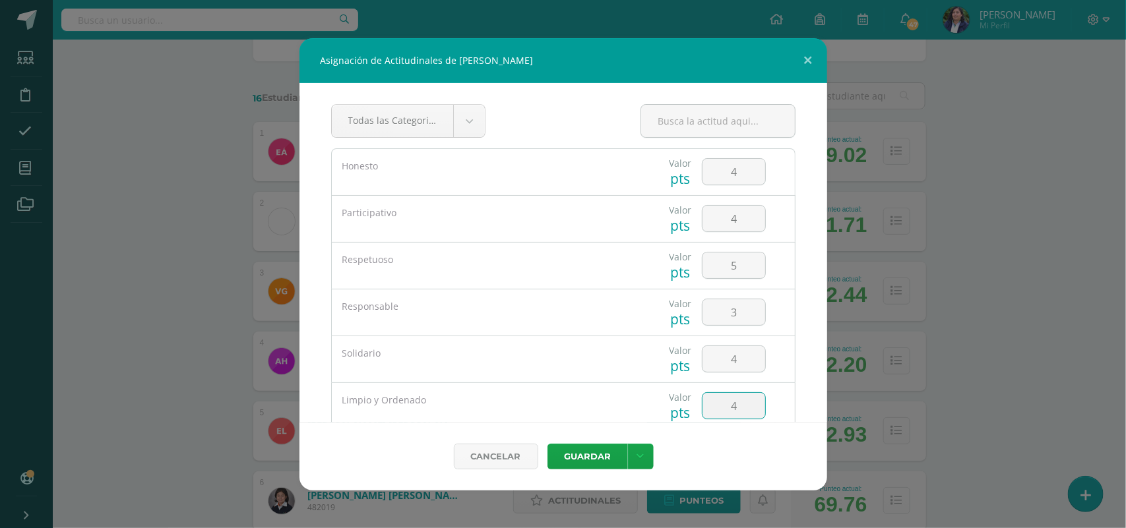
type input "4"
click at [547, 444] on button "Guardar" at bounding box center [587, 457] width 80 height 26
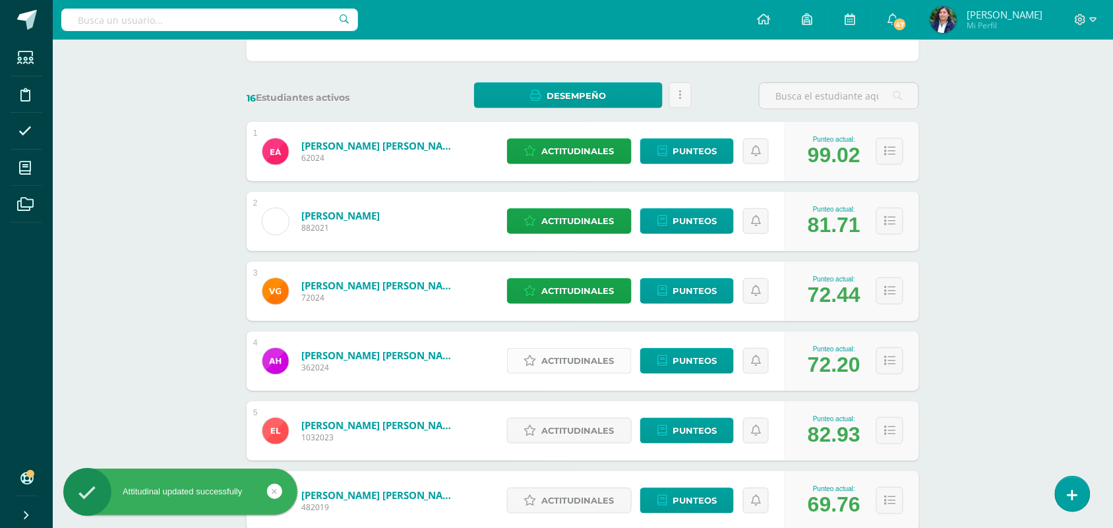
click at [581, 351] on span "Actitudinales" at bounding box center [578, 361] width 73 height 24
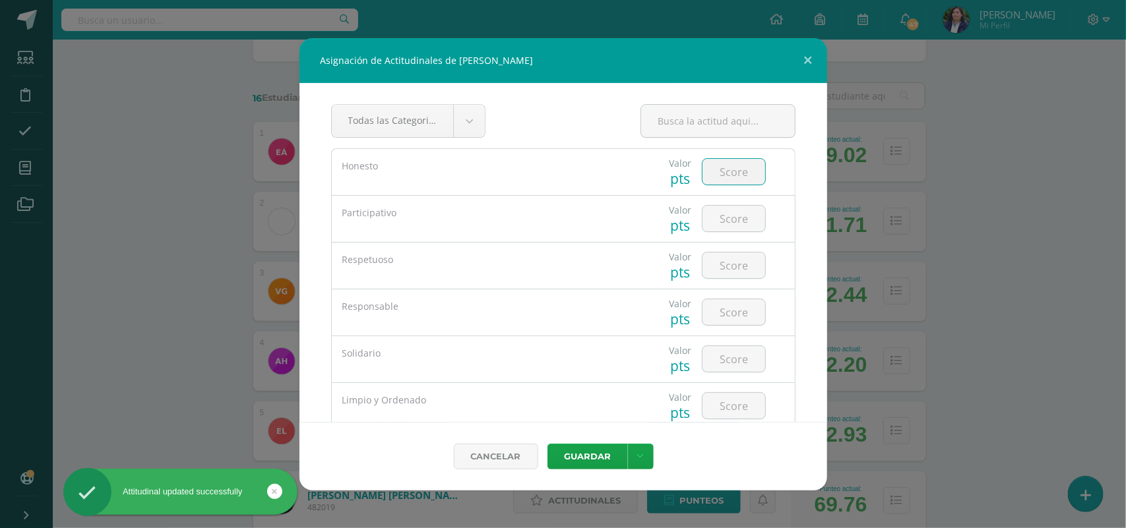
click at [727, 173] on input "number" at bounding box center [733, 172] width 63 height 26
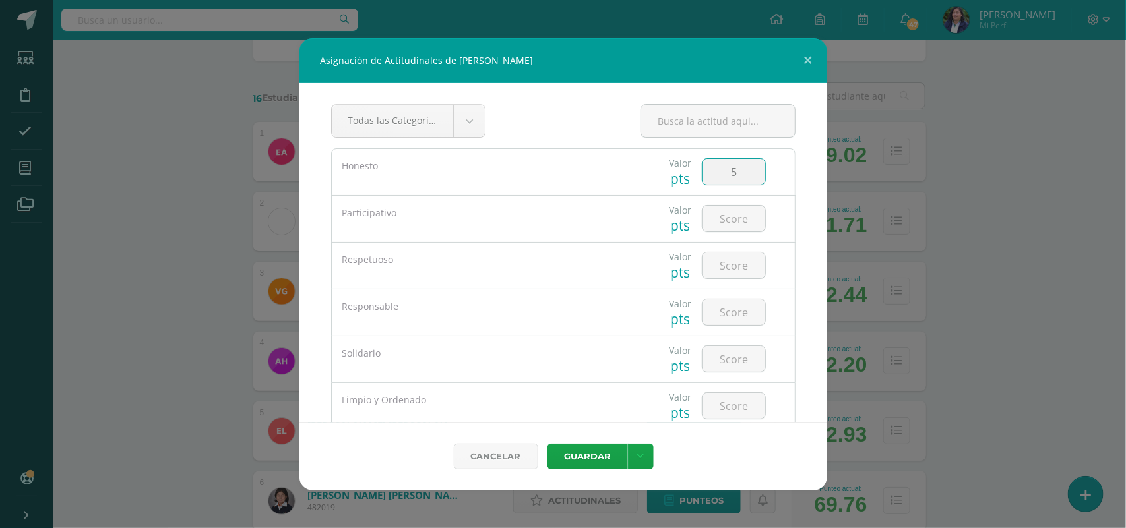
type input "5"
type input "4"
type input "5"
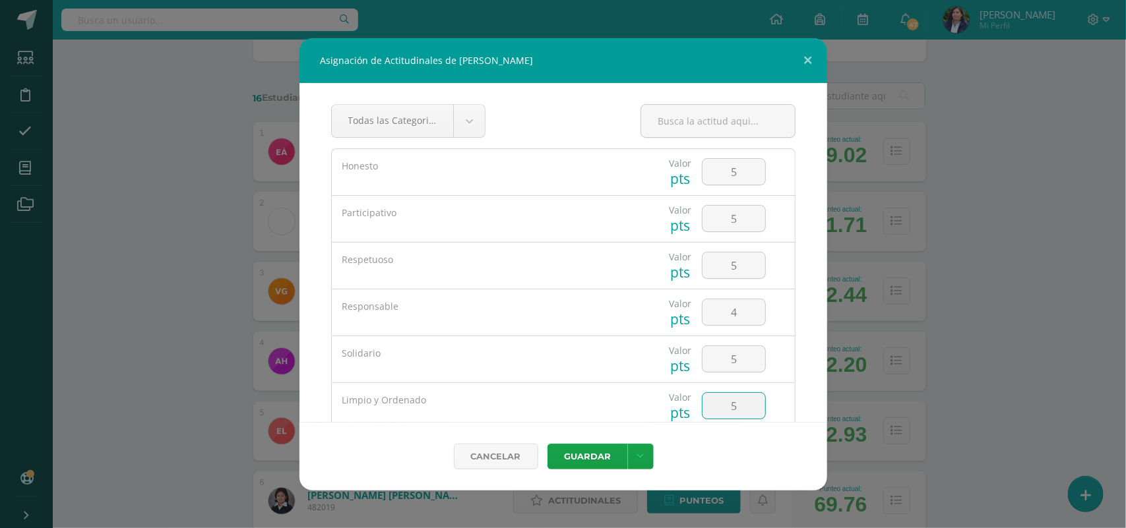
type input "5"
click at [547, 444] on button "Guardar" at bounding box center [587, 457] width 80 height 26
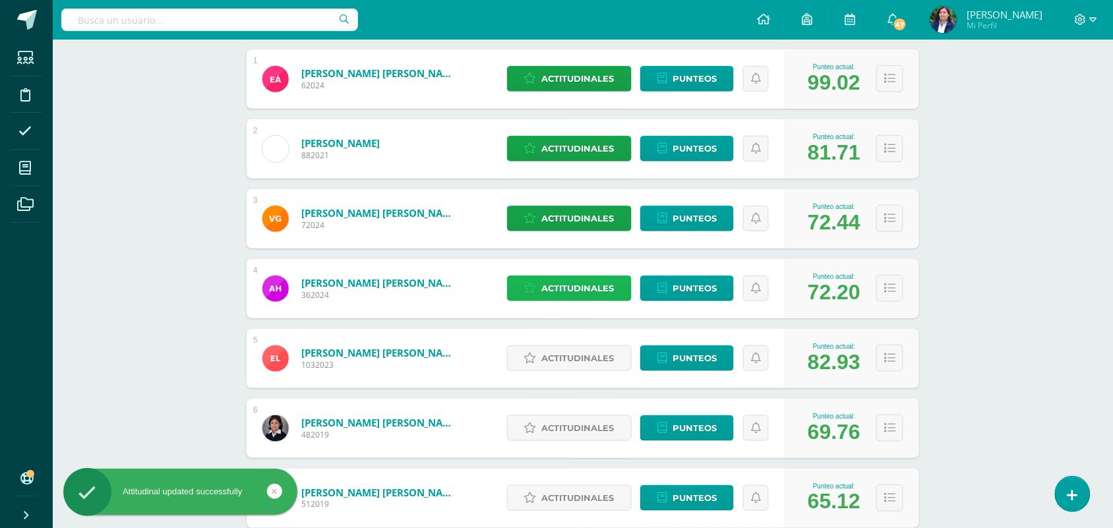
scroll to position [247, 0]
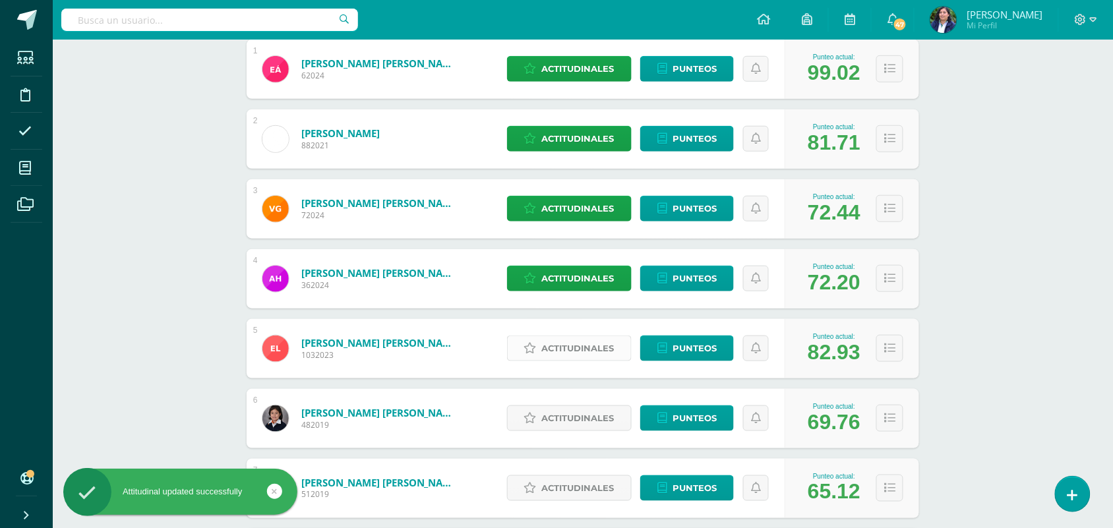
click at [578, 350] on span "Actitudinales" at bounding box center [578, 348] width 73 height 24
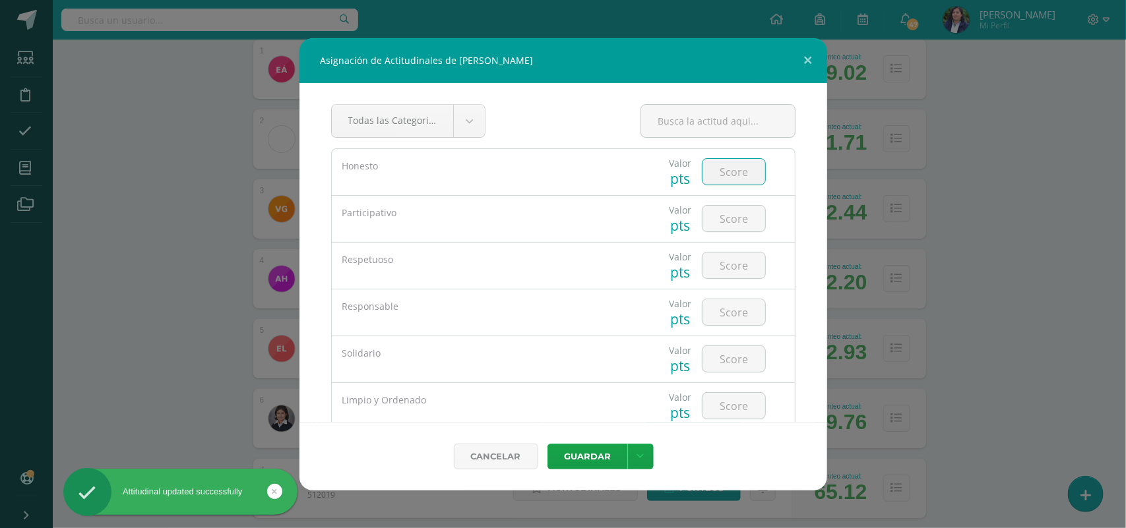
click at [712, 166] on input "number" at bounding box center [733, 172] width 63 height 26
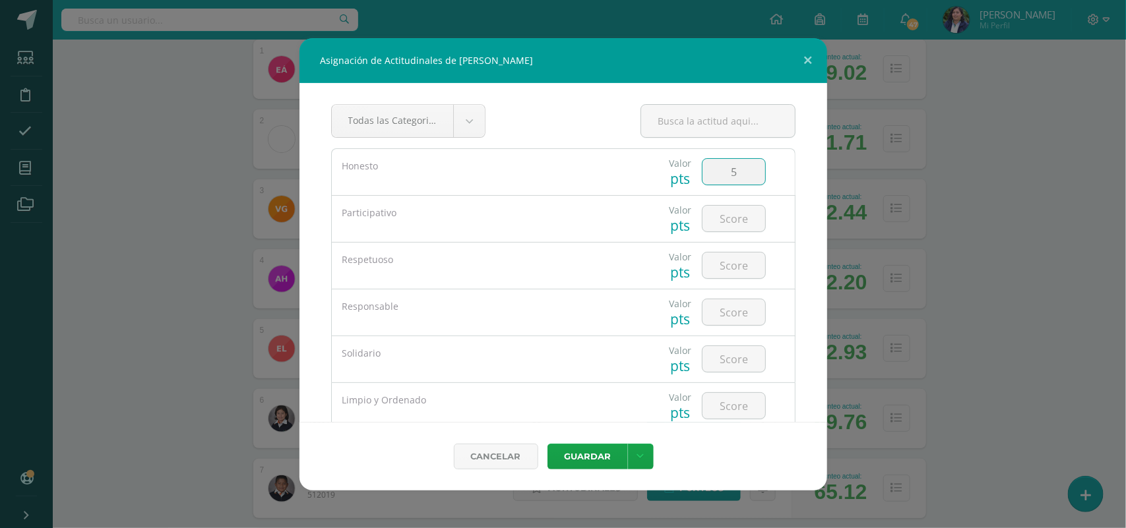
type input "5"
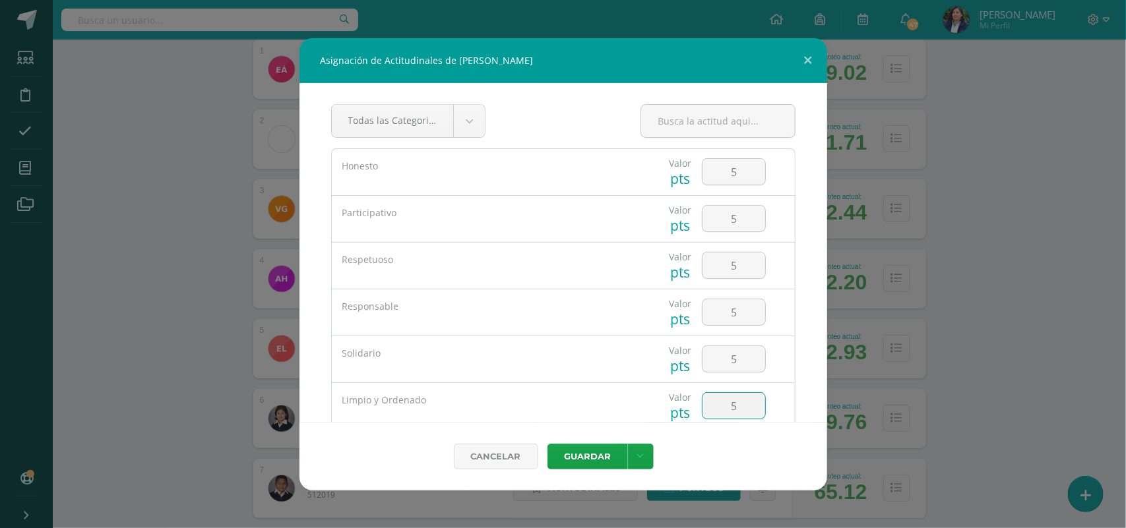
type input "5"
click at [547, 444] on button "Guardar" at bounding box center [587, 457] width 80 height 26
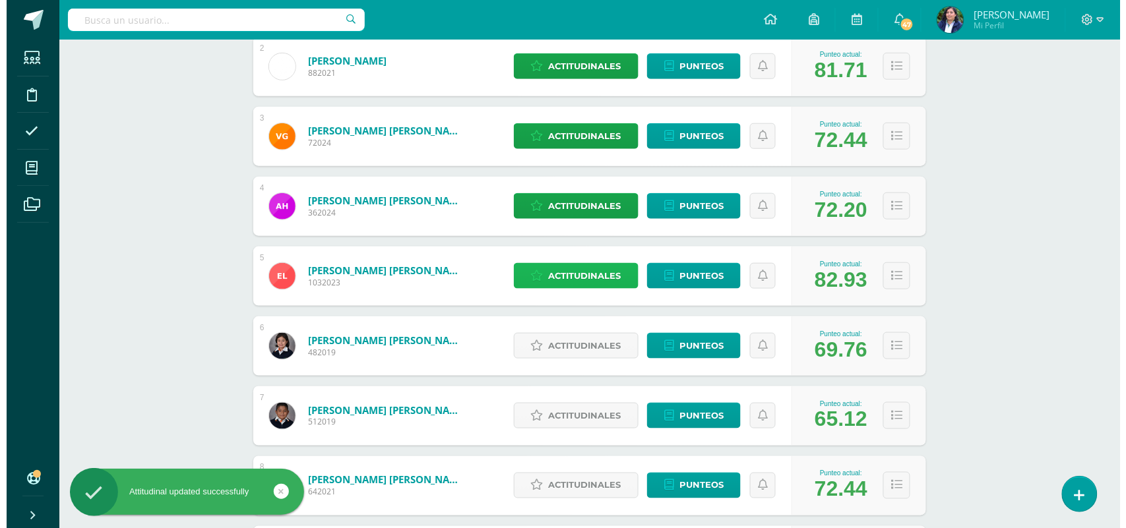
scroll to position [330, 0]
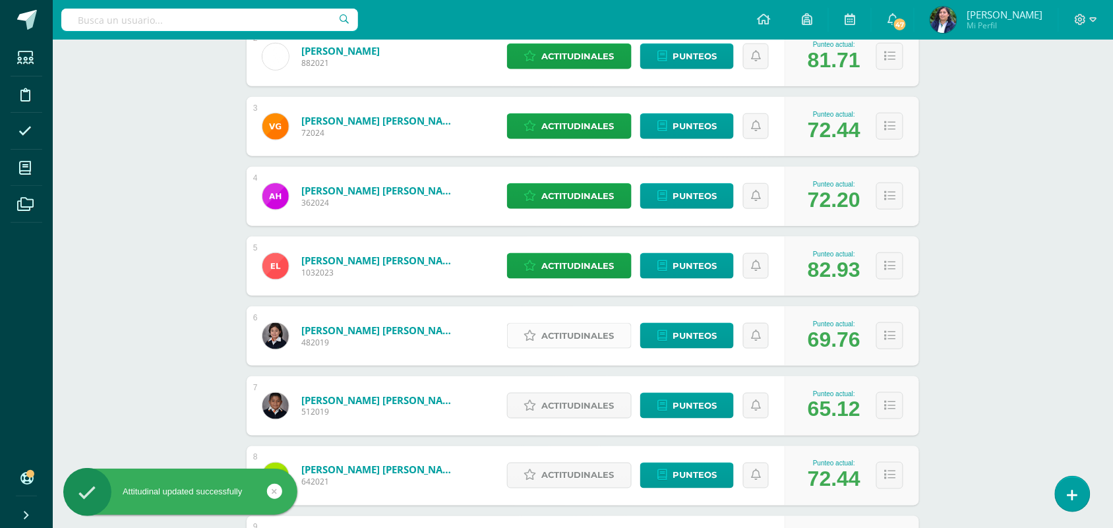
click at [568, 330] on span "Actitudinales" at bounding box center [578, 336] width 73 height 24
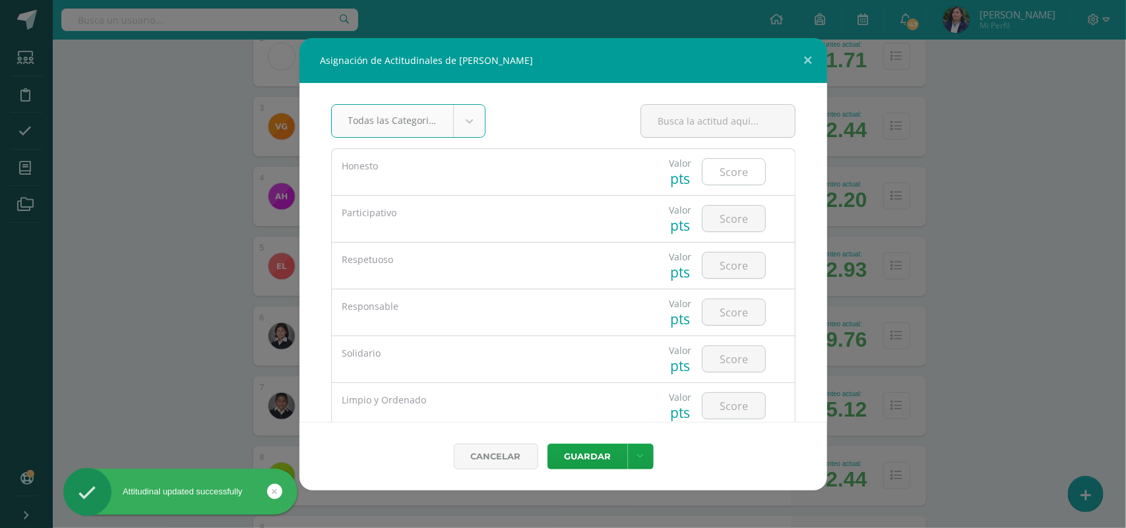
click at [710, 167] on input "number" at bounding box center [733, 172] width 63 height 26
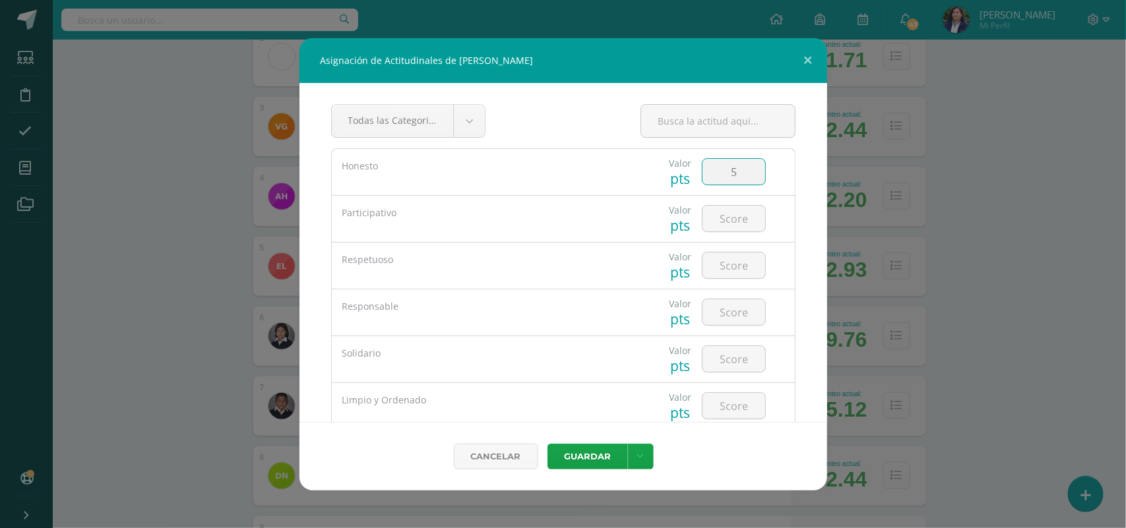
type input "5"
type input "4"
type input "5"
type input "3"
type input "5"
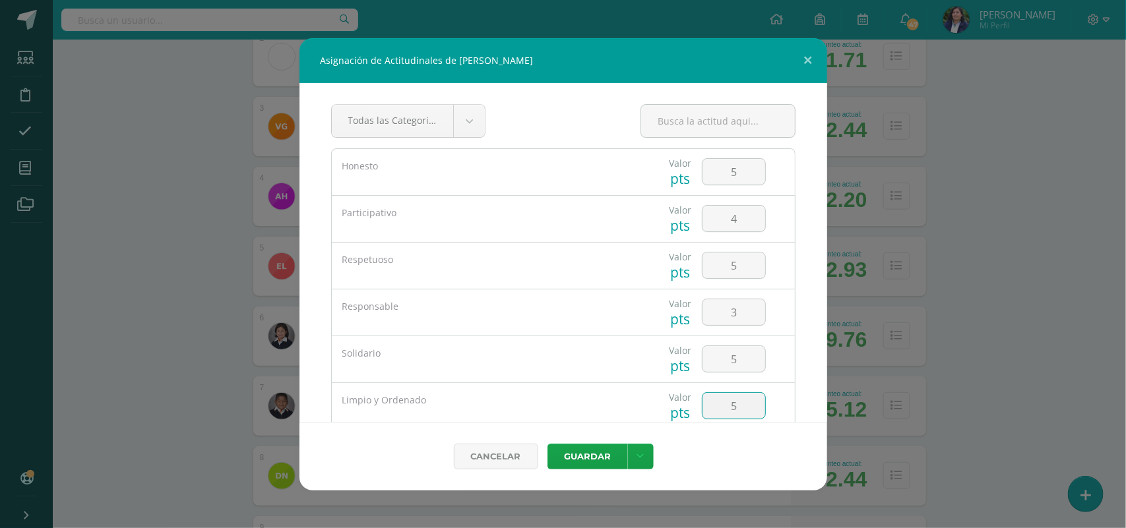
type input "5"
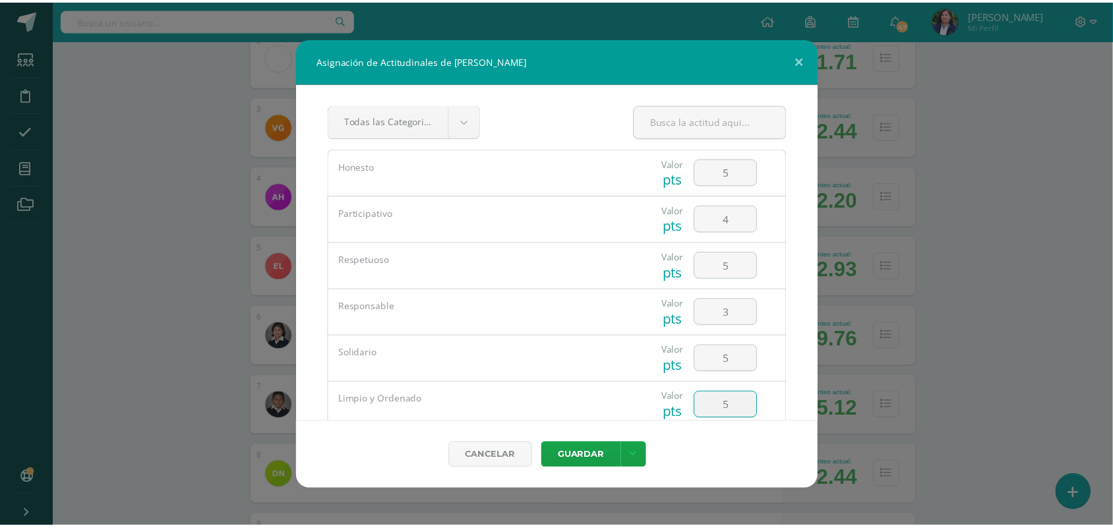
scroll to position [125, 0]
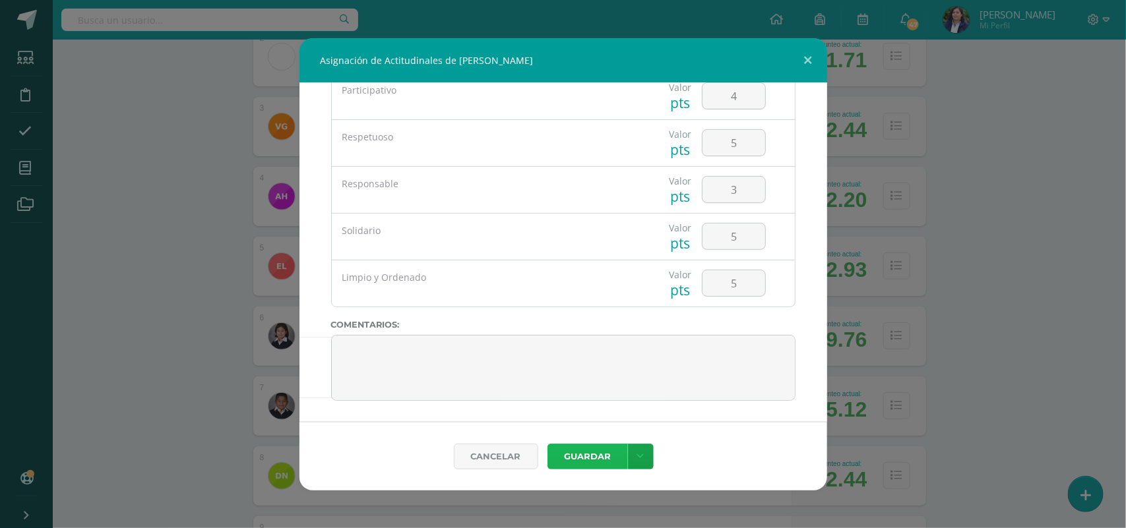
click at [569, 459] on button "Guardar" at bounding box center [587, 457] width 80 height 26
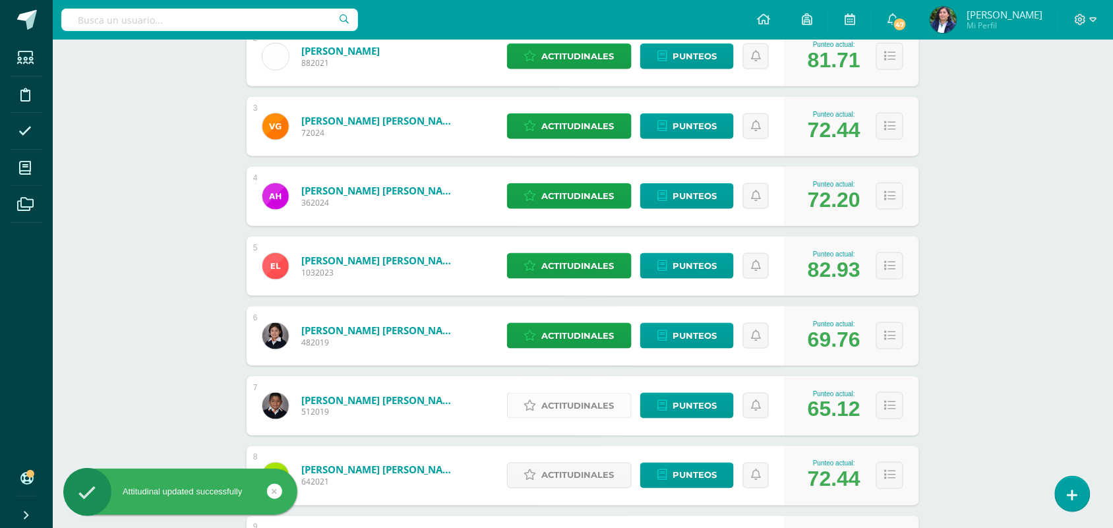
click at [569, 409] on span "Actitudinales" at bounding box center [578, 406] width 73 height 24
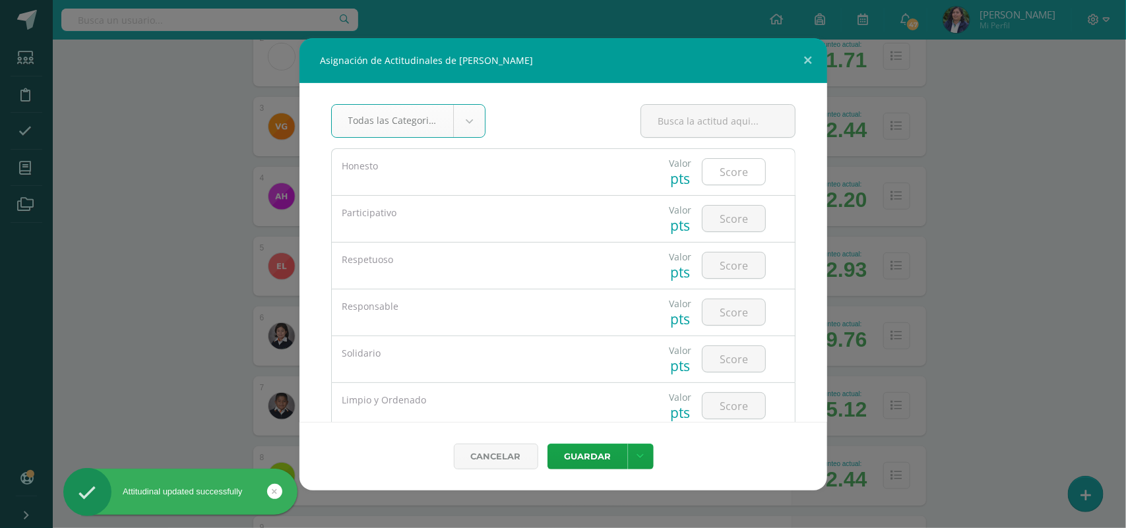
click at [723, 171] on input "number" at bounding box center [733, 172] width 63 height 26
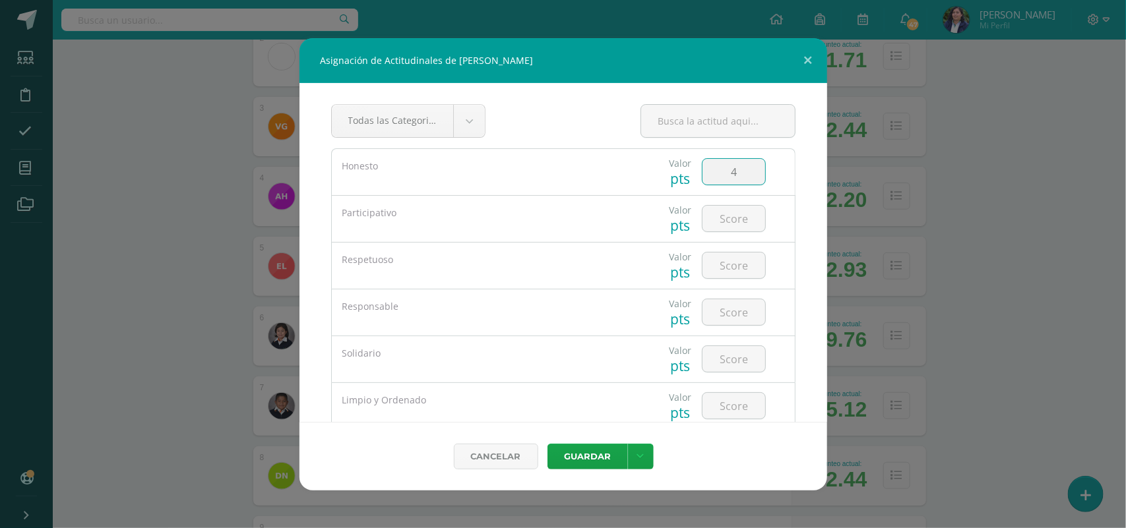
type input "4"
type input "3"
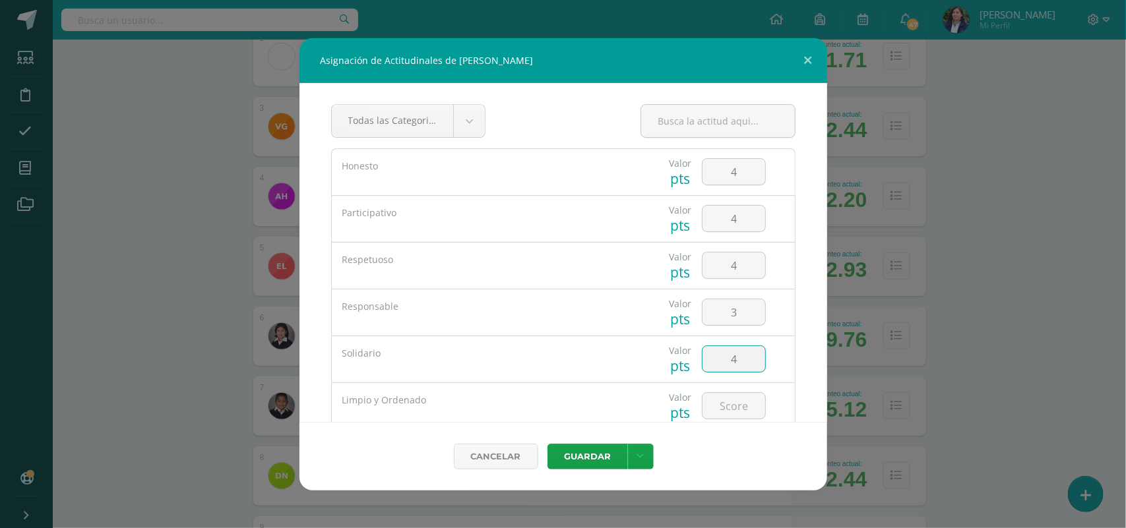
type input "4"
type input "3"
click at [547, 444] on button "Guardar" at bounding box center [587, 457] width 80 height 26
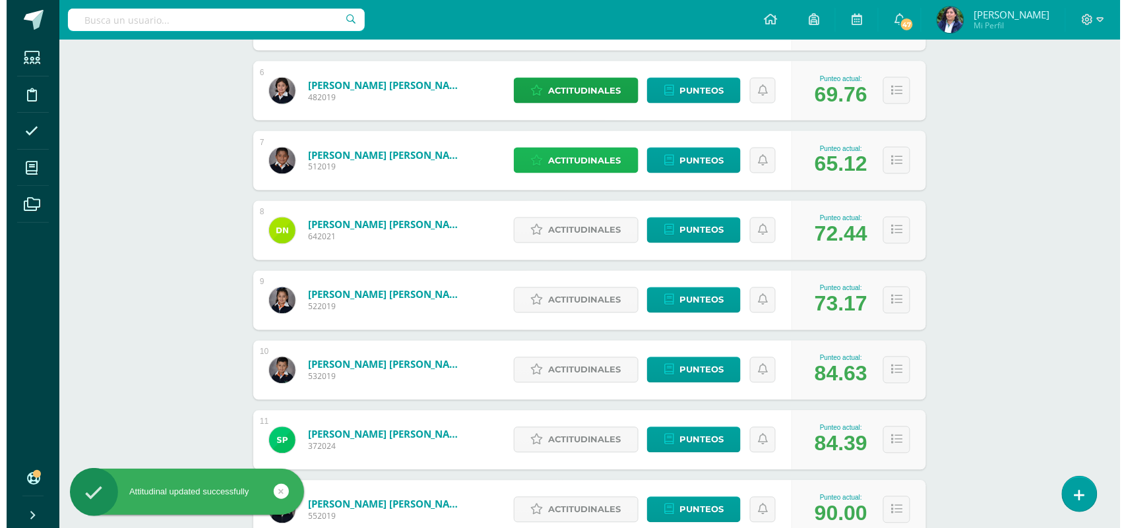
scroll to position [577, 0]
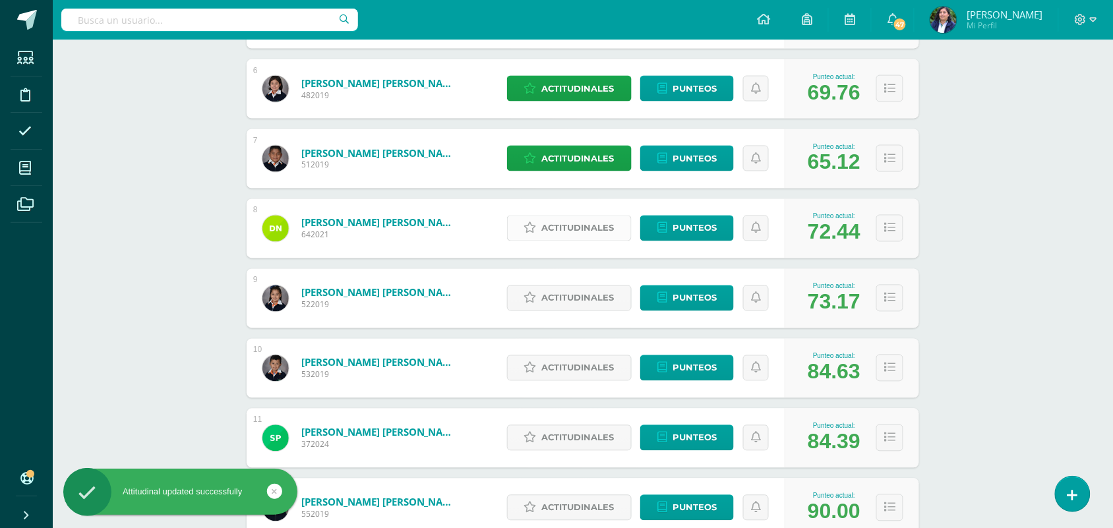
click at [549, 226] on span "Actitudinales" at bounding box center [578, 228] width 73 height 24
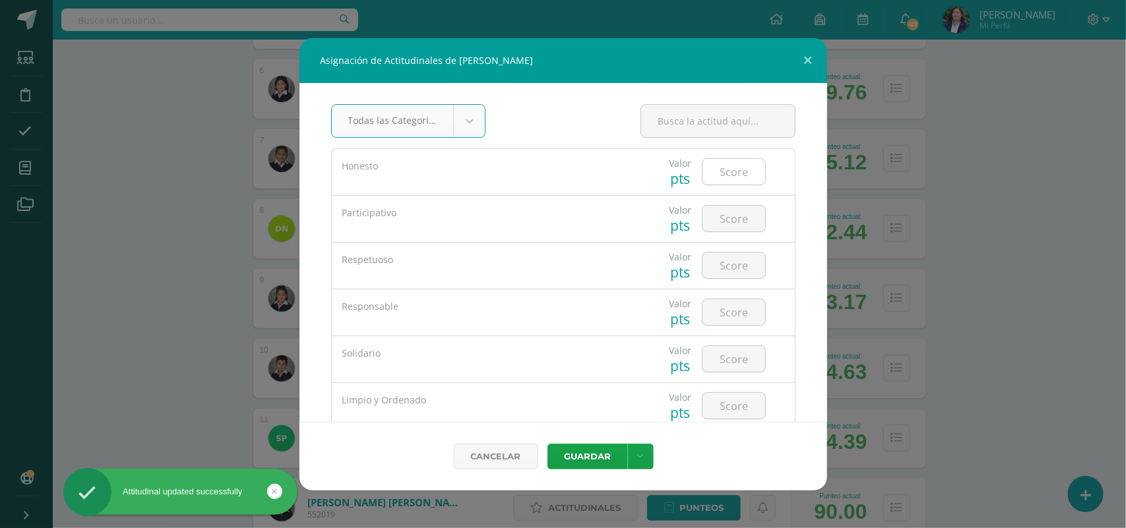
click at [731, 163] on input "number" at bounding box center [733, 172] width 63 height 26
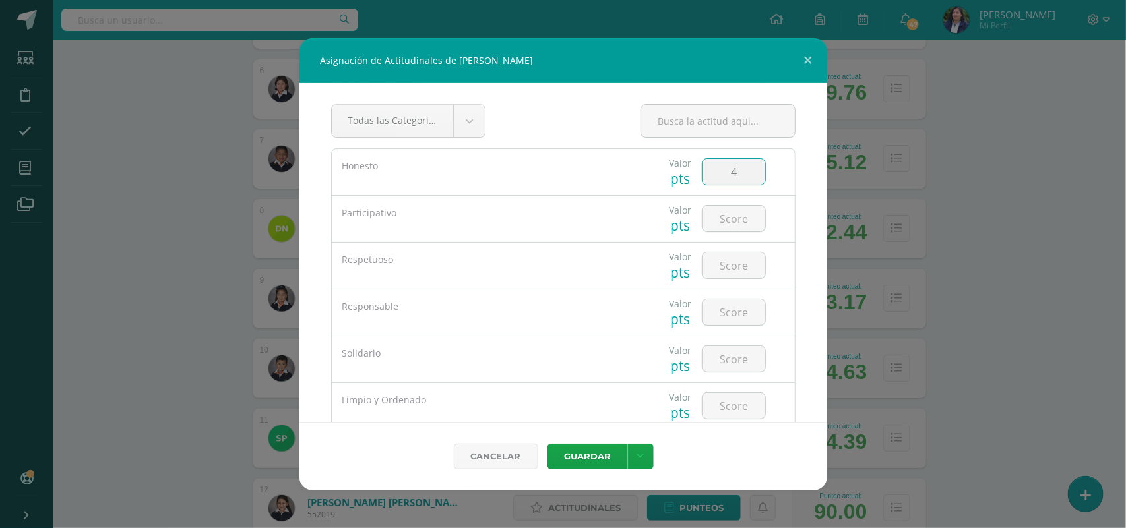
type input "4"
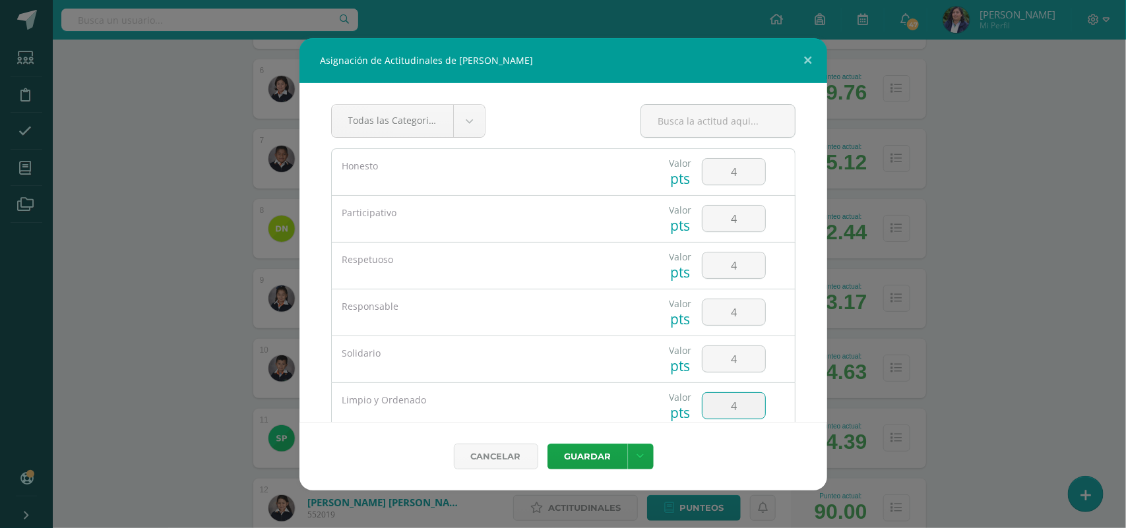
type input "4"
click at [547, 444] on button "Guardar" at bounding box center [587, 457] width 80 height 26
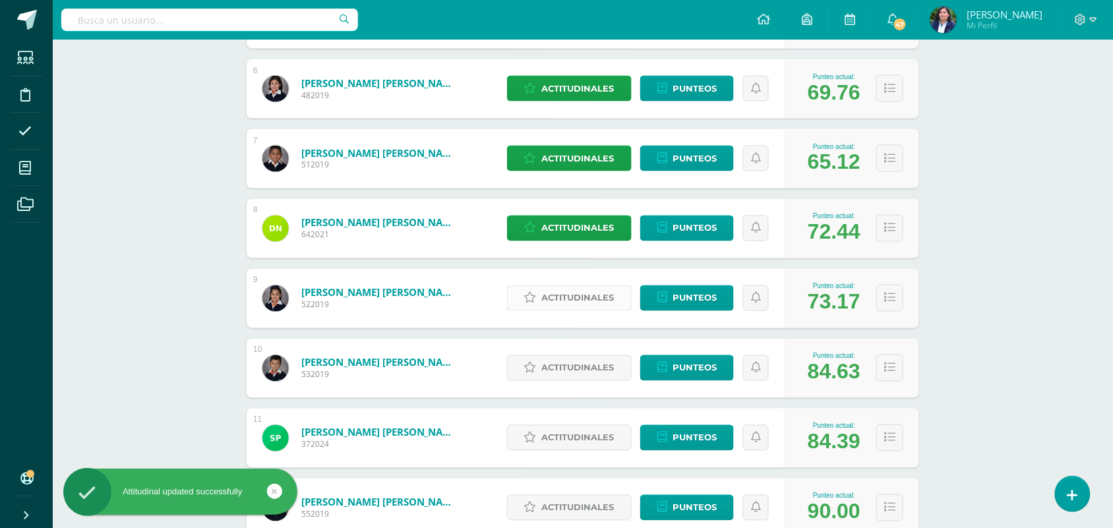
click at [572, 289] on span "Actitudinales" at bounding box center [578, 298] width 73 height 24
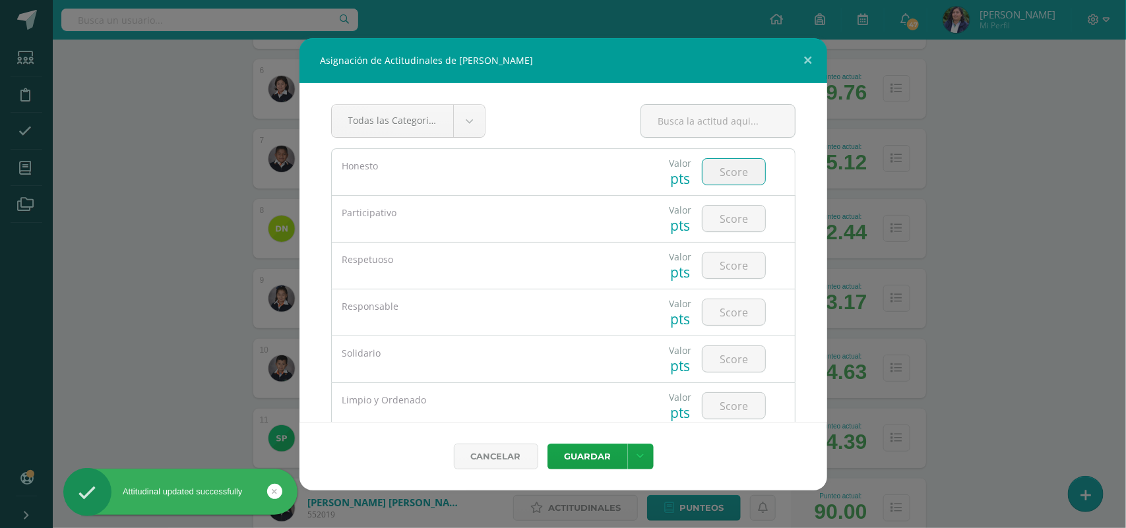
click at [714, 176] on input "number" at bounding box center [733, 172] width 63 height 26
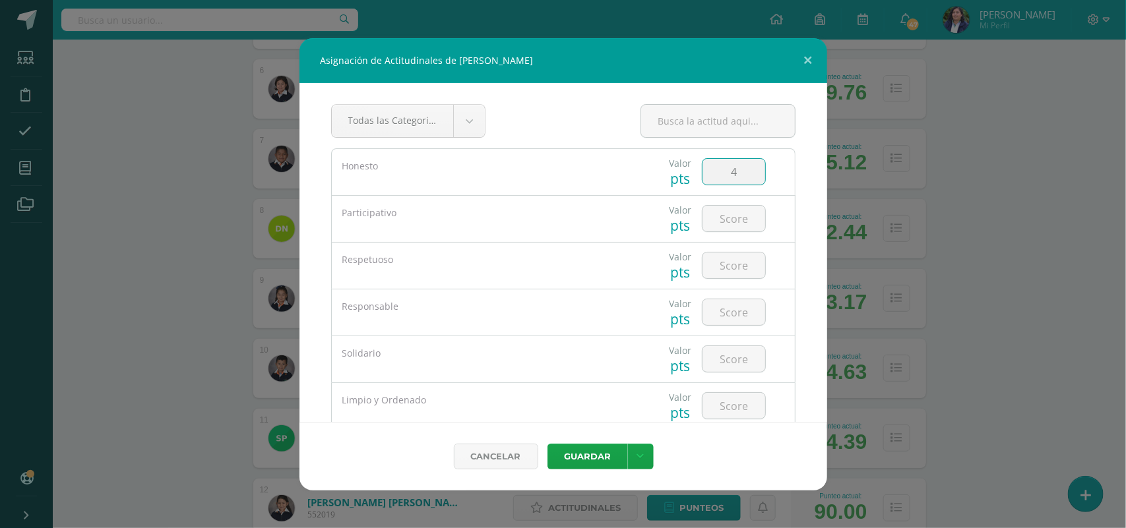
type input "4"
type input "5"
type input "3"
type input "4"
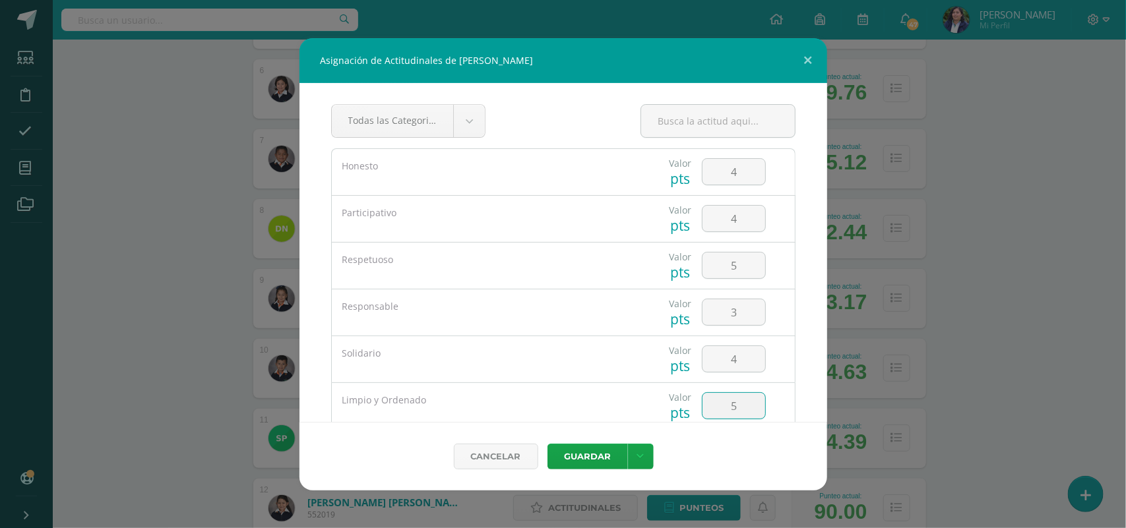
type input "5"
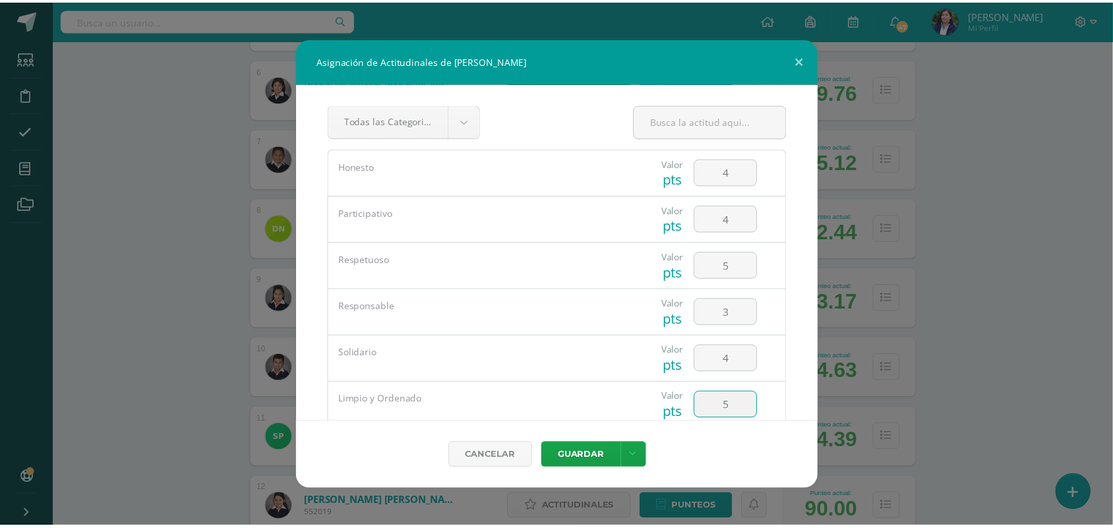
scroll to position [125, 0]
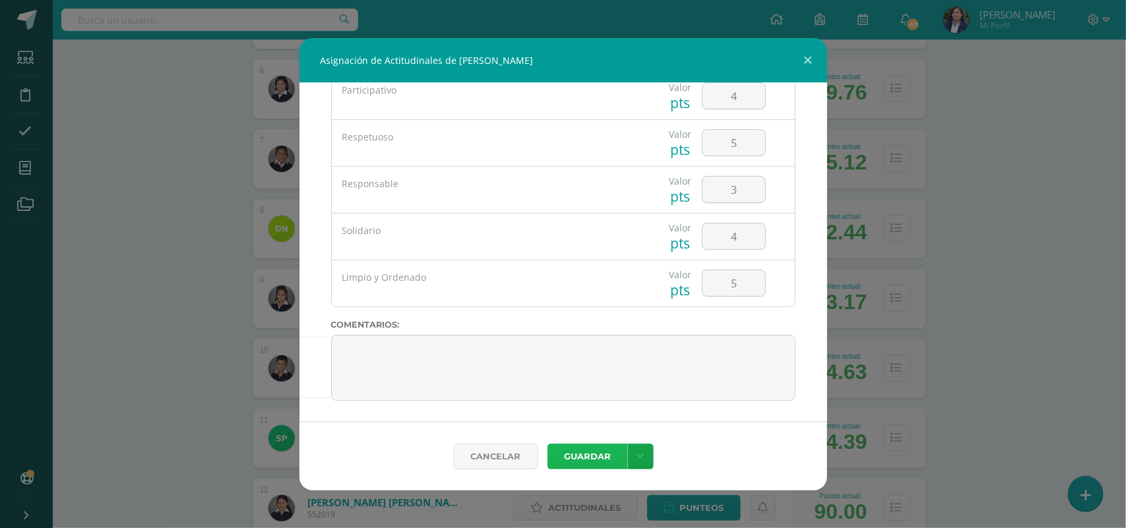
click at [592, 450] on button "Guardar" at bounding box center [587, 457] width 80 height 26
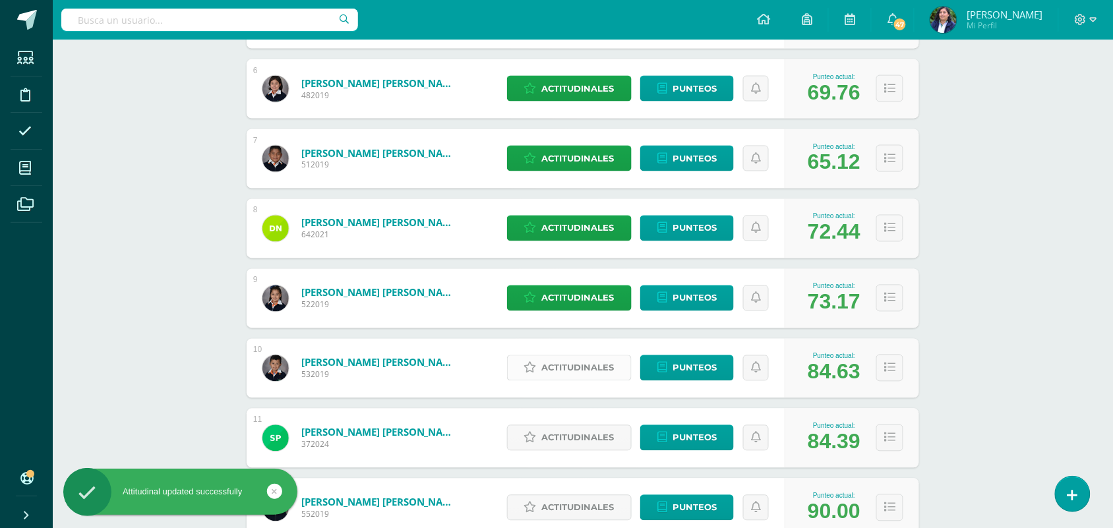
click at [567, 371] on span "Actitudinales" at bounding box center [578, 368] width 73 height 24
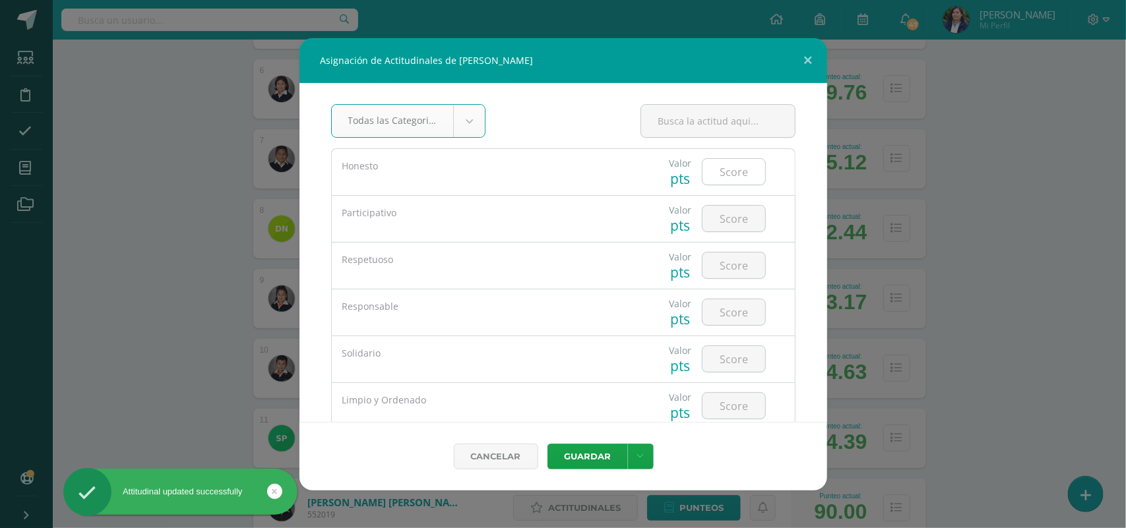
click at [739, 169] on input "number" at bounding box center [733, 172] width 63 height 26
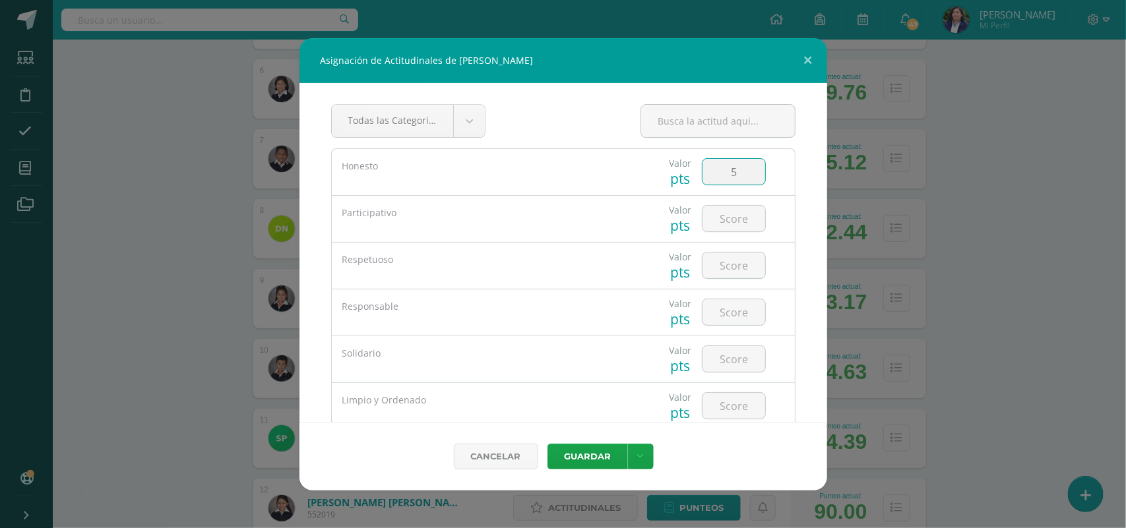
type input "5"
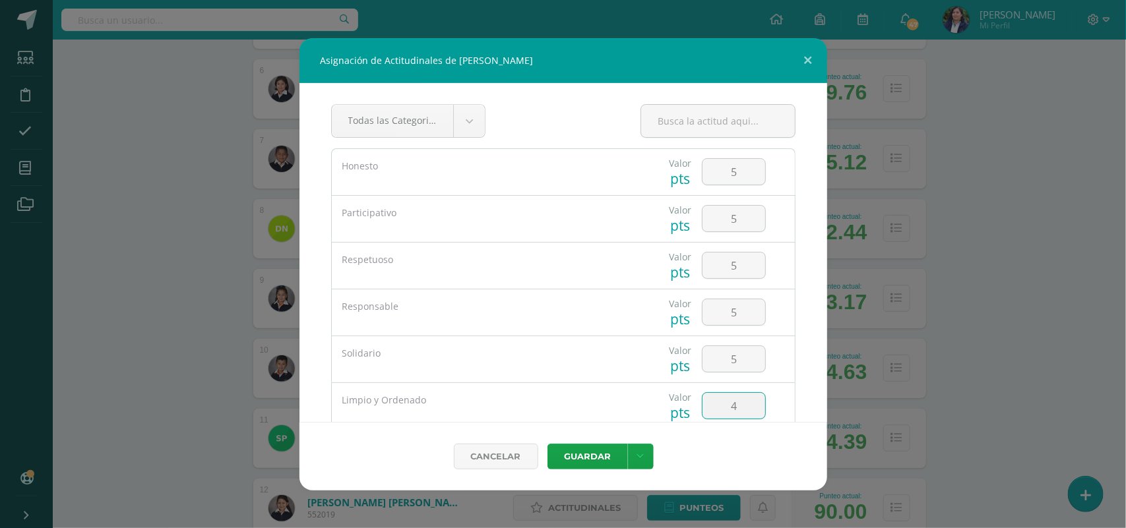
type input "4"
click at [547, 444] on button "Guardar" at bounding box center [587, 457] width 80 height 26
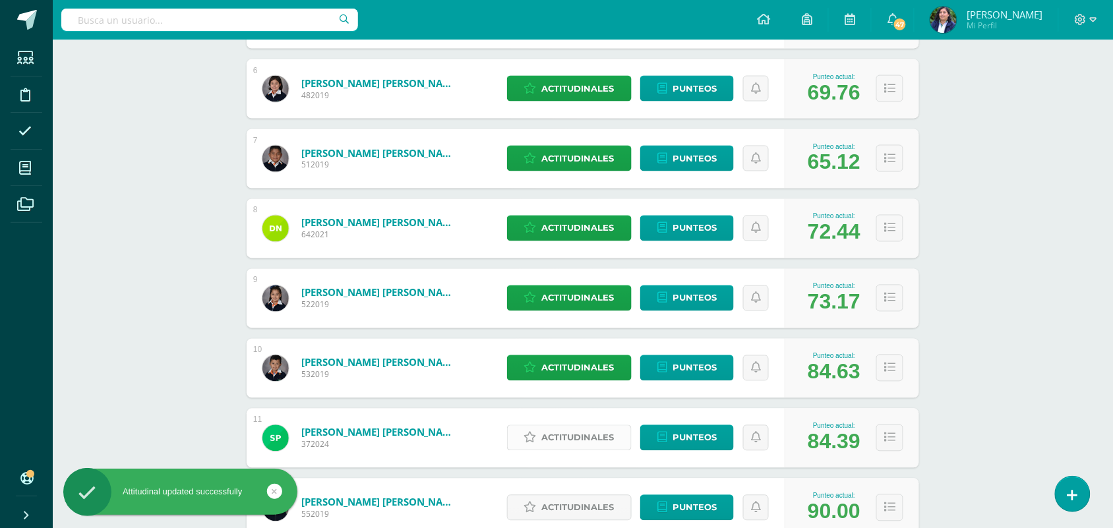
click at [564, 437] on span "Actitudinales" at bounding box center [578, 438] width 73 height 24
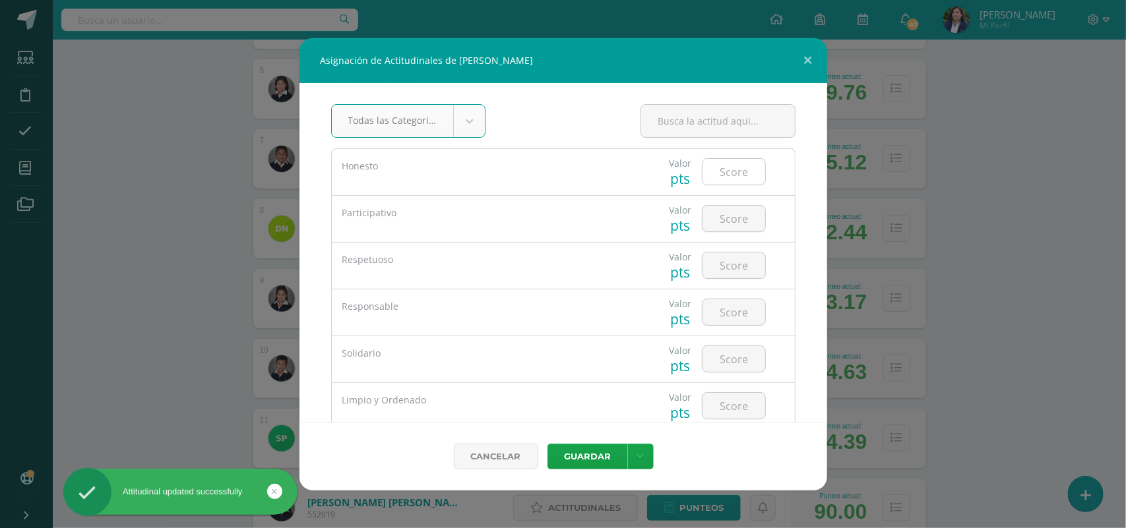
click at [720, 177] on input "number" at bounding box center [733, 172] width 63 height 26
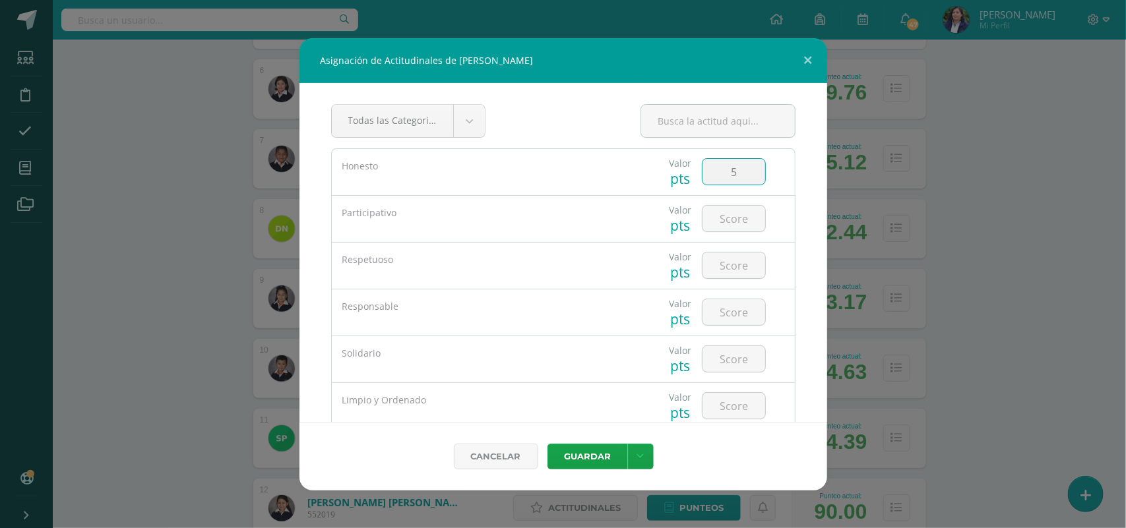
type input "5"
type input "4"
type input "5"
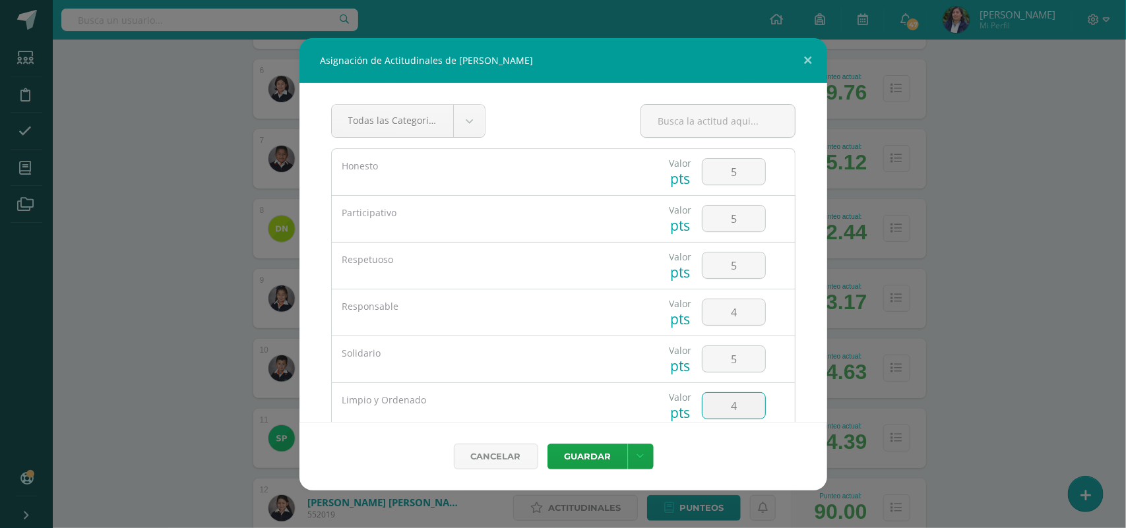
type input "4"
click at [547, 444] on button "Guardar" at bounding box center [587, 457] width 80 height 26
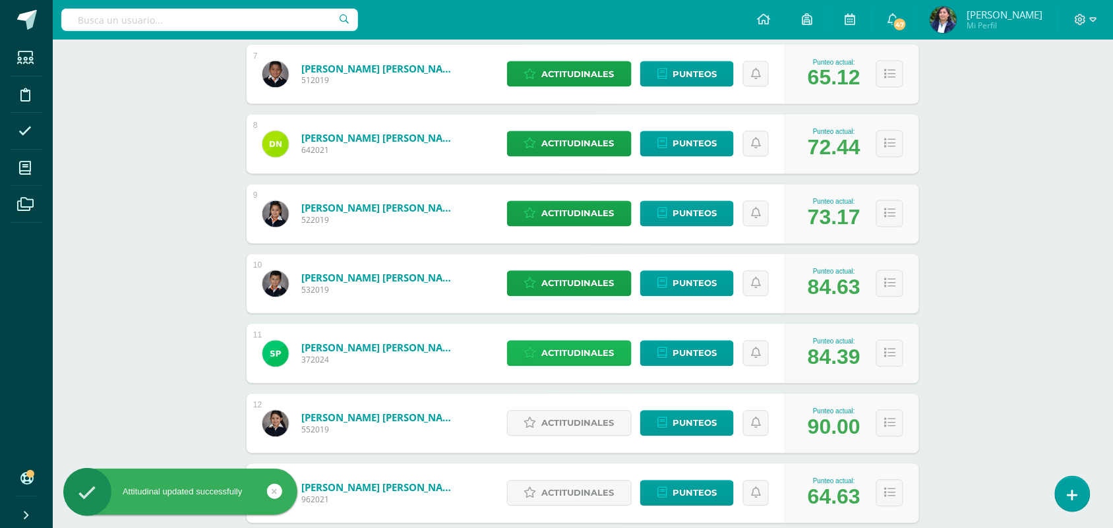
scroll to position [742, 0]
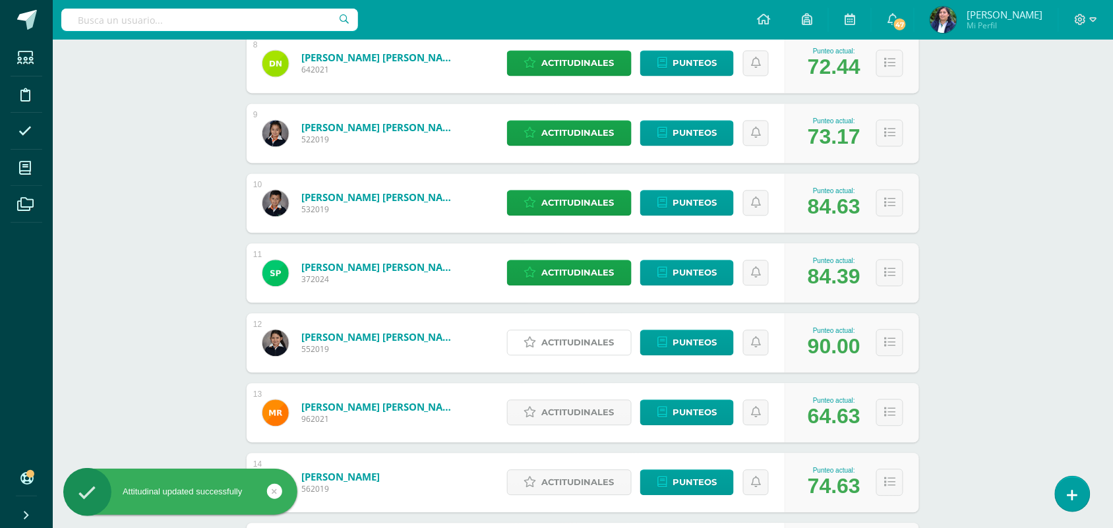
click at [551, 343] on span "Actitudinales" at bounding box center [578, 343] width 73 height 24
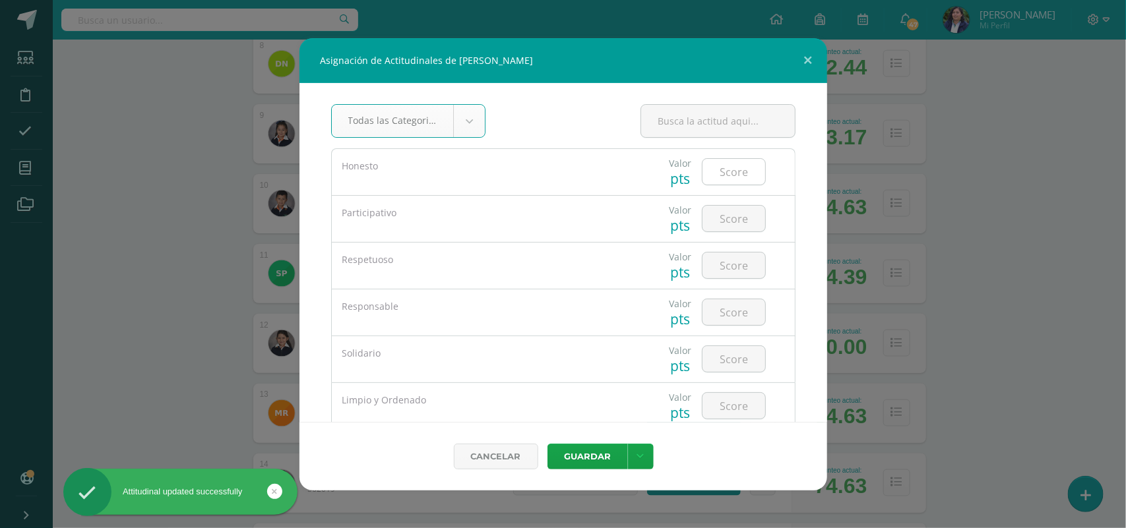
click at [725, 179] on input "number" at bounding box center [733, 172] width 63 height 26
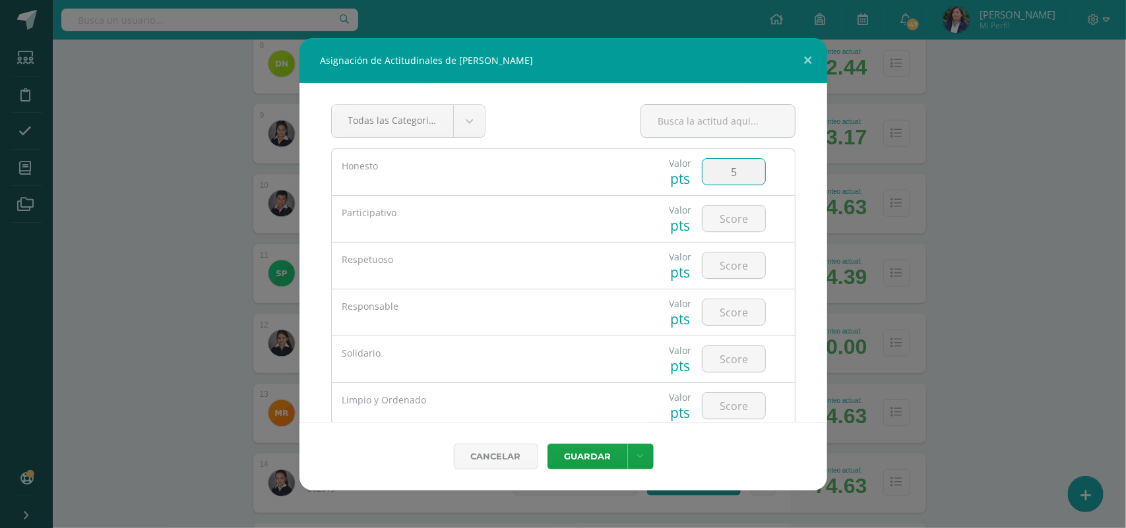
type input "5"
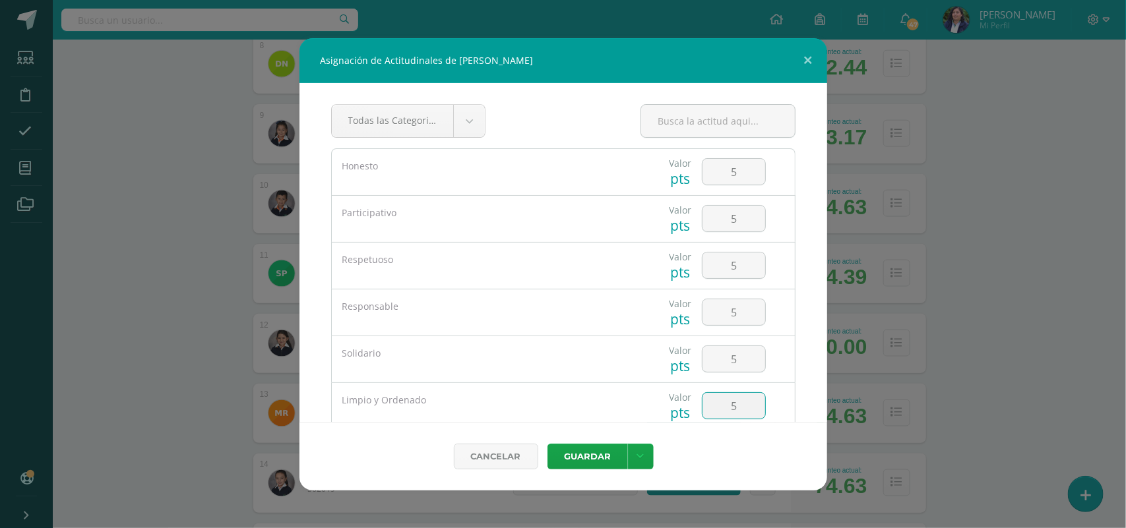
type input "5"
click at [547, 444] on button "Guardar" at bounding box center [587, 457] width 80 height 26
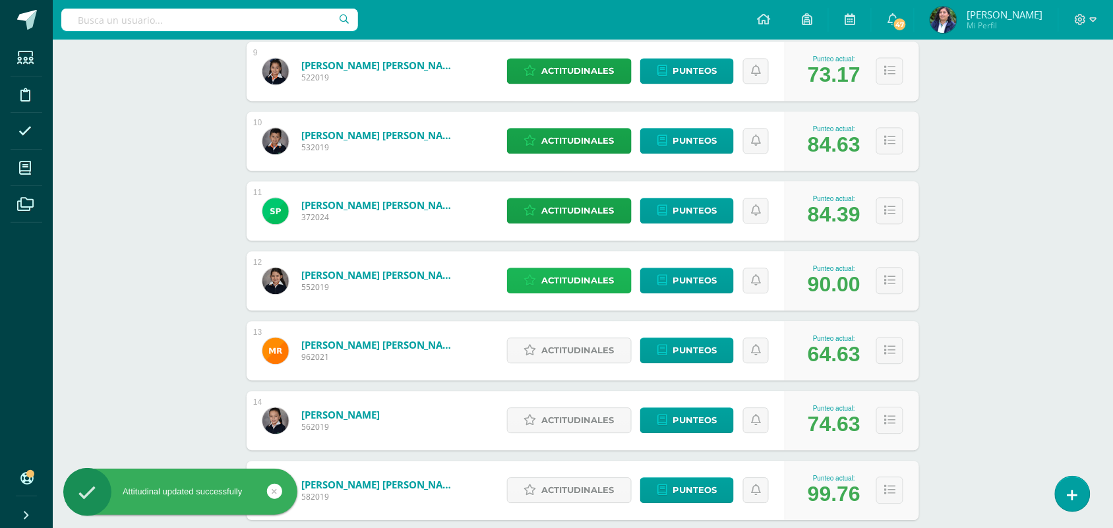
scroll to position [907, 0]
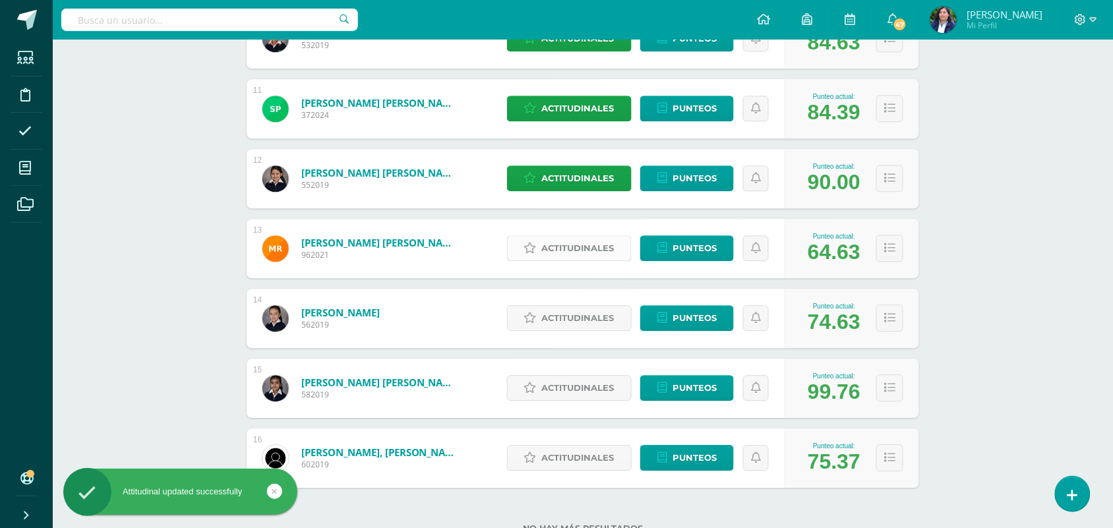
click at [575, 236] on span "Actitudinales" at bounding box center [578, 248] width 73 height 24
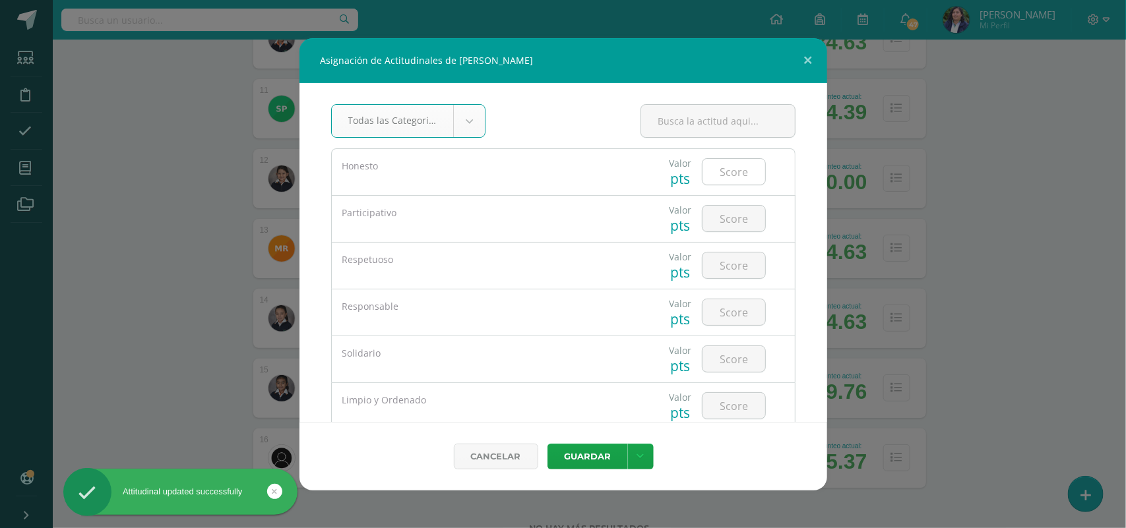
click at [733, 176] on input "number" at bounding box center [733, 172] width 63 height 26
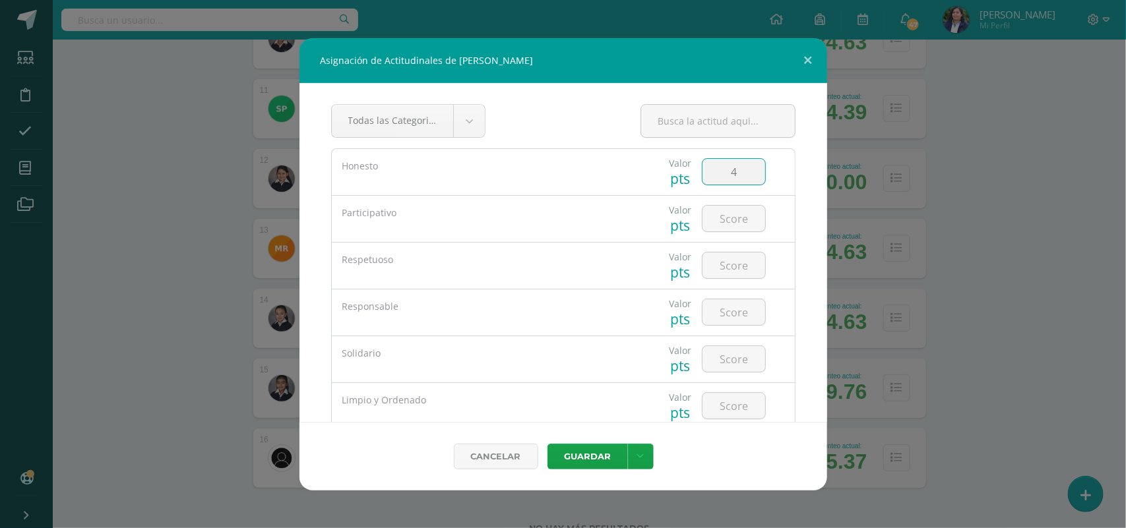
type input "4"
type input "5"
type input "4"
type input "5"
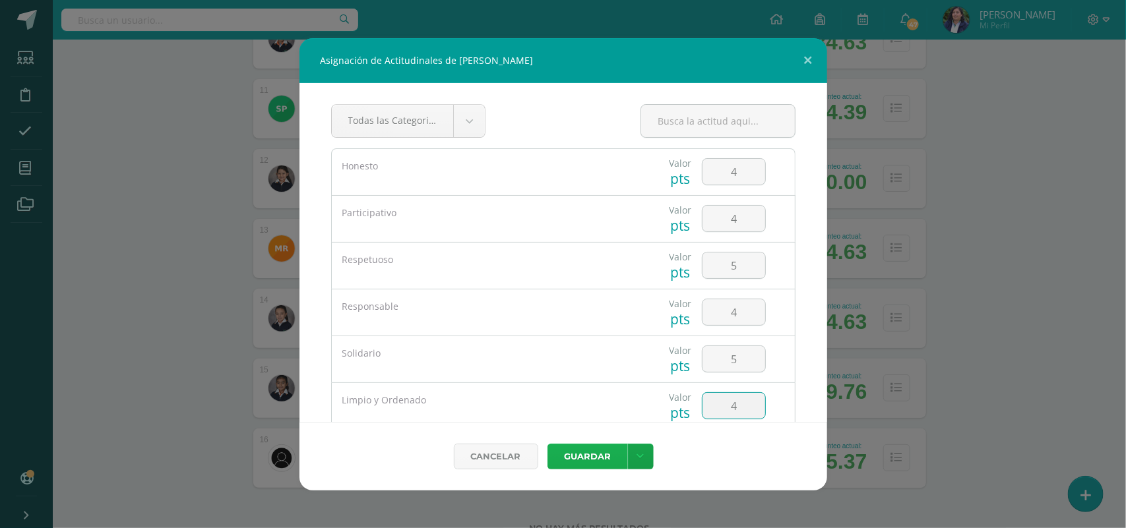
type input "4"
click at [572, 462] on button "Guardar" at bounding box center [587, 457] width 80 height 26
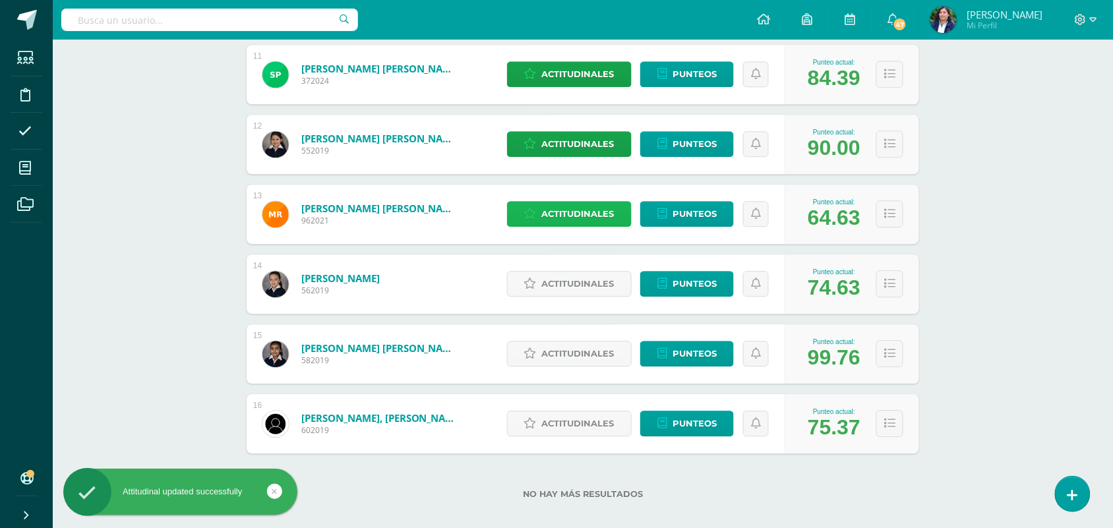
scroll to position [954, 0]
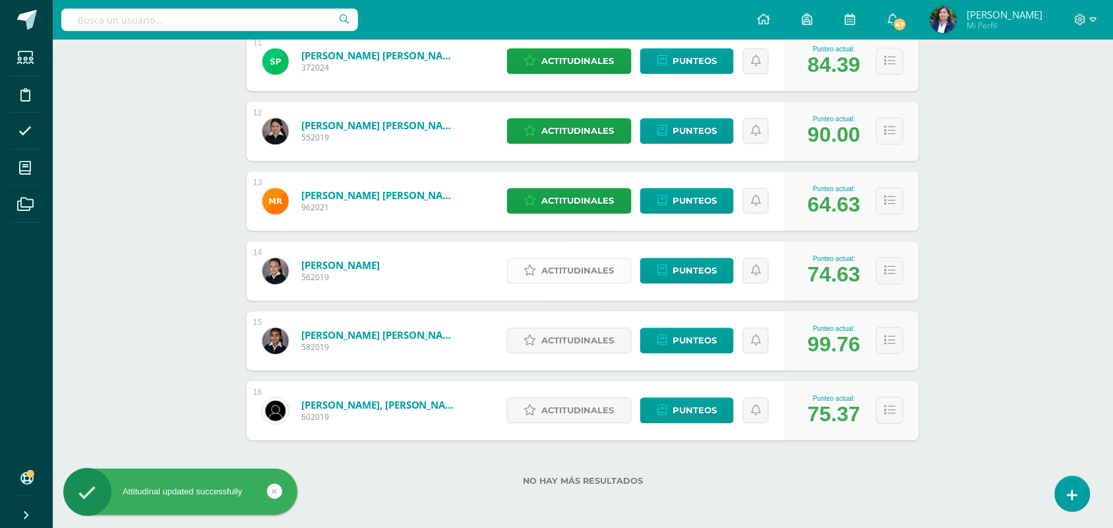
click at [581, 268] on span "Actitudinales" at bounding box center [578, 271] width 73 height 24
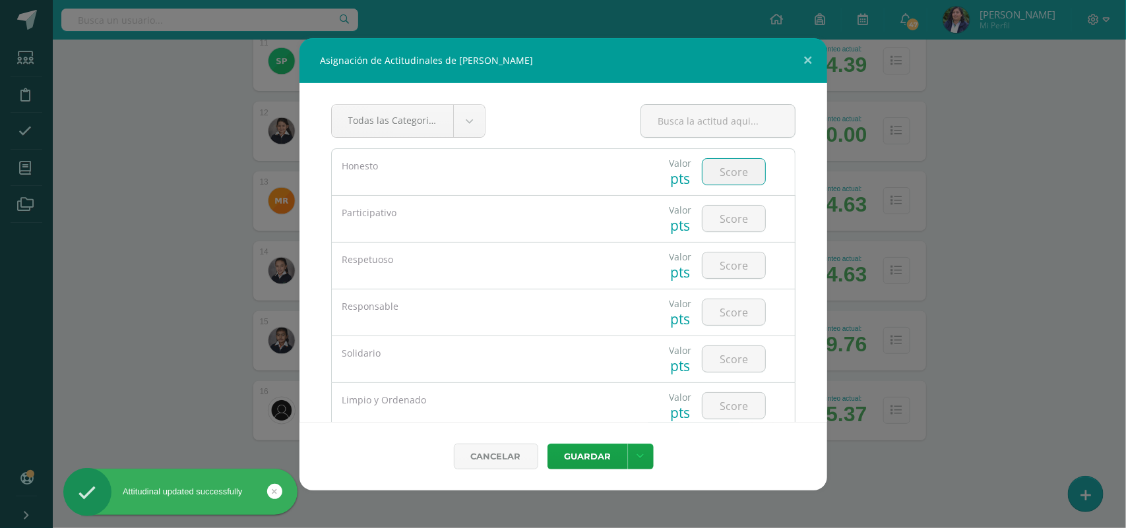
click at [735, 175] on input "number" at bounding box center [733, 172] width 63 height 26
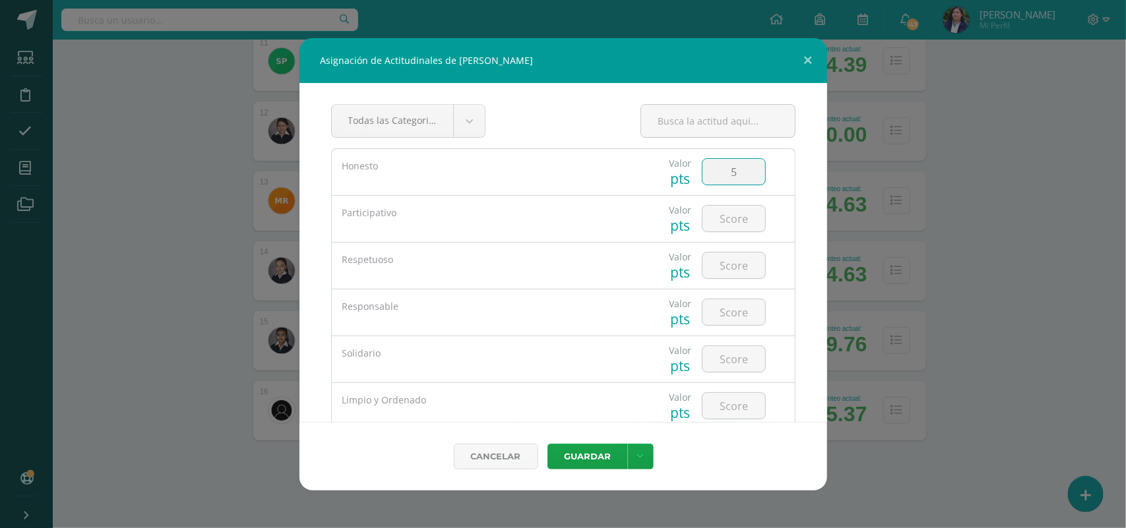
type input "5"
type input "4"
type input "5"
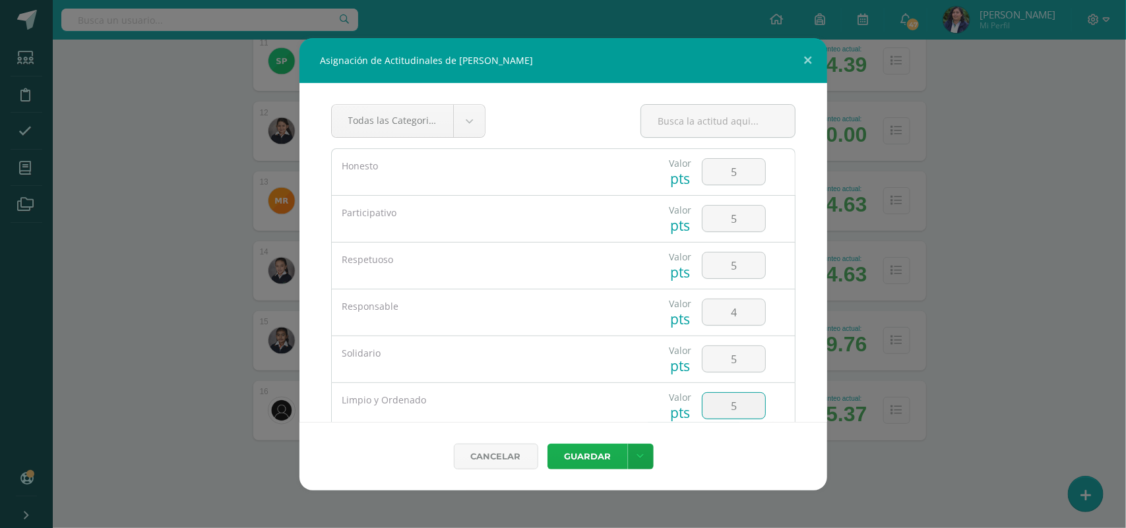
type input "5"
click at [591, 450] on button "Guardar" at bounding box center [587, 457] width 80 height 26
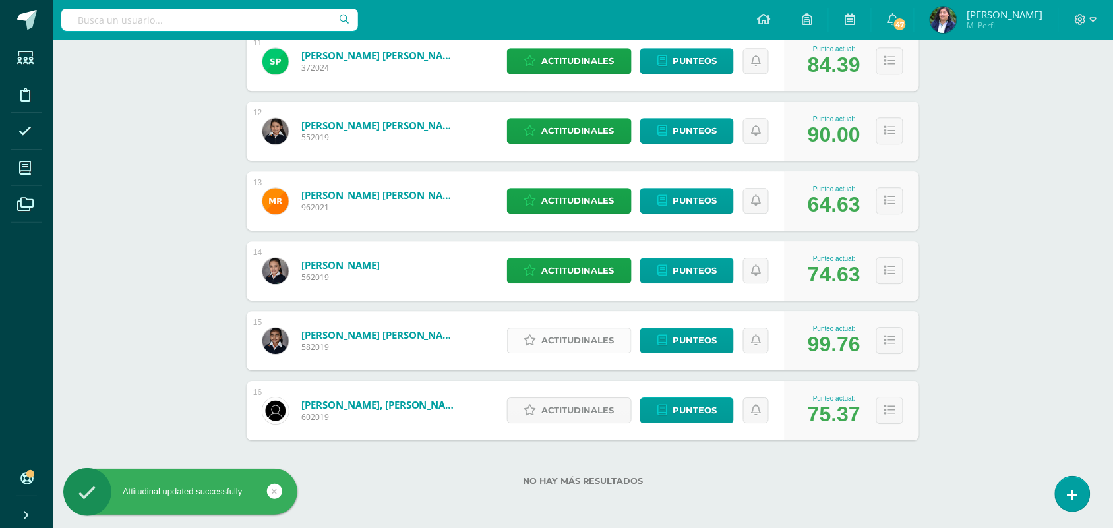
click at [554, 341] on span "Actitudinales" at bounding box center [578, 340] width 73 height 24
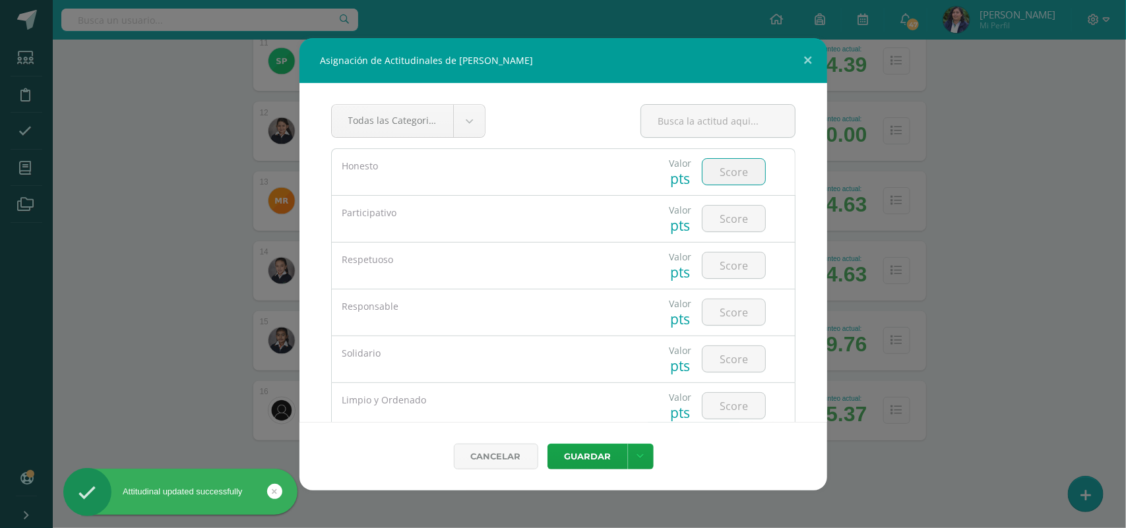
click at [714, 166] on input "number" at bounding box center [733, 172] width 63 height 26
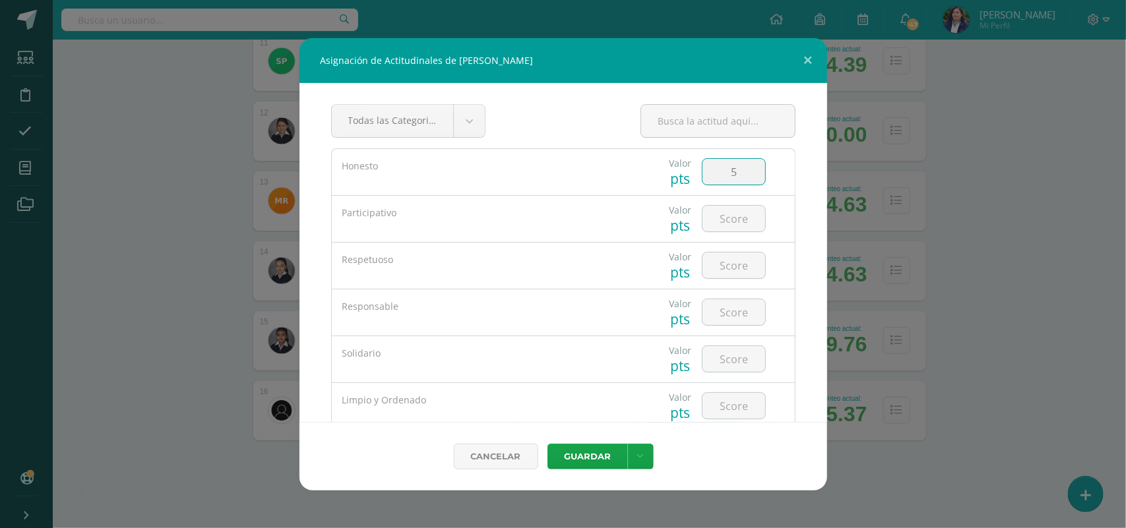
type input "5"
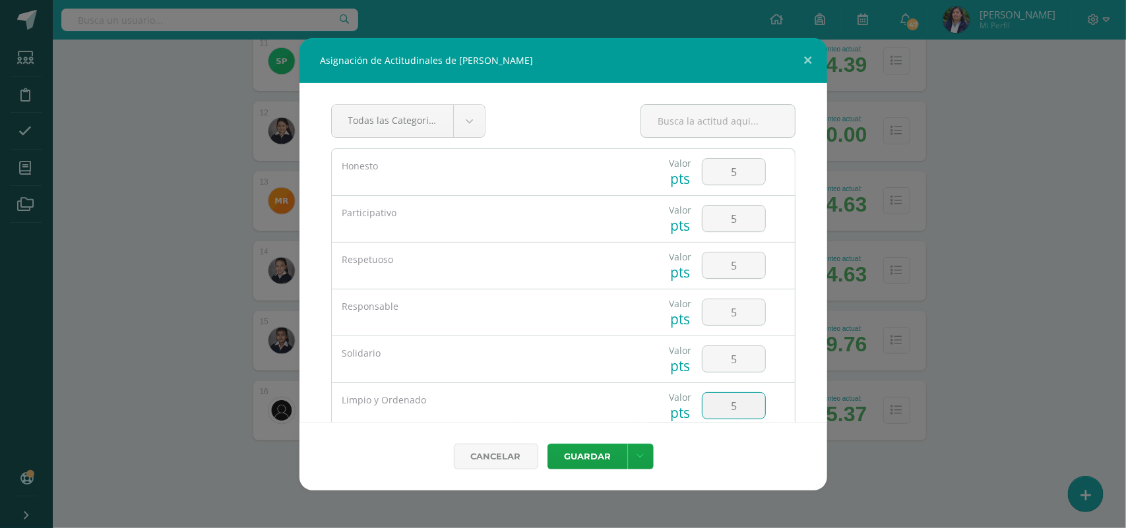
type input "5"
click at [547, 444] on button "Guardar" at bounding box center [587, 457] width 80 height 26
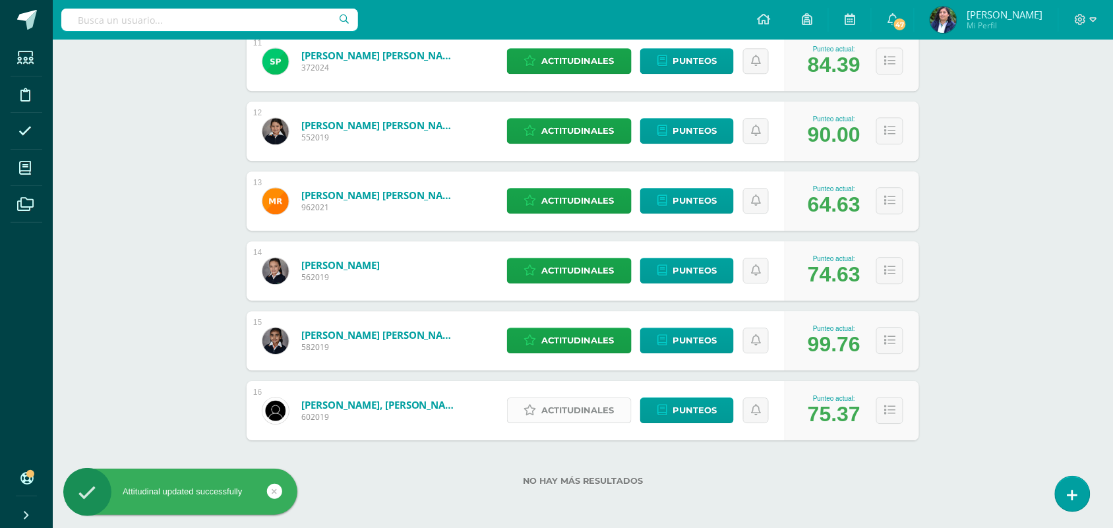
click at [567, 404] on span "Actitudinales" at bounding box center [578, 410] width 73 height 24
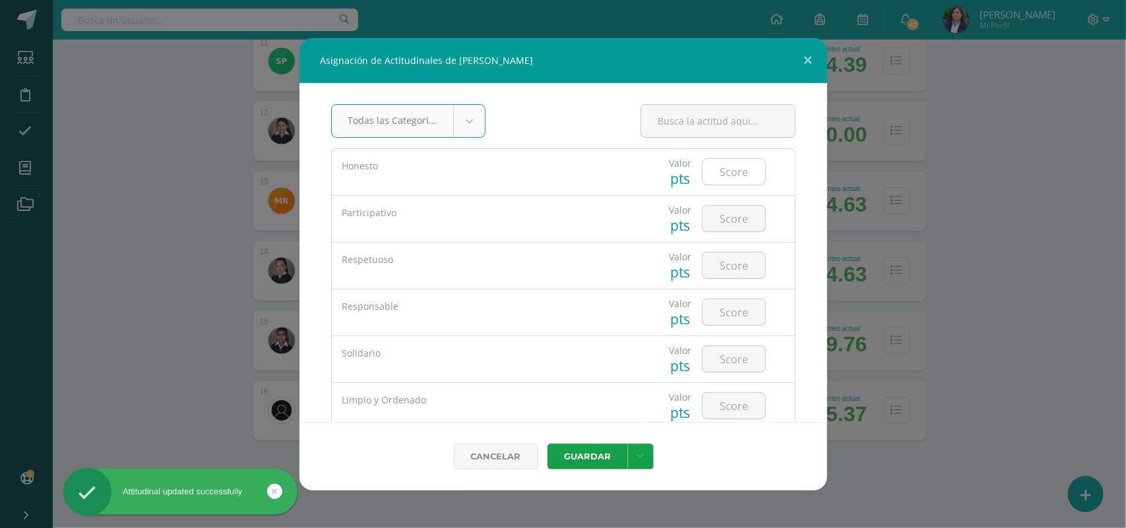
click at [721, 169] on input "number" at bounding box center [733, 172] width 63 height 26
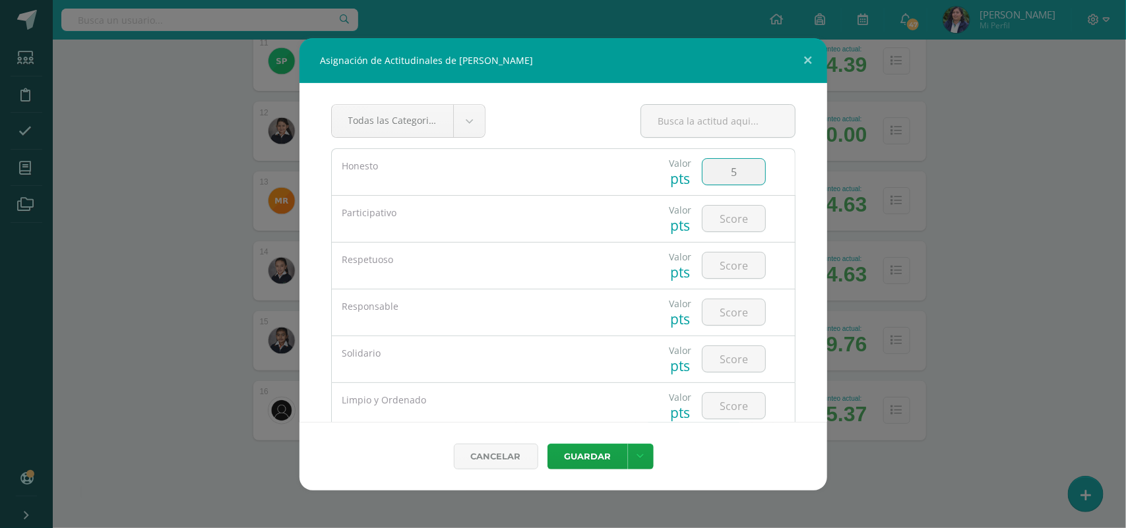
type input "5"
type input "4"
type input "5"
type input "4"
type input "5"
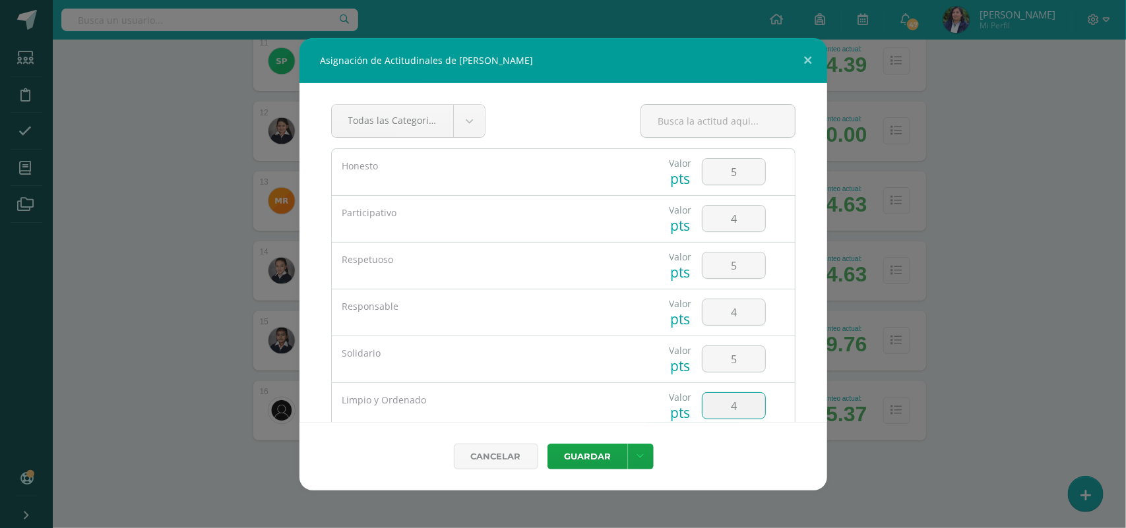
type input "4"
click at [547, 444] on button "Guardar" at bounding box center [587, 457] width 80 height 26
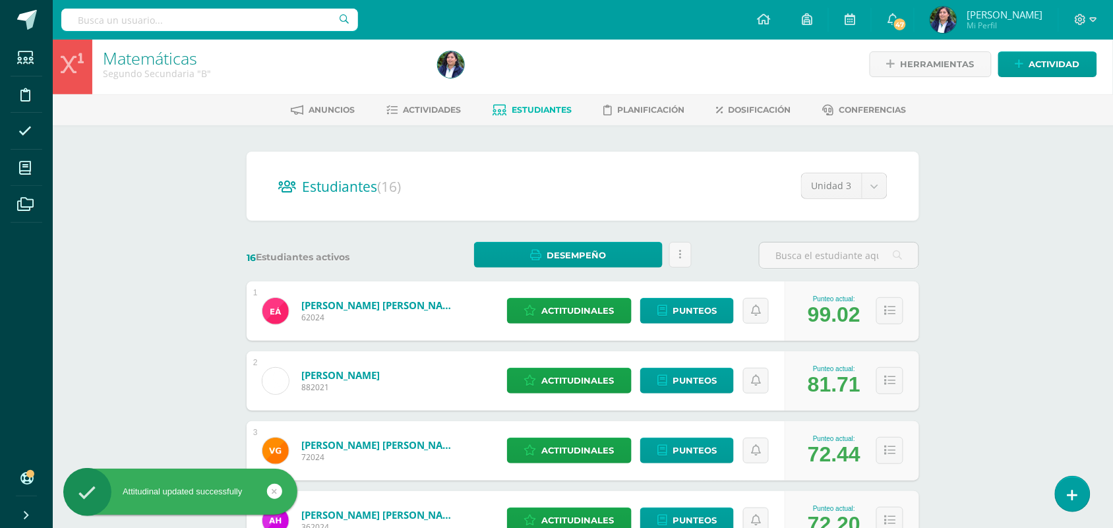
scroll to position [0, 0]
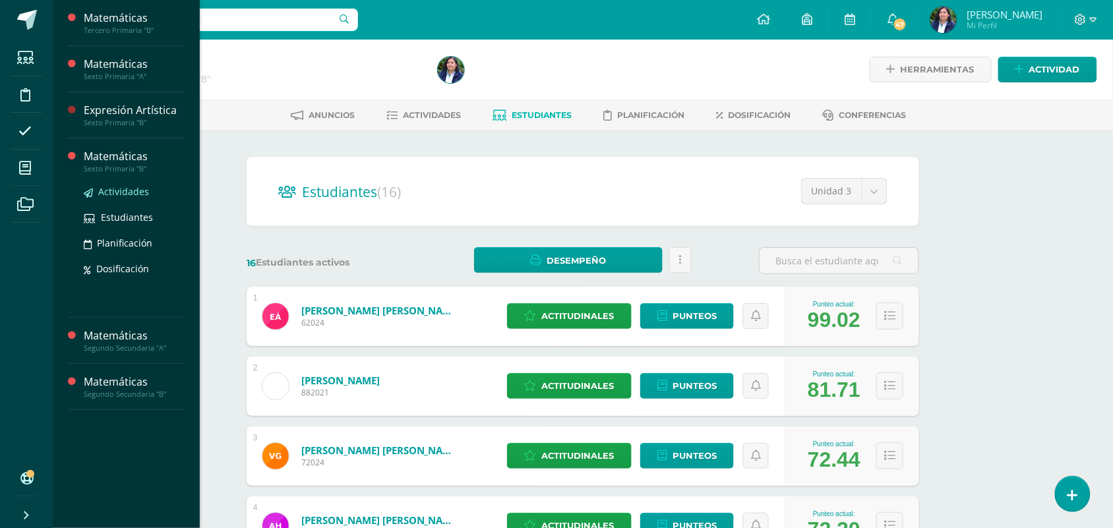
click at [113, 188] on span "Actividades" at bounding box center [123, 191] width 51 height 13
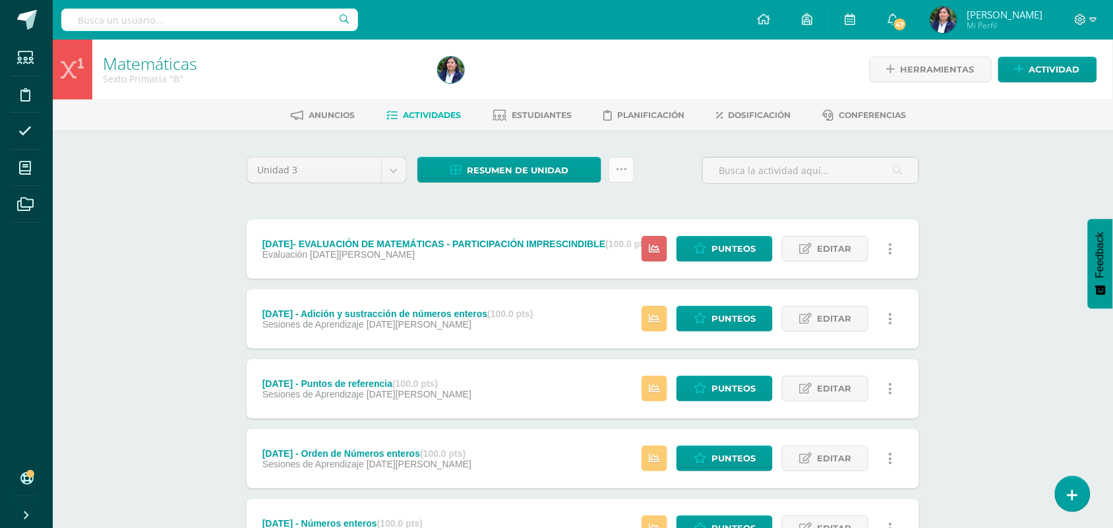
click at [621, 166] on icon at bounding box center [621, 169] width 11 height 11
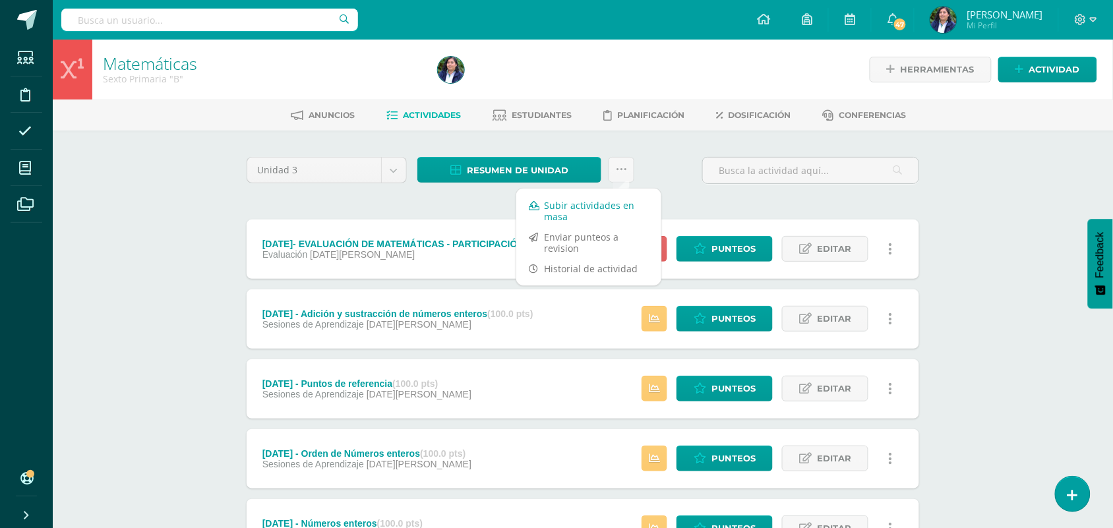
click at [589, 218] on link "Subir actividades en masa" at bounding box center [588, 211] width 145 height 32
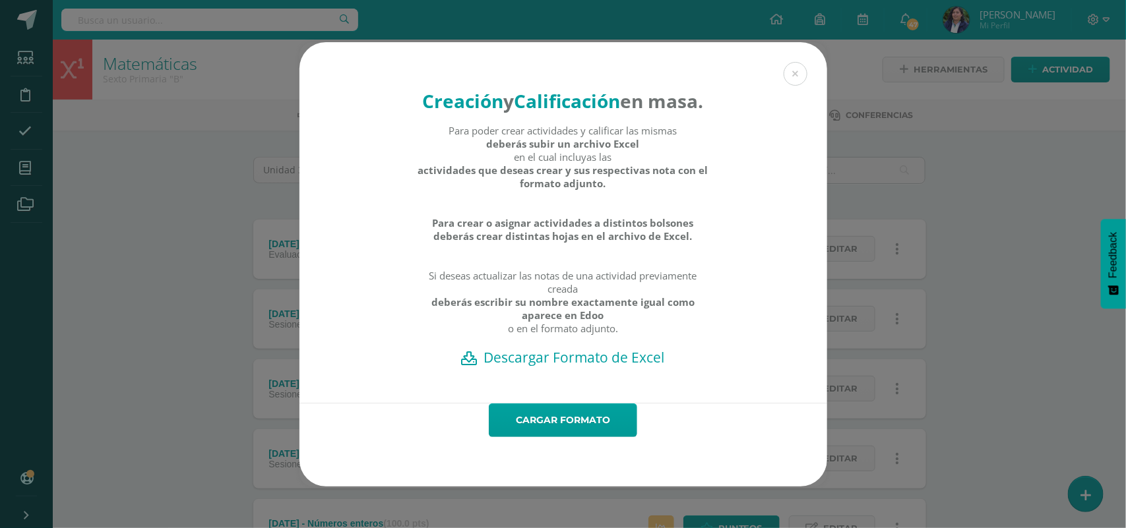
click at [621, 390] on div "Creación y Calificación en masa. Para poder crear actividades y calificar las m…" at bounding box center [563, 222] width 528 height 361
click at [621, 367] on h2 "Descargar Formato de Excel" at bounding box center [562, 357] width 481 height 18
click at [568, 433] on link "Cargar formato" at bounding box center [563, 421] width 148 height 34
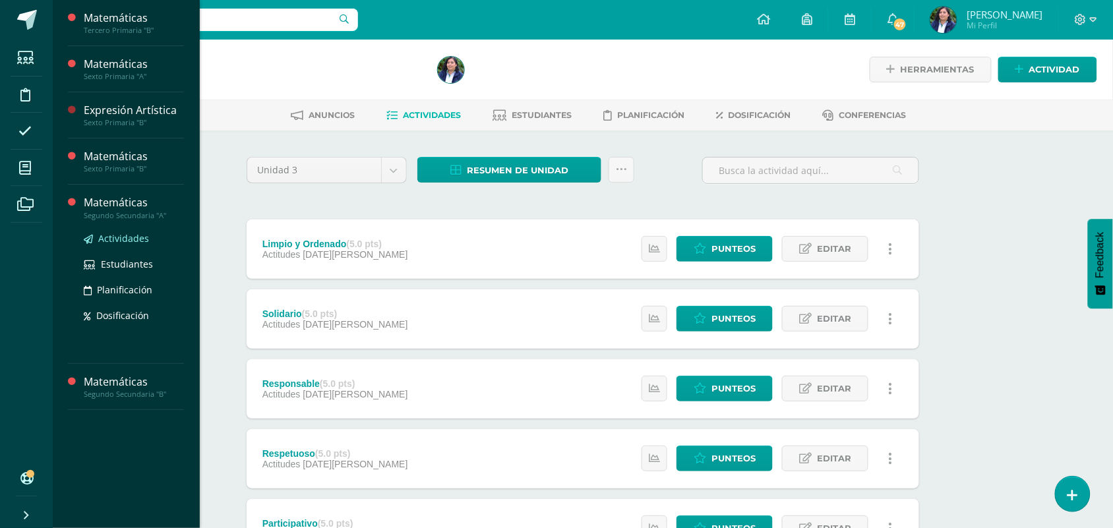
click at [123, 245] on link "Actividades" at bounding box center [134, 238] width 100 height 15
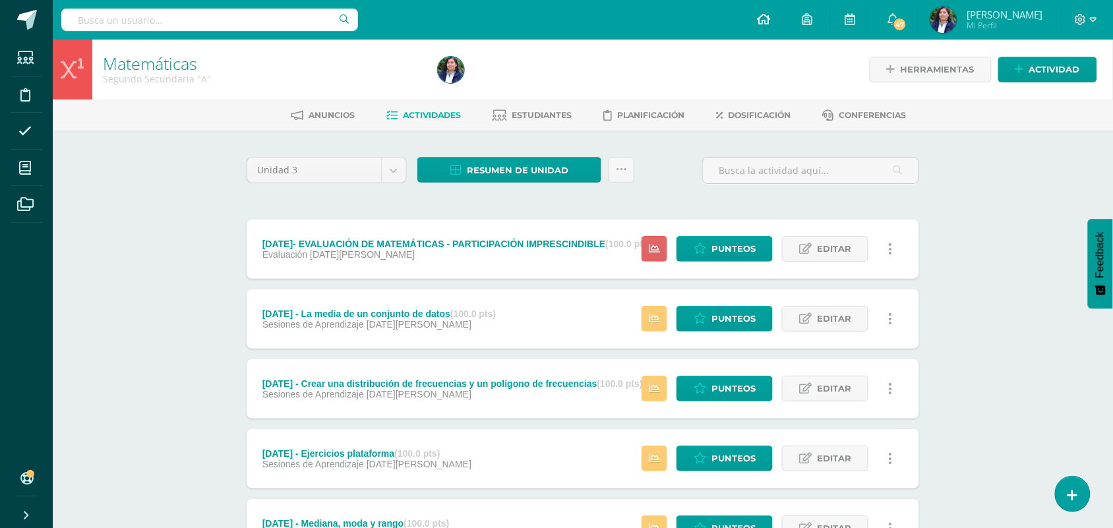
click at [770, 13] on icon at bounding box center [763, 19] width 13 height 12
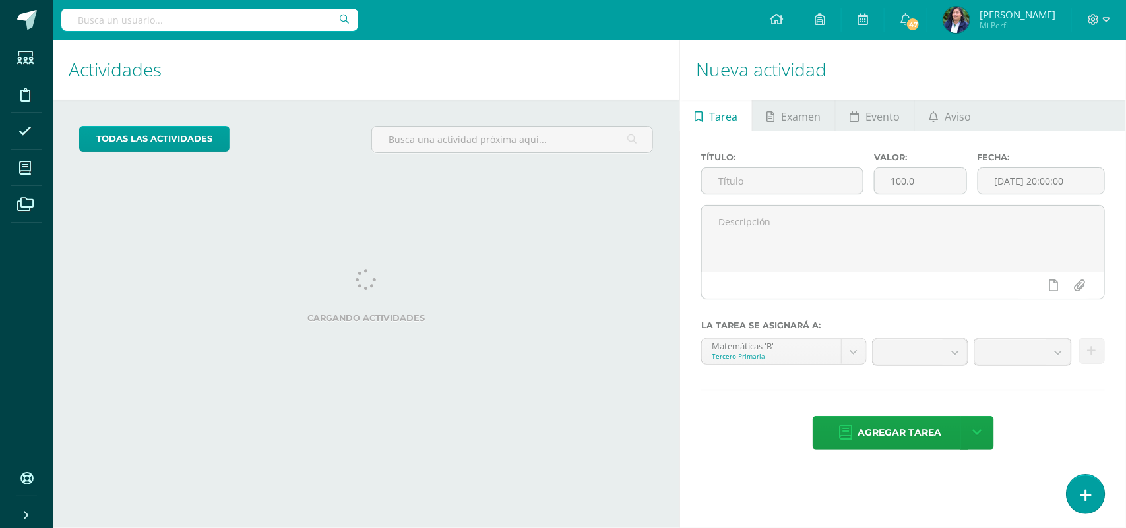
click at [1080, 489] on icon at bounding box center [1086, 495] width 12 height 15
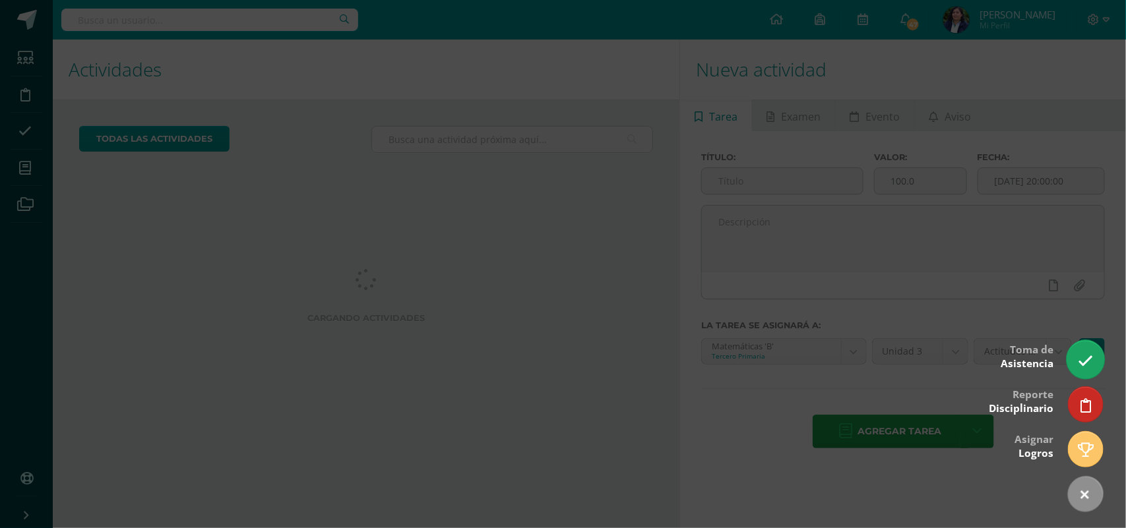
click at [1079, 366] on icon at bounding box center [1085, 360] width 15 height 15
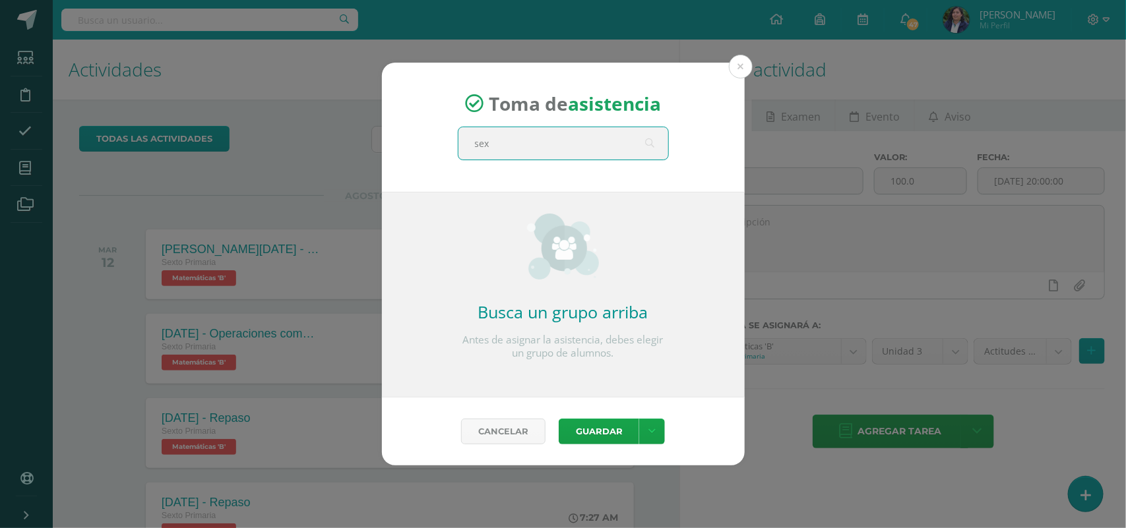
type input "sext"
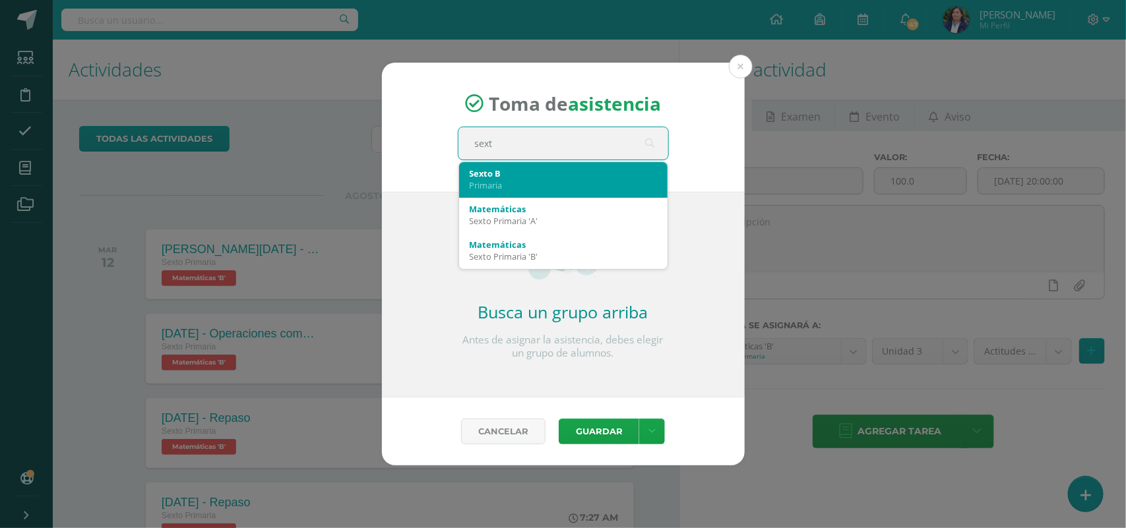
click at [553, 186] on div "Primaria" at bounding box center [563, 185] width 187 height 12
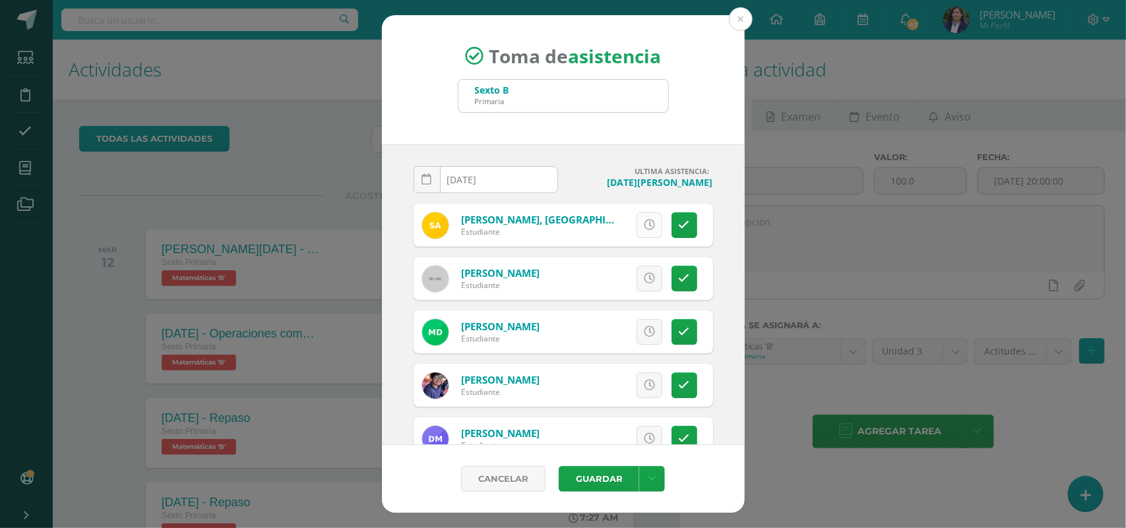
click at [644, 228] on icon at bounding box center [649, 225] width 11 height 11
click at [644, 278] on icon at bounding box center [649, 278] width 11 height 11
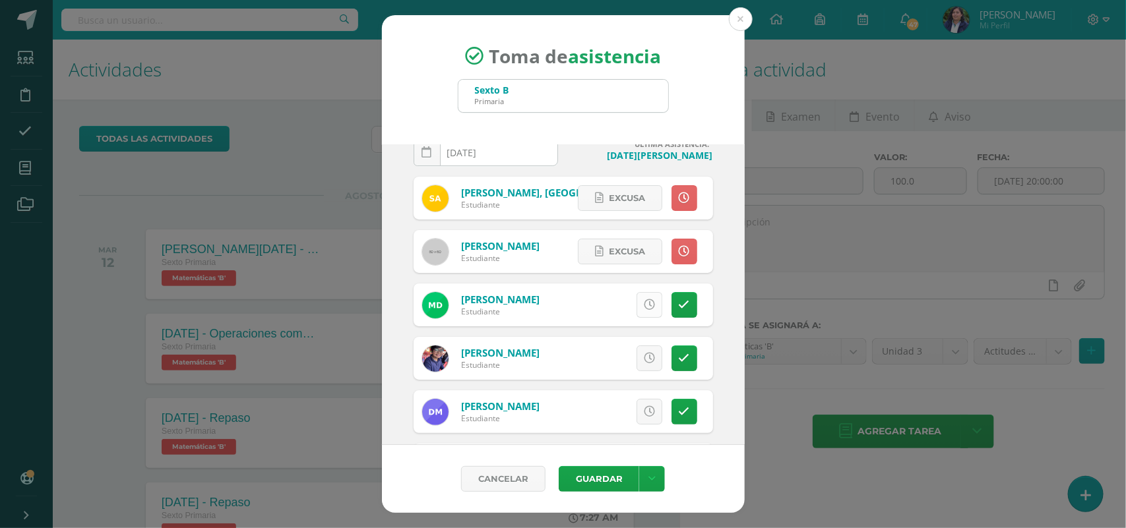
scroll to position [82, 0]
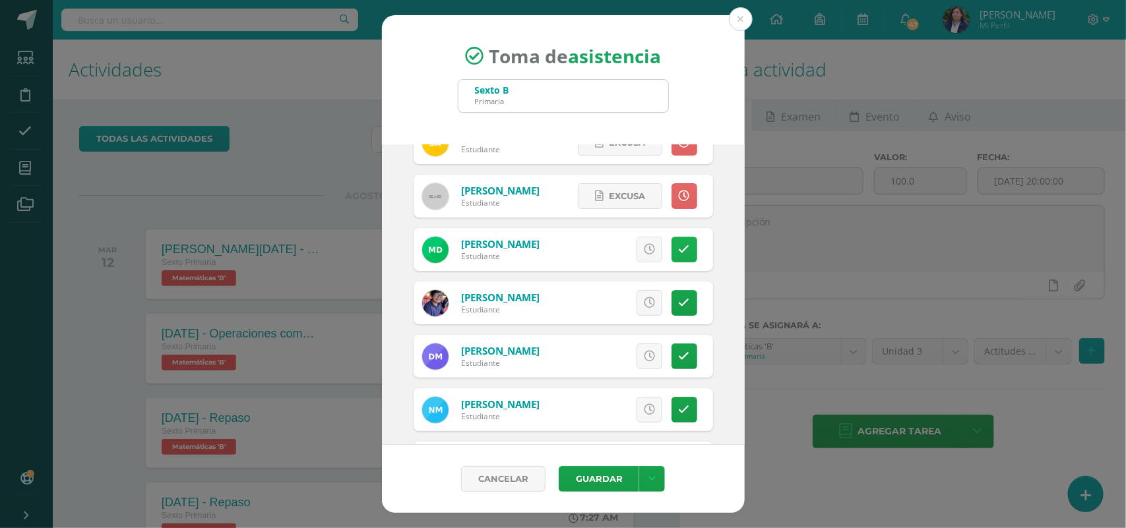
click at [671, 249] on link at bounding box center [684, 250] width 26 height 26
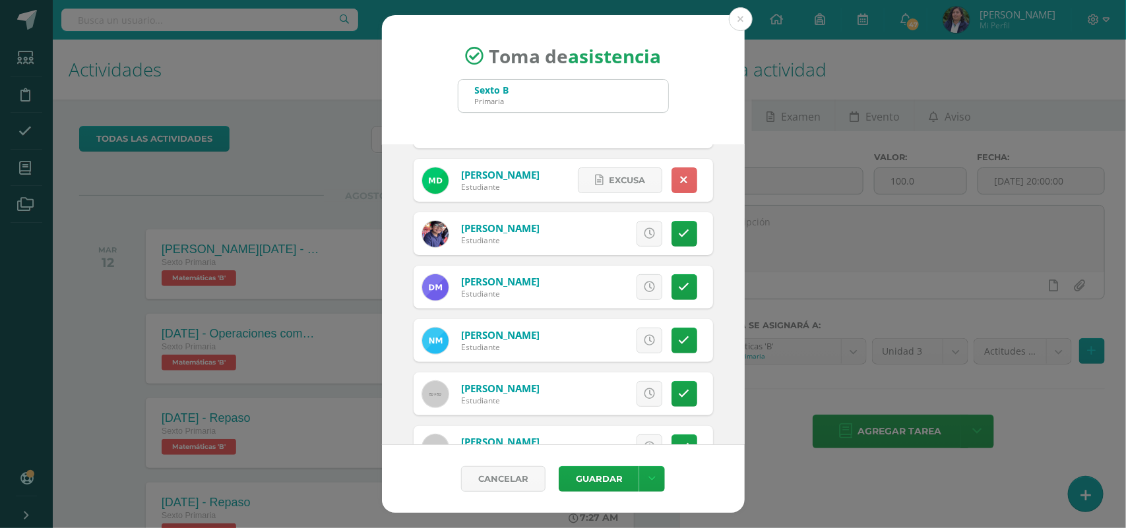
scroll to position [165, 0]
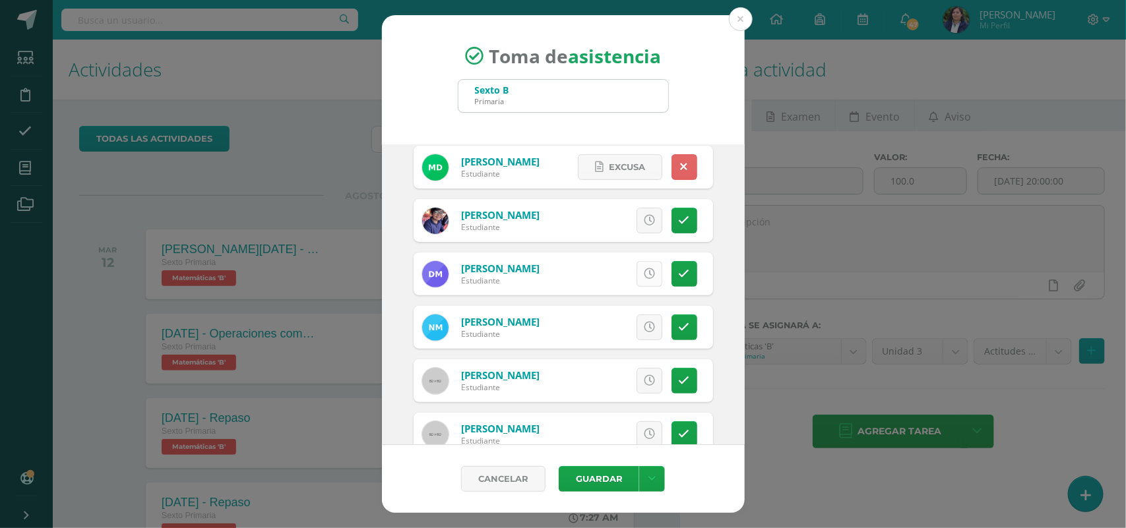
click at [640, 281] on link at bounding box center [649, 274] width 26 height 26
click at [644, 377] on icon at bounding box center [649, 380] width 11 height 11
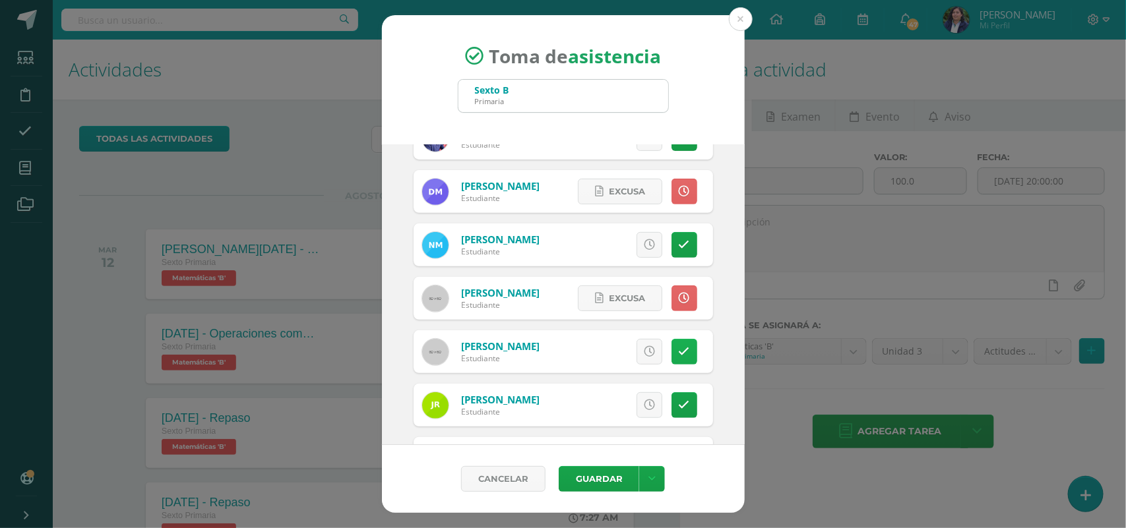
click at [677, 351] on link at bounding box center [684, 352] width 26 height 26
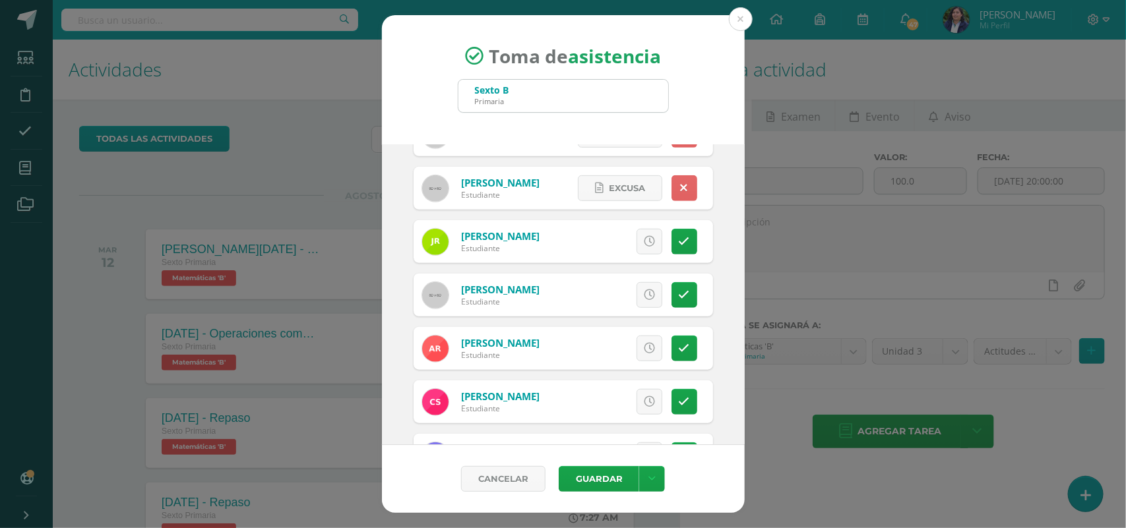
scroll to position [412, 0]
click at [644, 237] on icon at bounding box center [649, 240] width 11 height 11
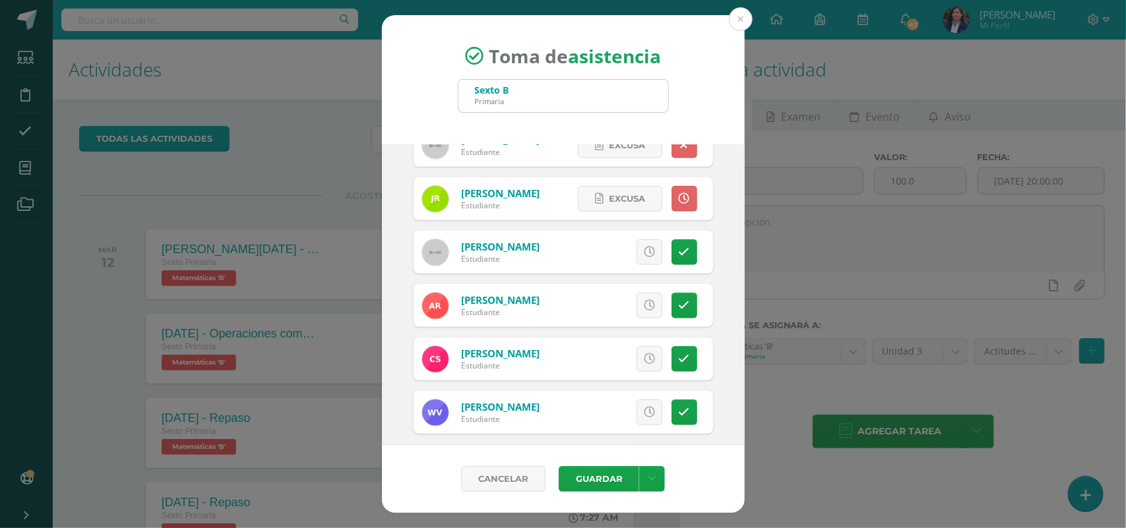
scroll to position [464, 0]
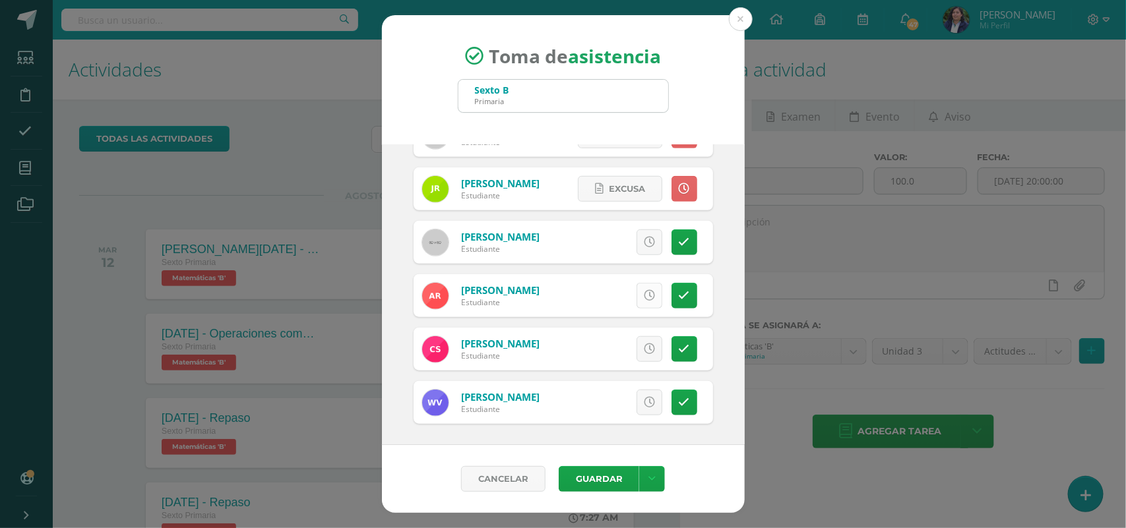
click at [644, 295] on icon at bounding box center [649, 295] width 11 height 11
click at [644, 348] on icon at bounding box center [649, 349] width 11 height 11
click at [657, 475] on link at bounding box center [652, 479] width 26 height 26
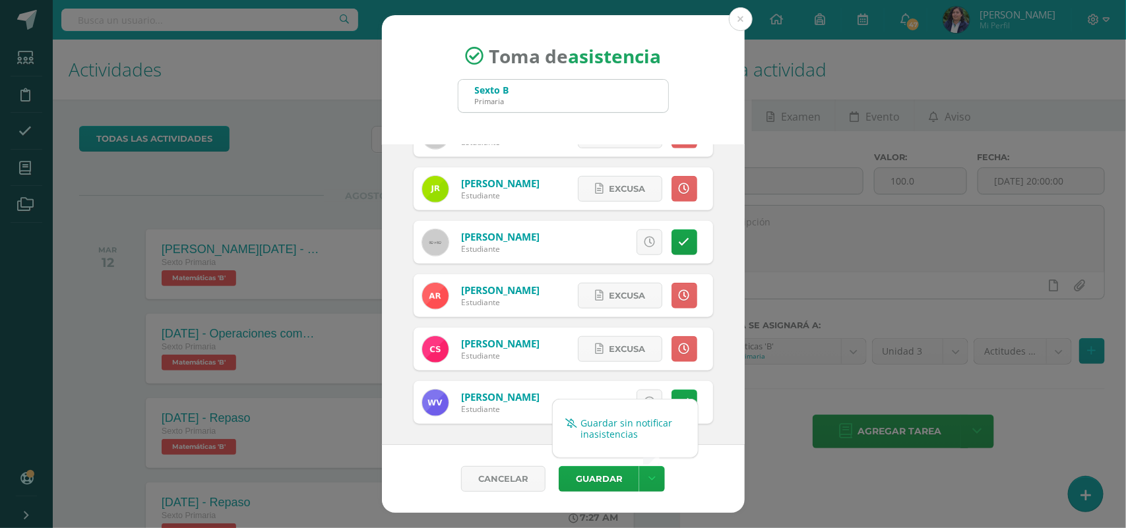
click at [647, 429] on link "Guardar sin notificar inasistencias" at bounding box center [625, 429] width 145 height 32
click at [608, 424] on link "Guardar sin notificar inasistencias" at bounding box center [625, 429] width 145 height 32
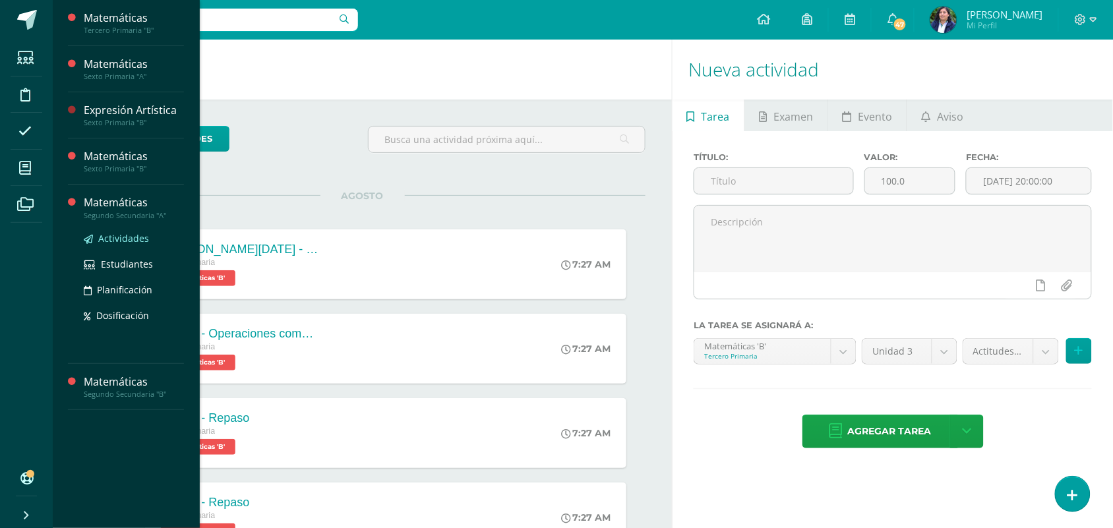
click at [110, 235] on span "Actividades" at bounding box center [123, 238] width 51 height 13
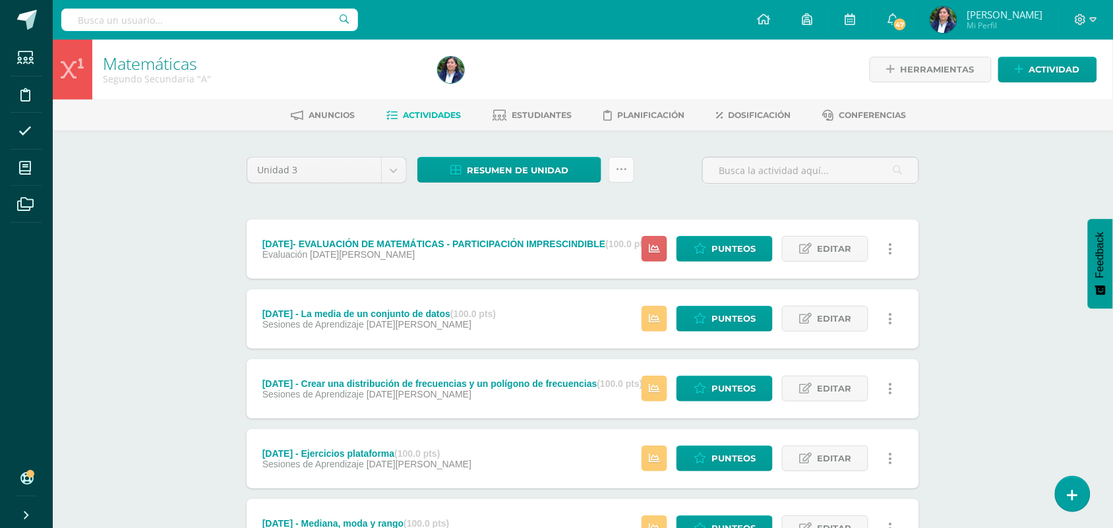
click at [630, 166] on link at bounding box center [622, 170] width 26 height 26
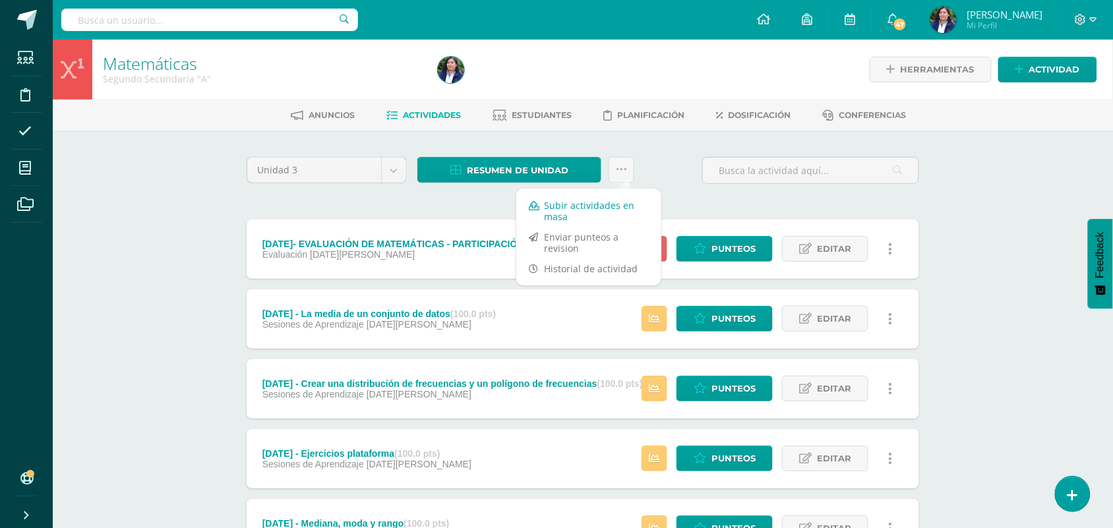
click at [619, 208] on link "Subir actividades en masa" at bounding box center [588, 211] width 145 height 32
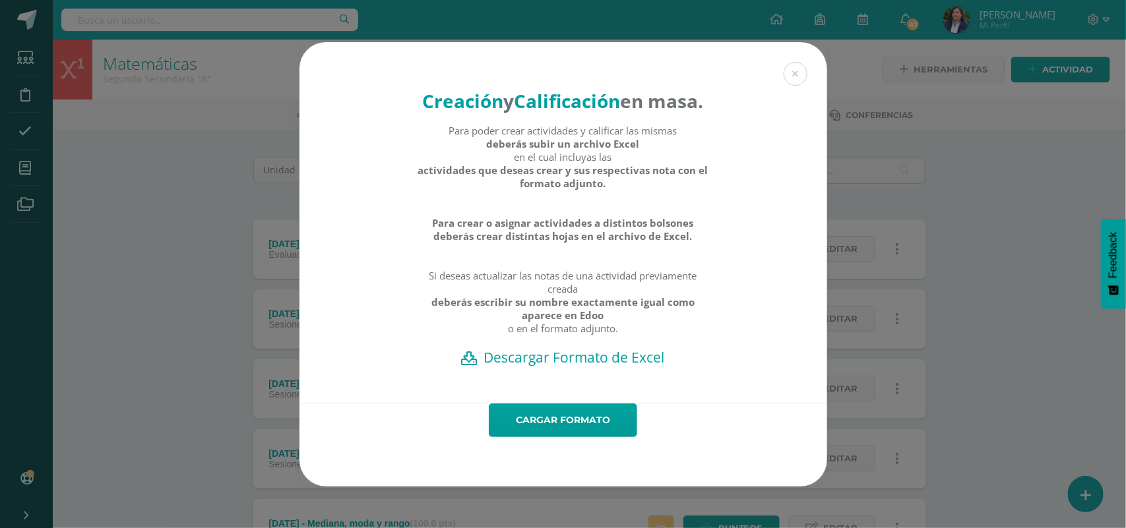
click at [646, 367] on h2 "Descargar Formato de Excel" at bounding box center [562, 357] width 481 height 18
click at [571, 437] on link "Cargar formato" at bounding box center [563, 421] width 148 height 34
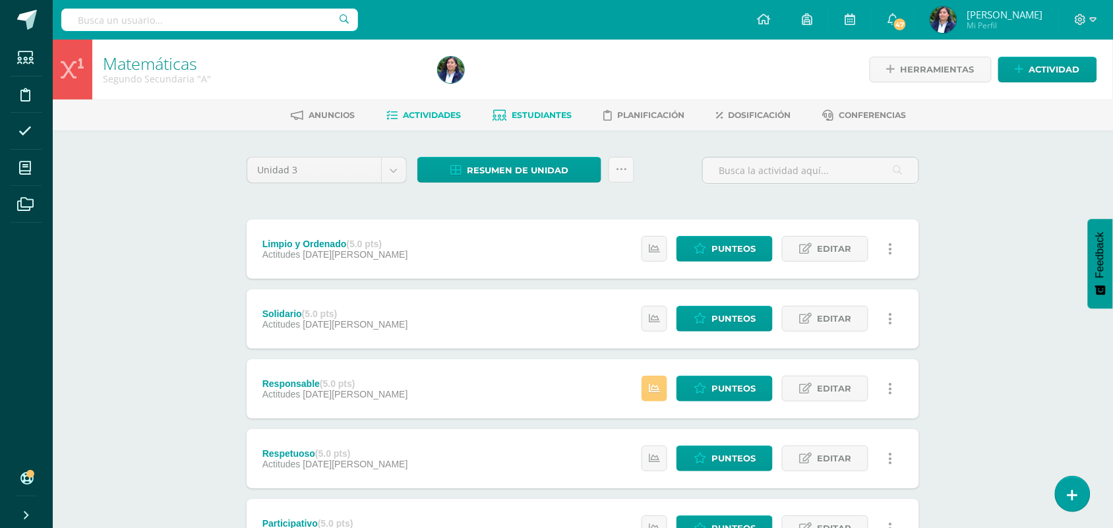
click at [541, 111] on span "Estudiantes" at bounding box center [542, 115] width 60 height 10
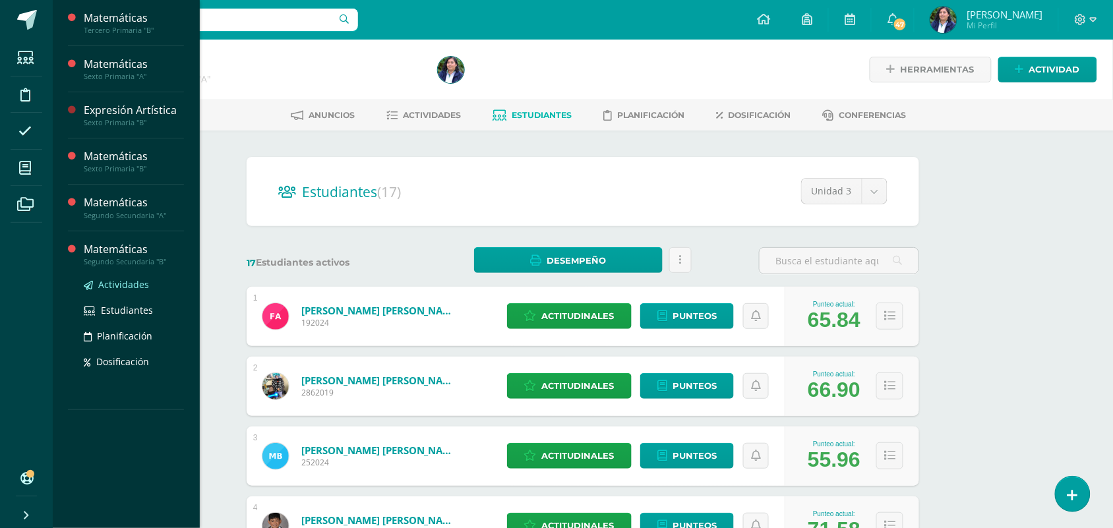
click at [107, 291] on link "Actividades" at bounding box center [134, 284] width 100 height 15
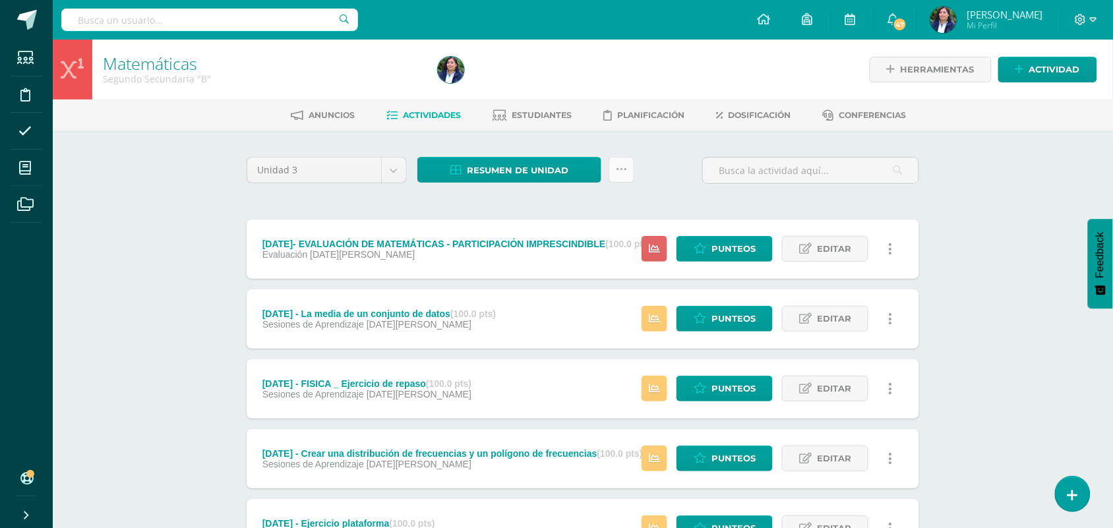
click at [631, 175] on link at bounding box center [622, 170] width 26 height 26
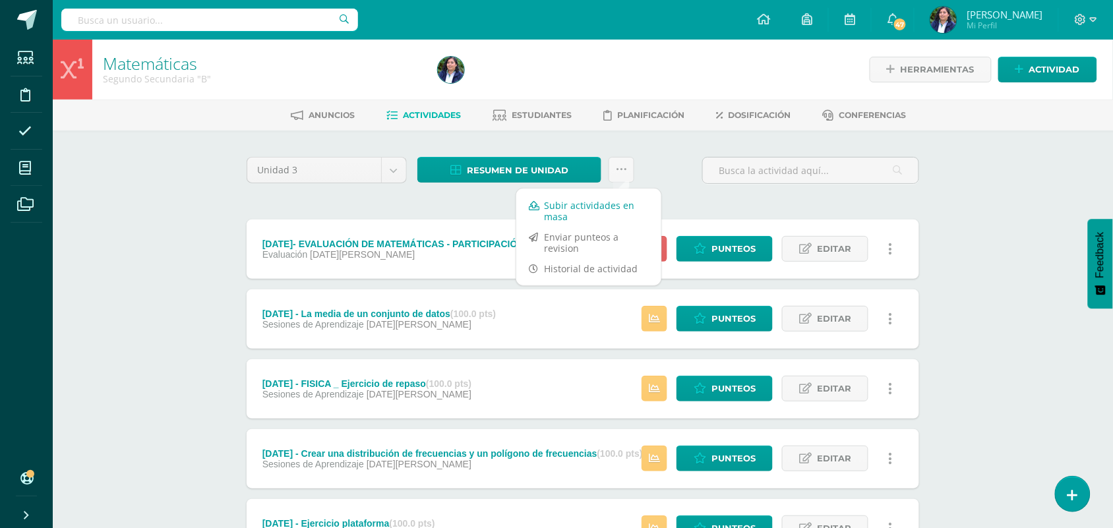
click at [622, 202] on link "Subir actividades en masa" at bounding box center [588, 211] width 145 height 32
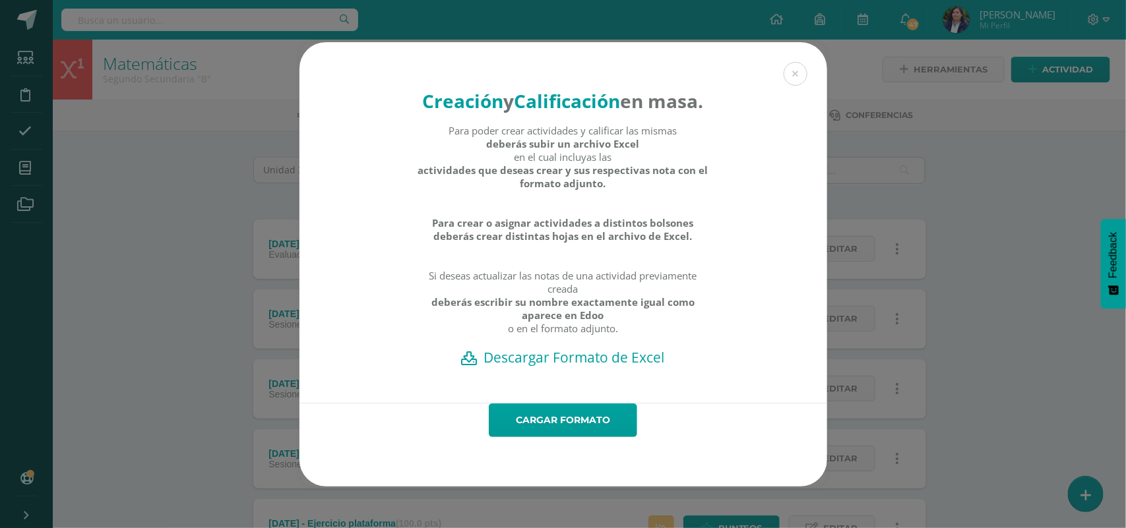
click at [650, 367] on h2 "Descargar Formato de Excel" at bounding box center [562, 357] width 481 height 18
